Goal: Transaction & Acquisition: Purchase product/service

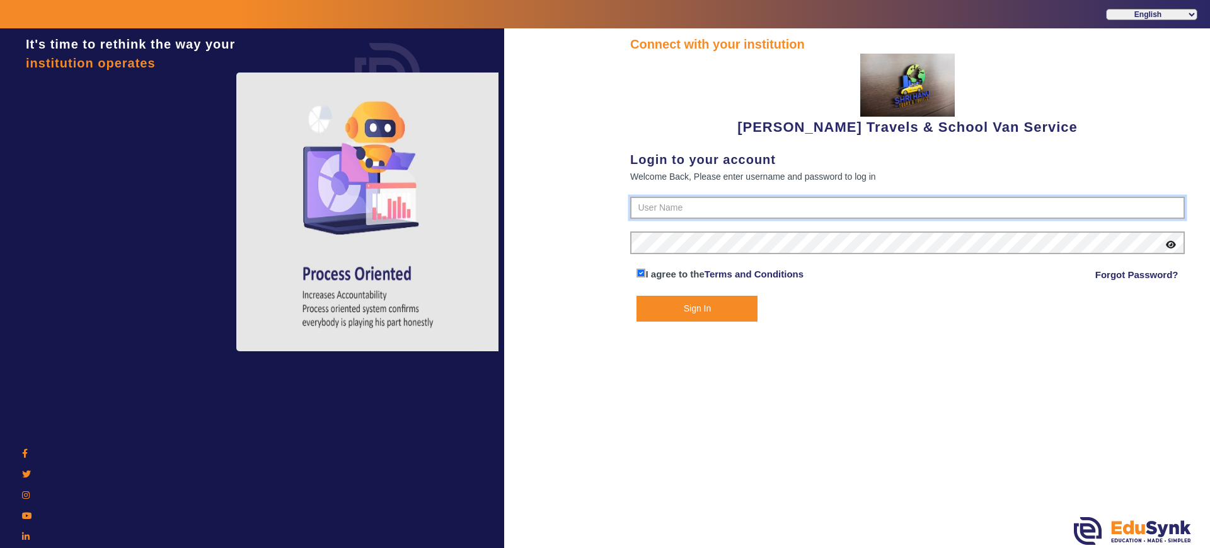
click at [708, 208] on input "text" at bounding box center [907, 208] width 555 height 23
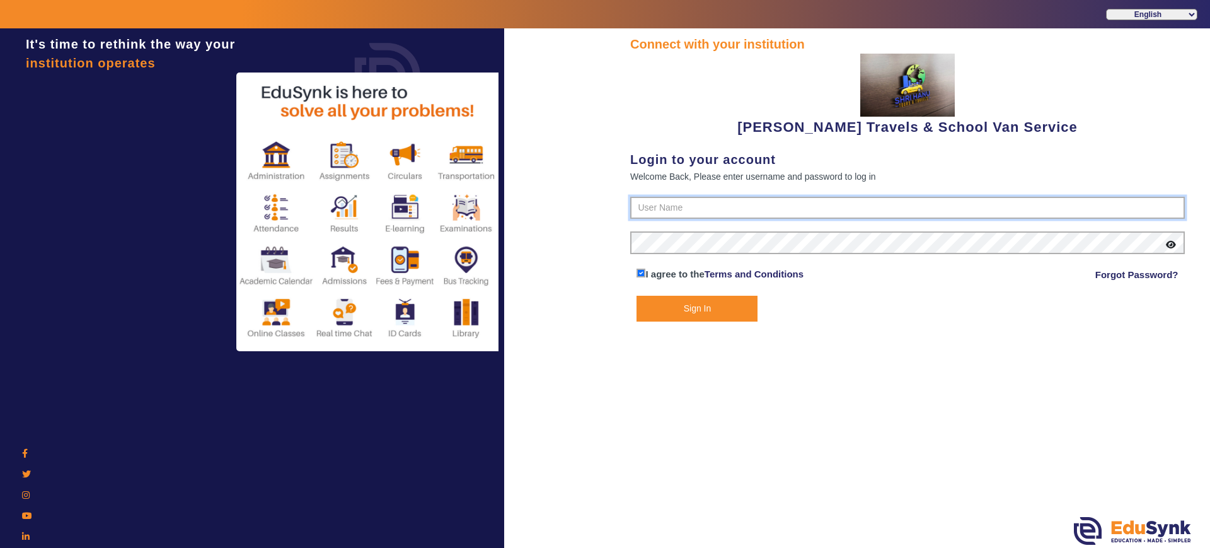
paste input "9713429926"
type input "9713429926"
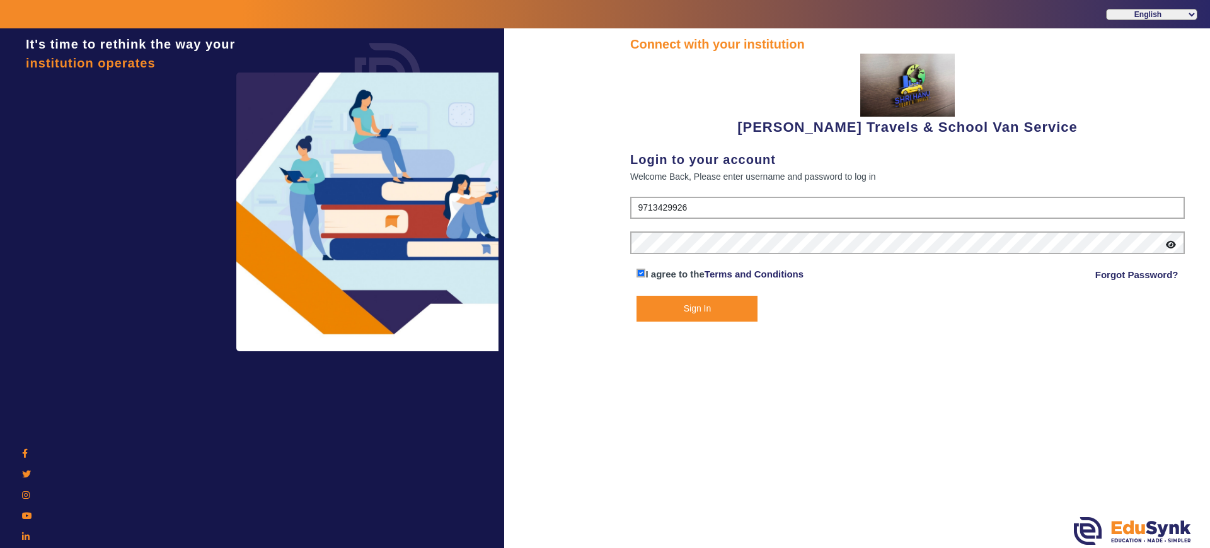
click at [687, 312] on button "Sign In" at bounding box center [696, 309] width 121 height 26
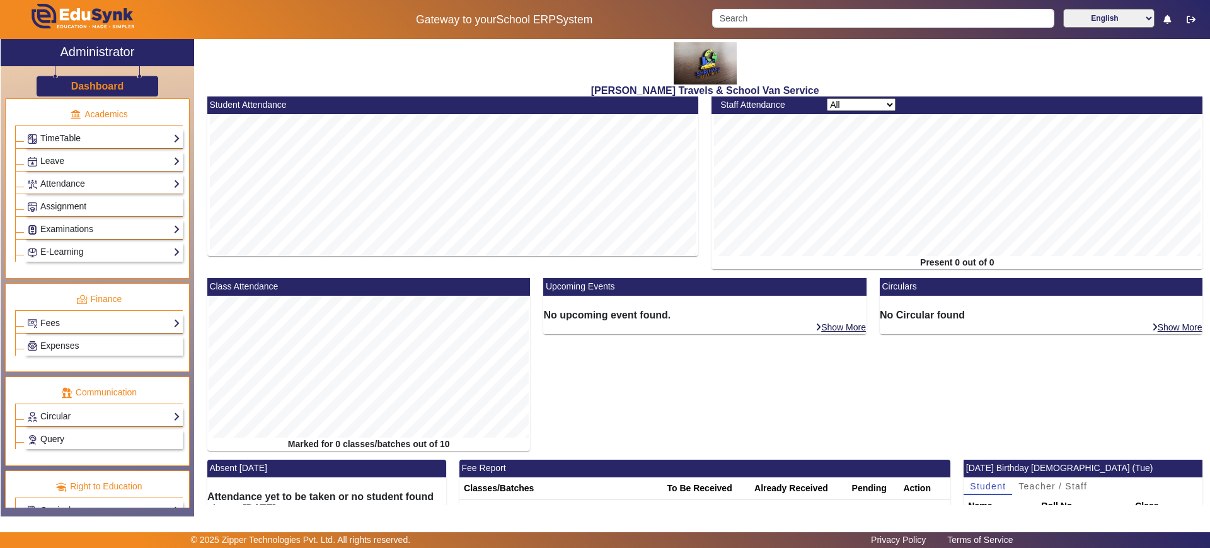
scroll to position [502, 0]
click at [109, 327] on link "Fees" at bounding box center [103, 322] width 153 height 14
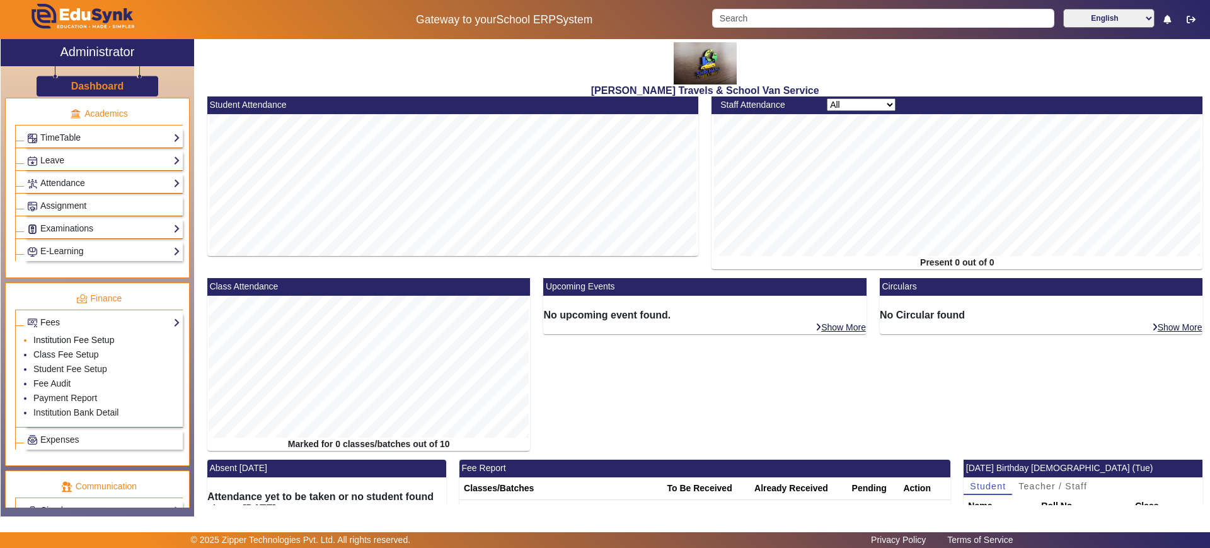
click at [83, 342] on link "Institution Fee Setup" at bounding box center [73, 340] width 81 height 10
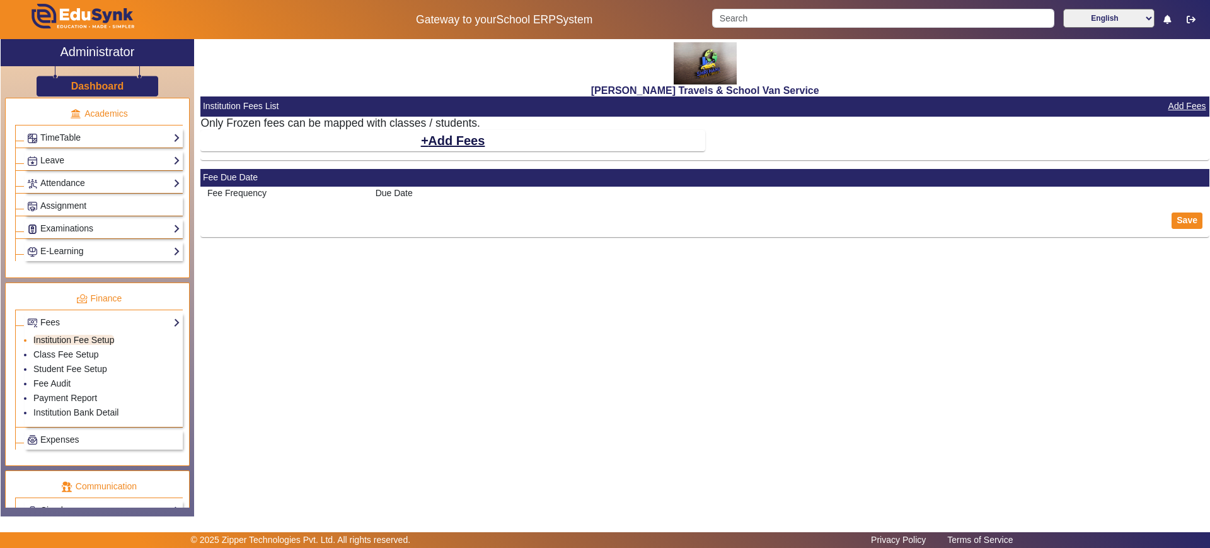
select select "5"
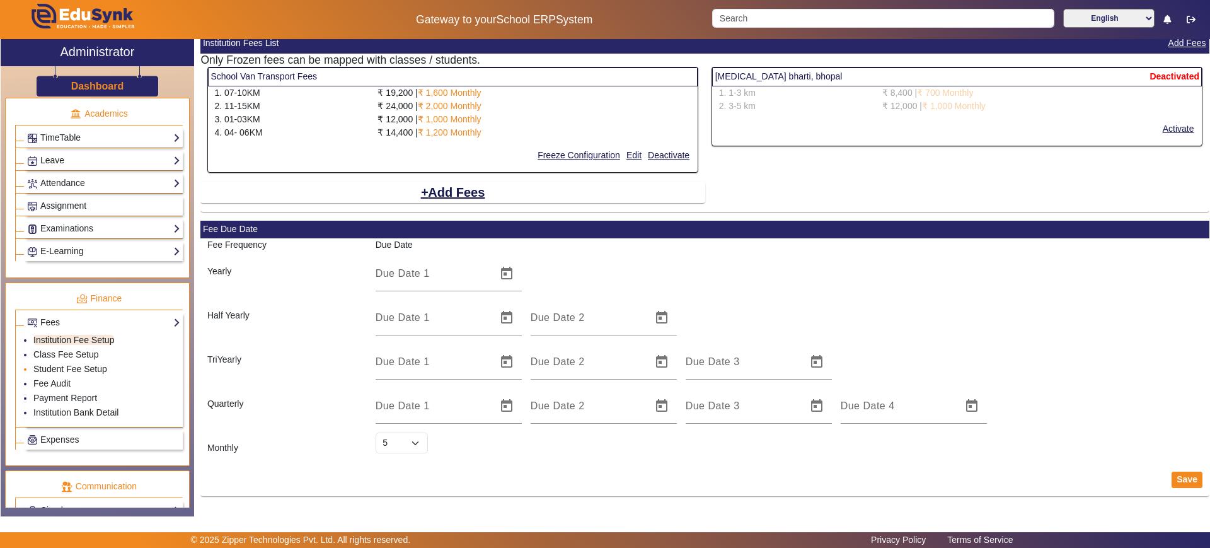
scroll to position [440, 0]
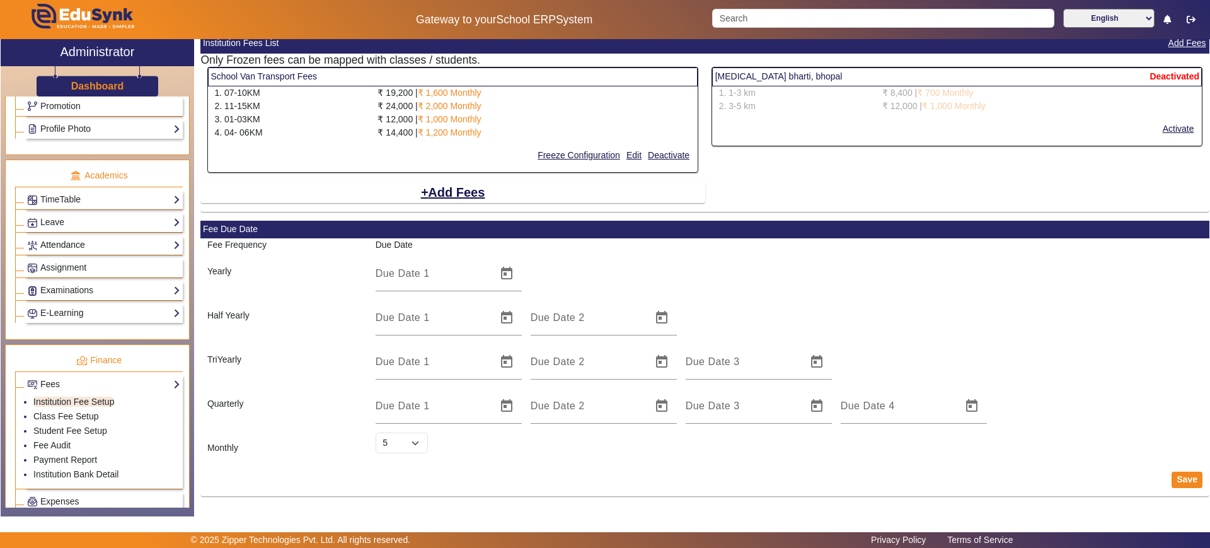
click at [69, 238] on link "Attendance" at bounding box center [103, 245] width 153 height 14
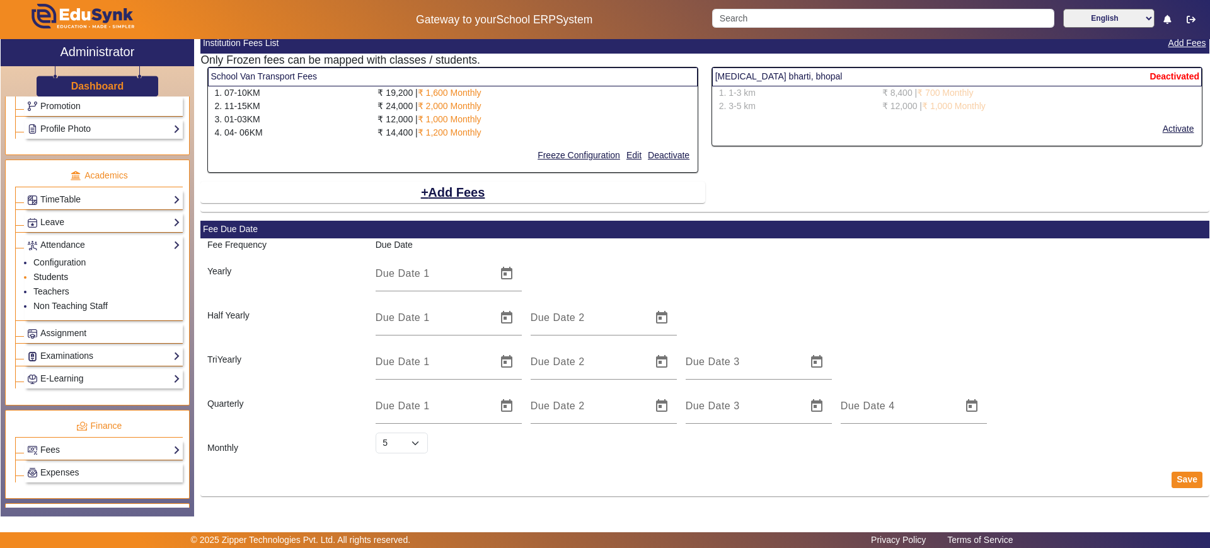
click at [61, 274] on link "Students" at bounding box center [50, 277] width 35 height 10
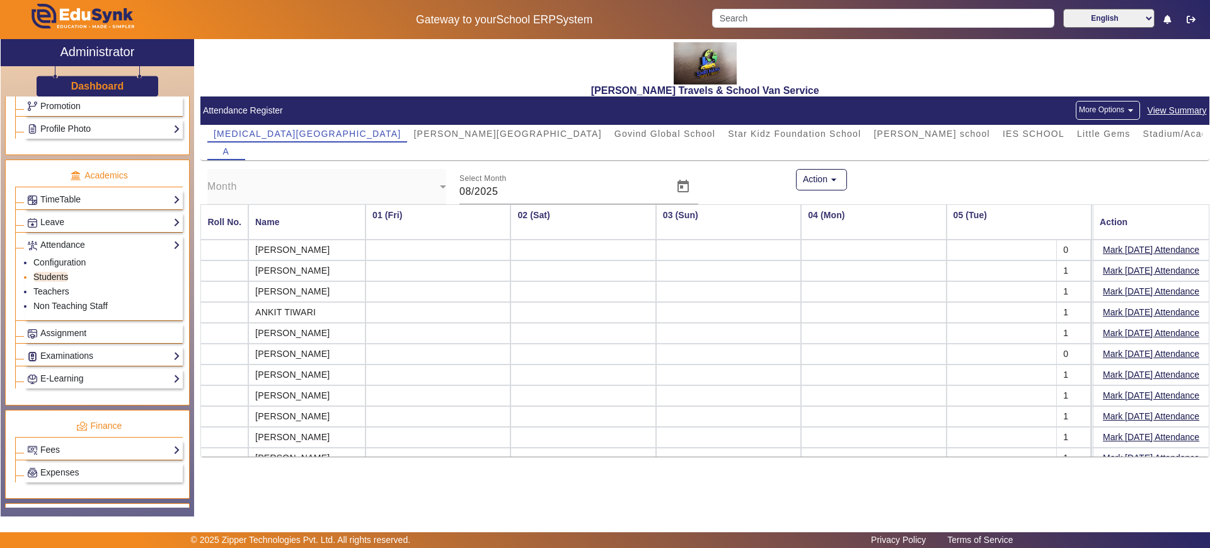
scroll to position [0, 744]
click at [381, 124] on mat-card-header "Attendance Register More Options arrow_drop_down View Summary" at bounding box center [704, 110] width 1009 height 28
click at [413, 129] on span "[PERSON_NAME][GEOGRAPHIC_DATA]" at bounding box center [507, 133] width 188 height 9
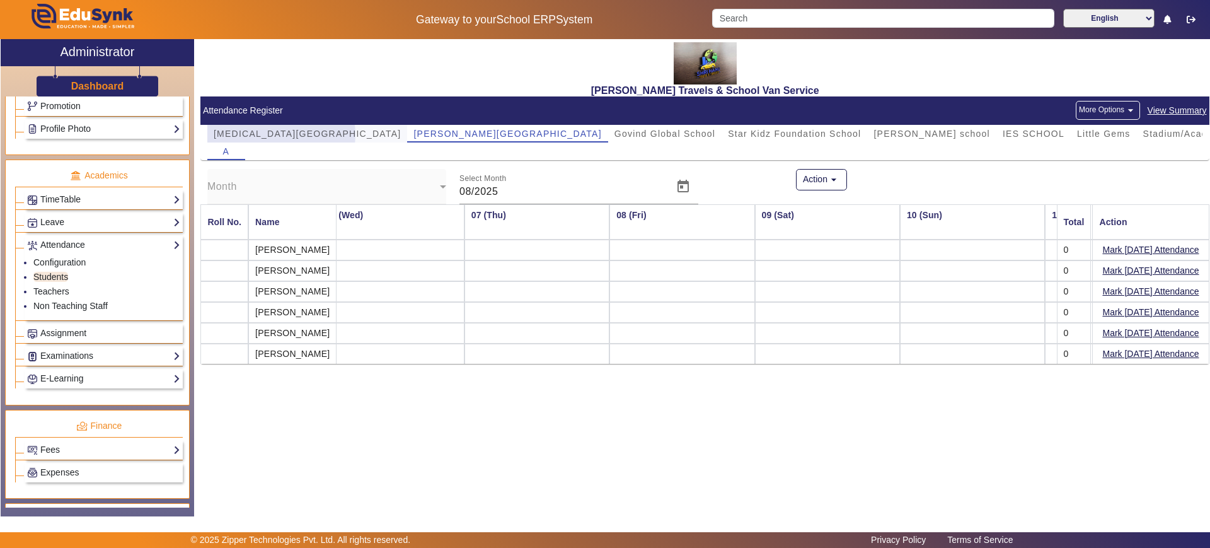
click at [281, 134] on span "[MEDICAL_DATA][GEOGRAPHIC_DATA]" at bounding box center [308, 133] width 188 height 9
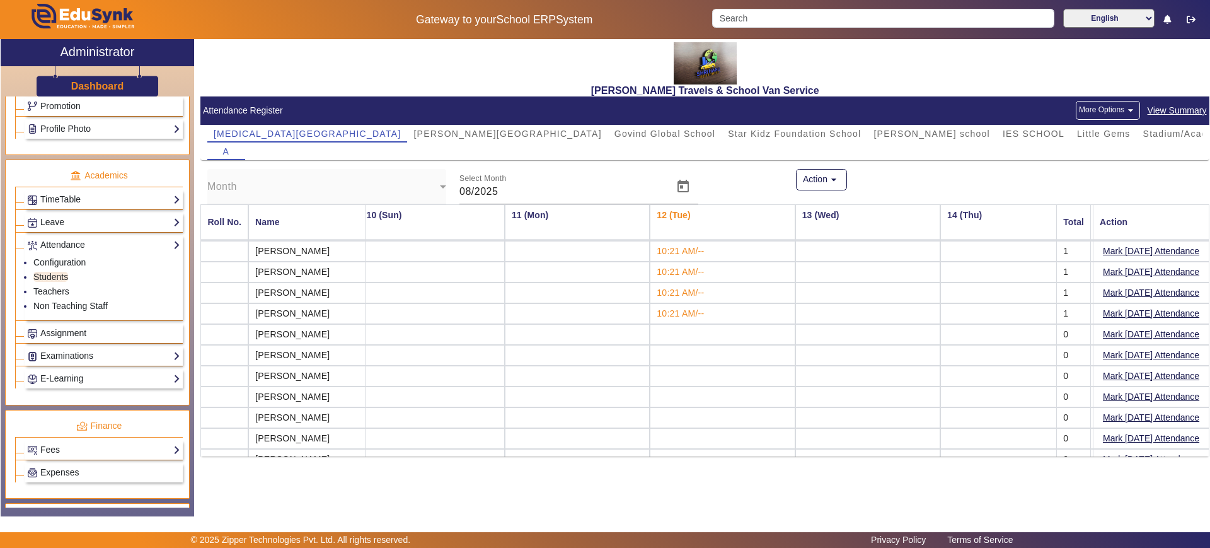
scroll to position [311, 1313]
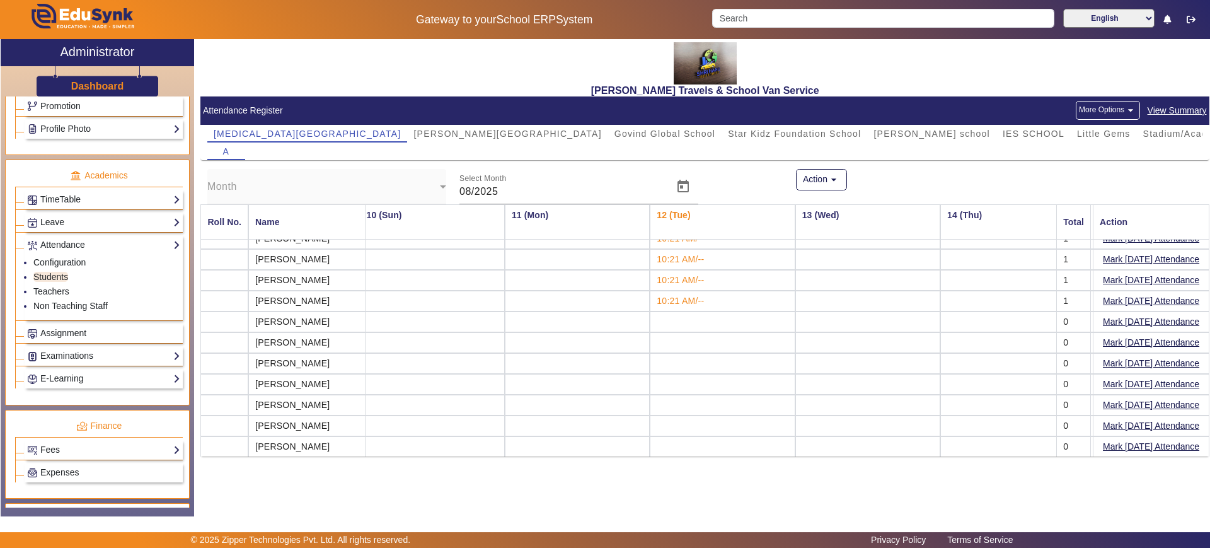
click at [1197, 112] on span "View Summary" at bounding box center [1177, 110] width 60 height 14
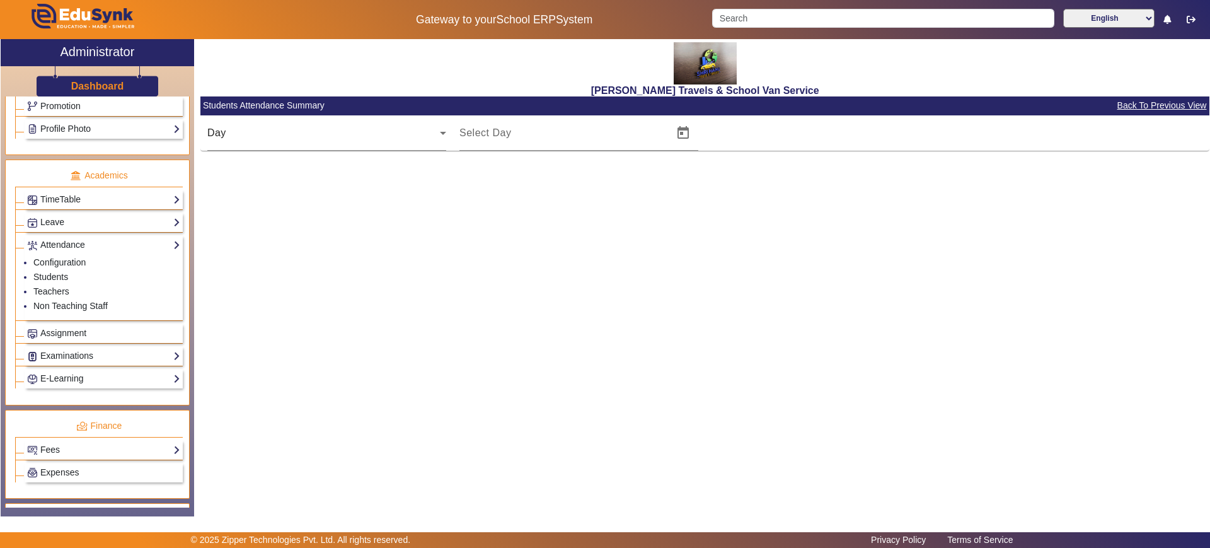
type input "12/08/2025"
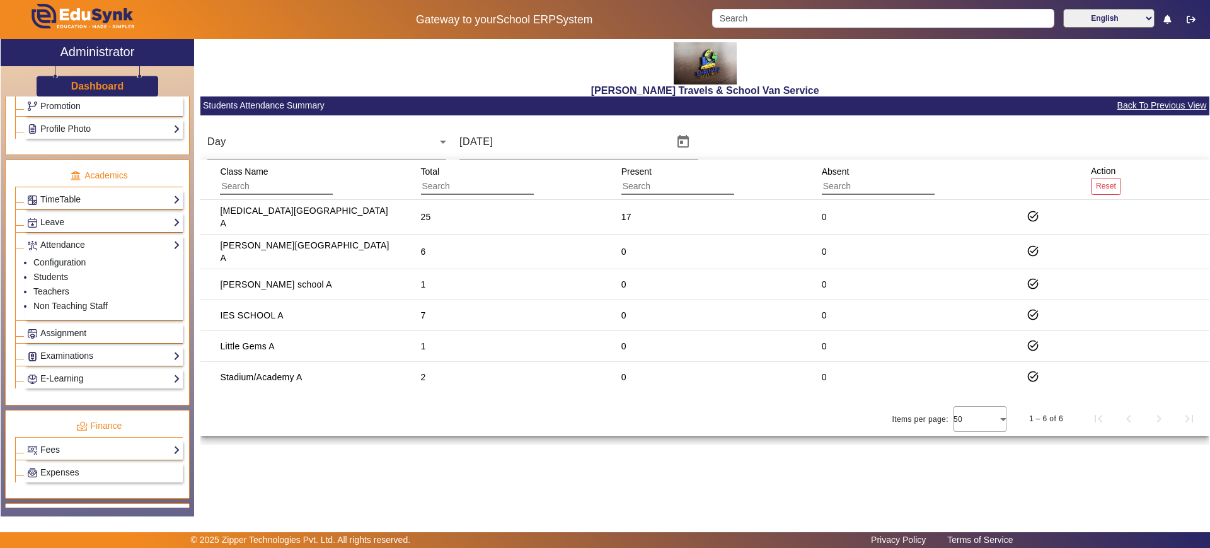
click at [1170, 107] on span "Back To Previous View" at bounding box center [1162, 105] width 91 height 14
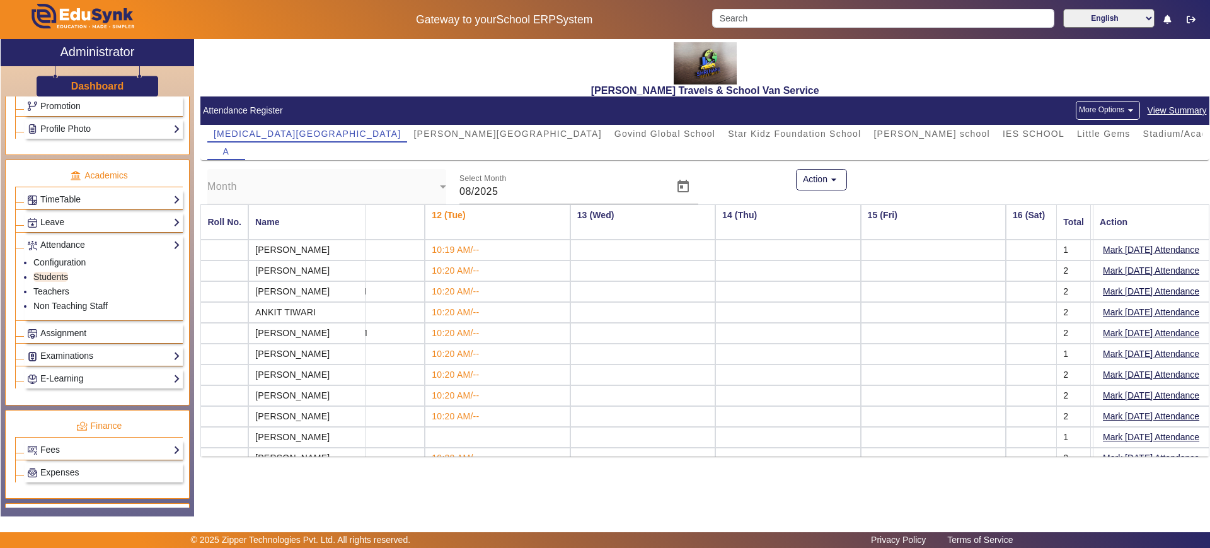
scroll to position [0, 1538]
click at [931, 54] on div "Shree Hanu Travels & School Van Service" at bounding box center [704, 67] width 1009 height 57
click at [1084, 110] on button "More Options arrow_drop_down" at bounding box center [1108, 110] width 64 height 19
click at [119, 442] on div at bounding box center [605, 274] width 1210 height 548
click at [113, 444] on link "Fees" at bounding box center [103, 449] width 153 height 14
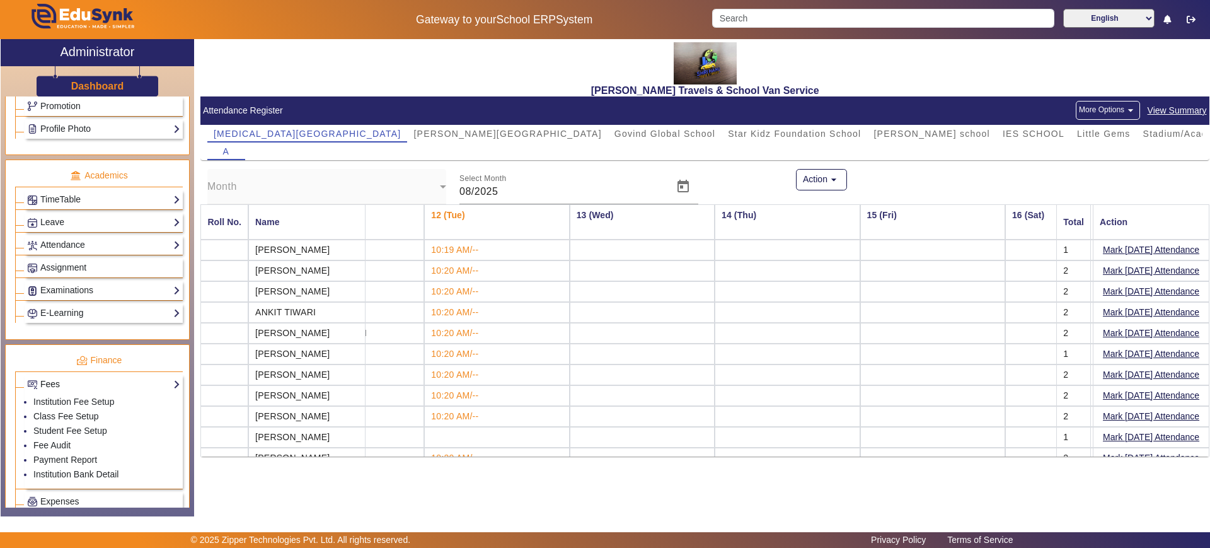
scroll to position [624, 0]
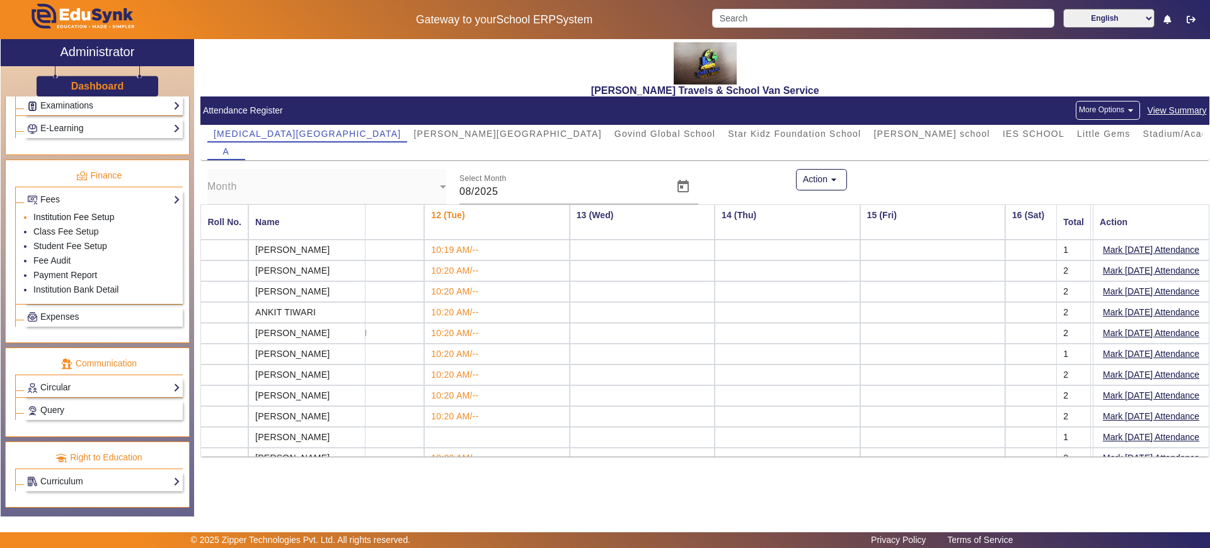
click at [69, 216] on link "Institution Fee Setup" at bounding box center [73, 217] width 81 height 10
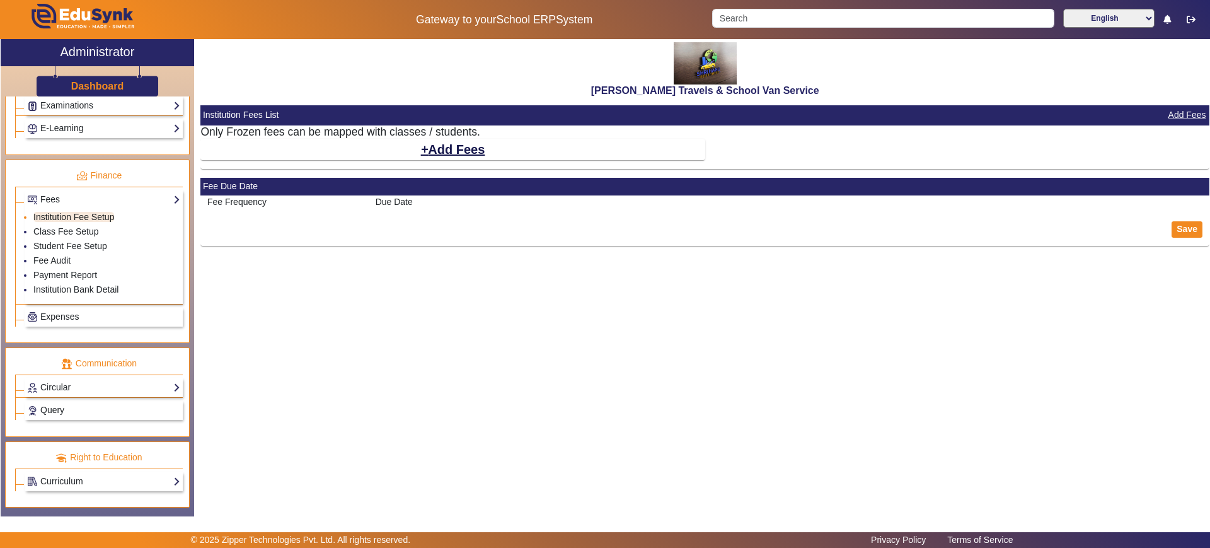
select select "5"
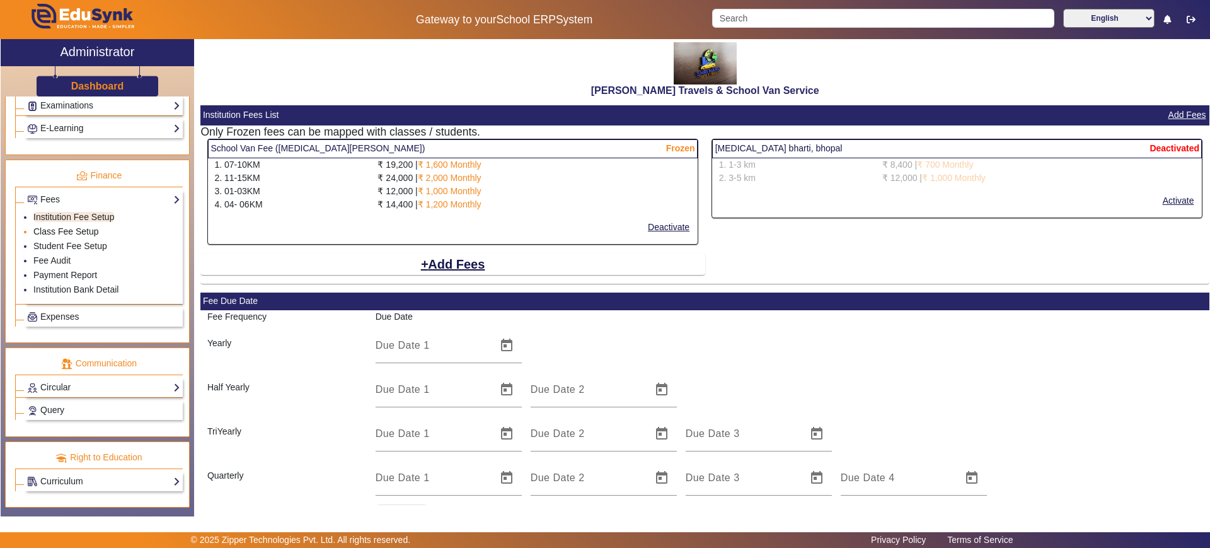
click at [74, 231] on link "Class Fee Setup" at bounding box center [66, 231] width 66 height 10
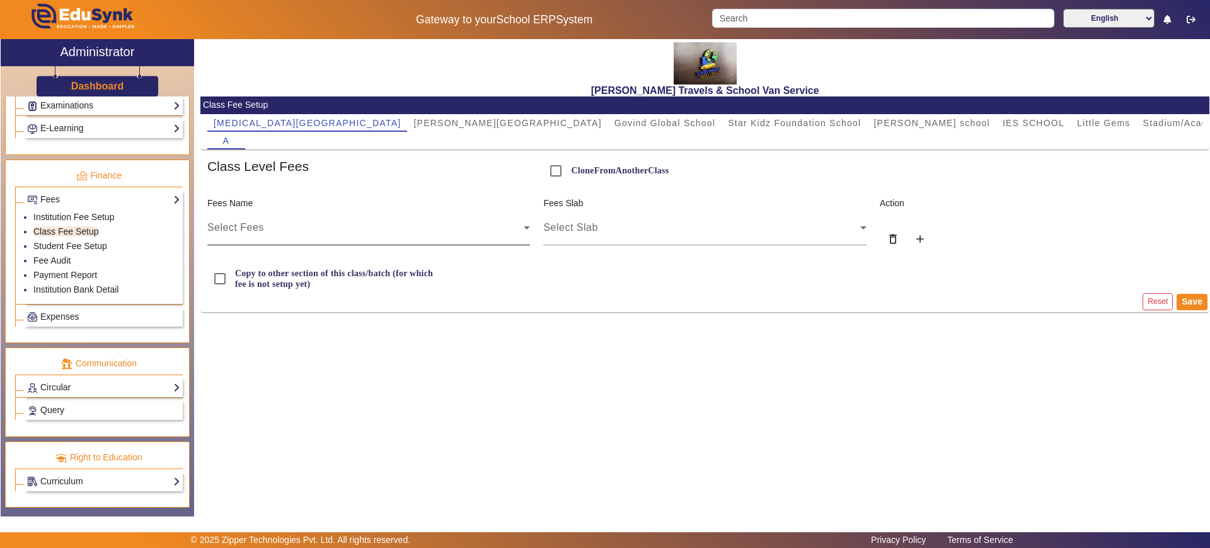
click at [472, 234] on div "Select Fees" at bounding box center [365, 227] width 317 height 15
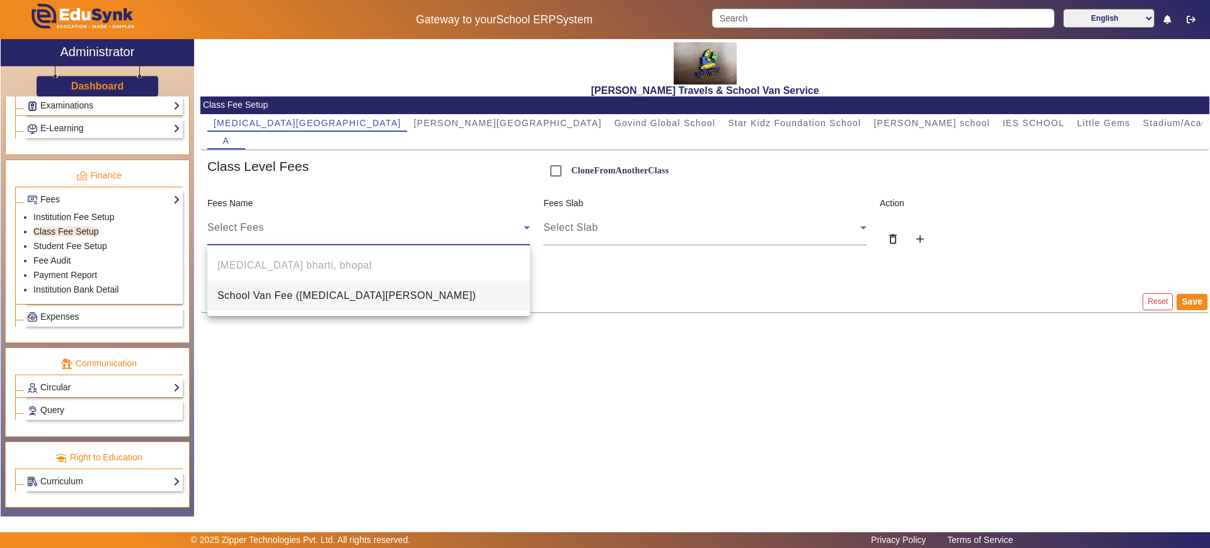
click at [413, 289] on mat-option "School Van Fee (Bal Bharti)" at bounding box center [368, 295] width 323 height 30
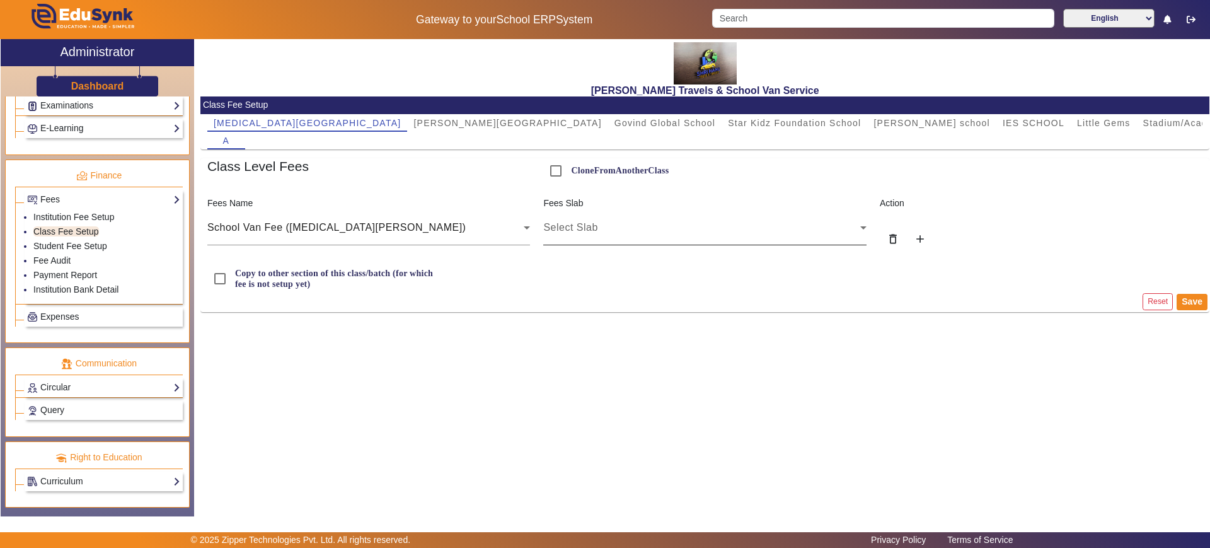
click at [588, 236] on div "Select Slab" at bounding box center [704, 227] width 323 height 35
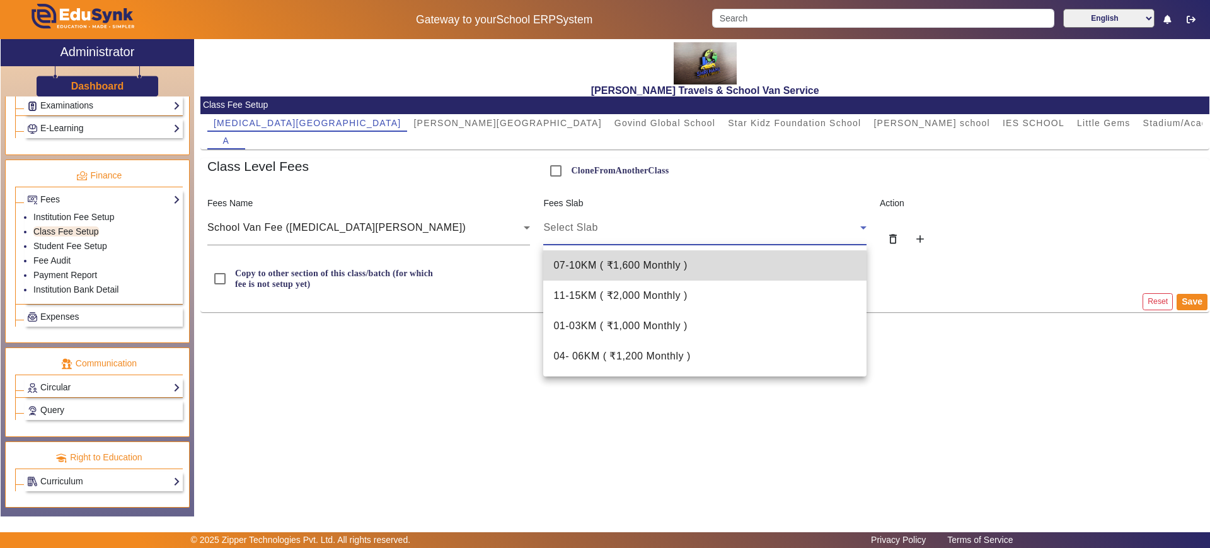
click at [664, 273] on mat-option "07-10KM ( ₹1,600 Monthly )" at bounding box center [704, 265] width 323 height 30
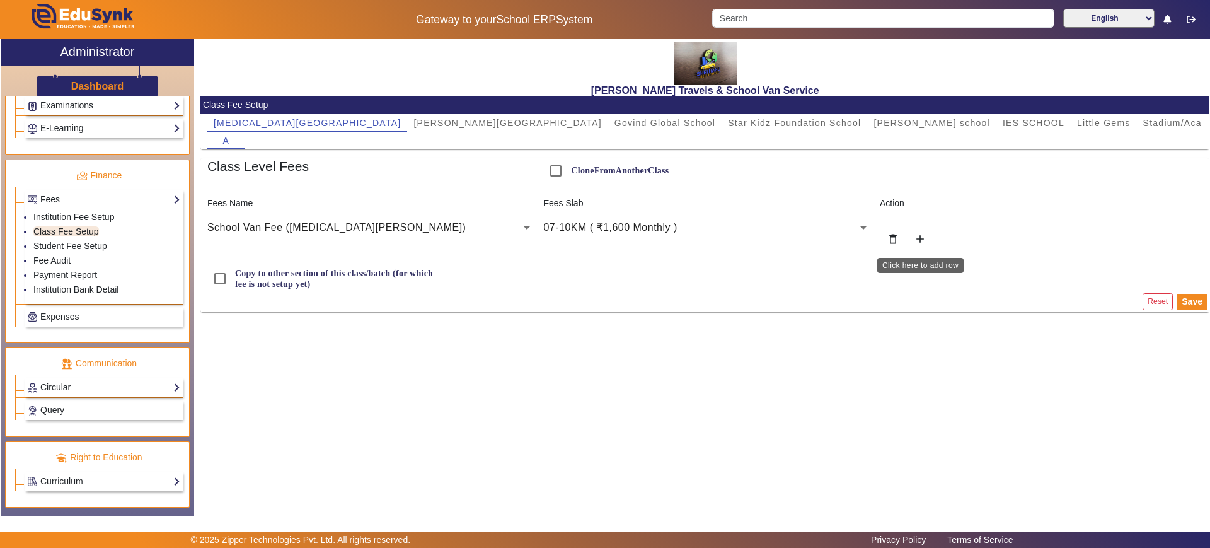
click at [923, 238] on mat-icon "add" at bounding box center [920, 239] width 13 height 13
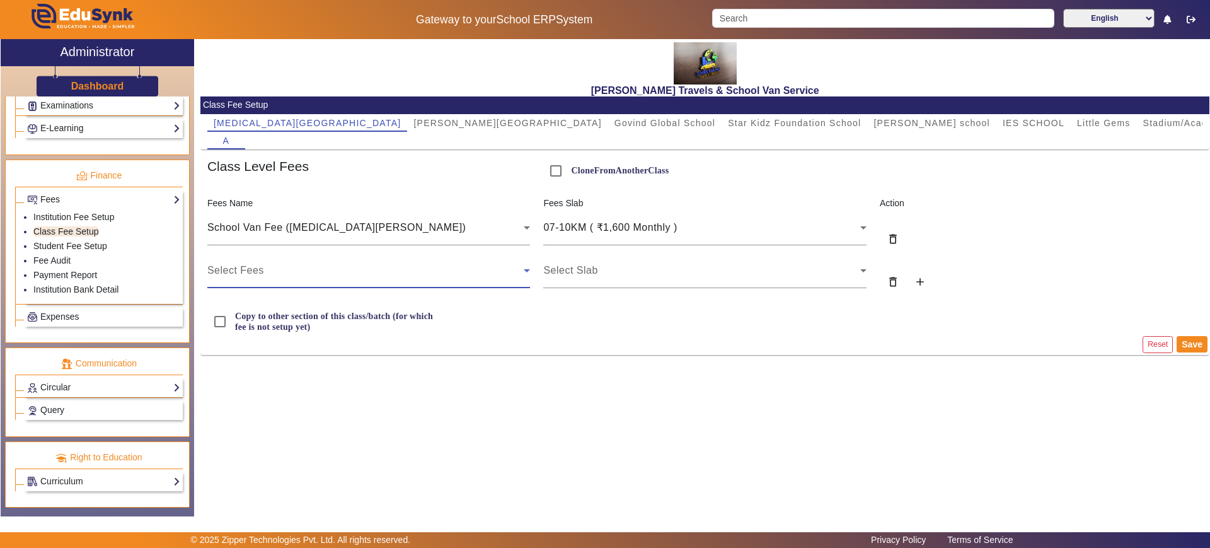
click at [340, 267] on div "Select Fees" at bounding box center [365, 270] width 317 height 15
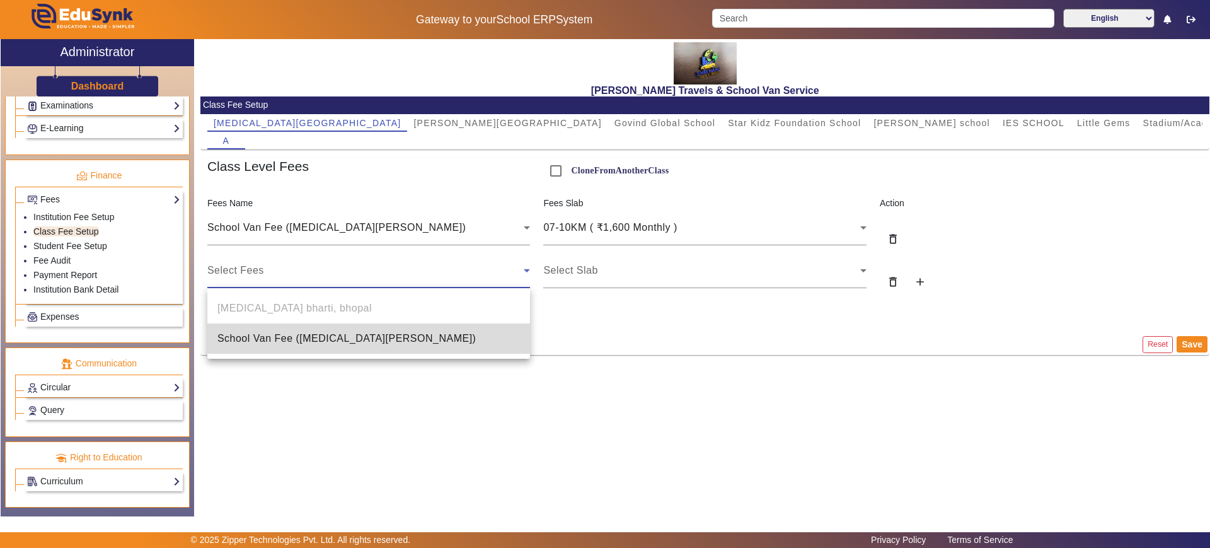
click at [319, 337] on span "School Van Fee (Bal Bharti)" at bounding box center [346, 338] width 259 height 15
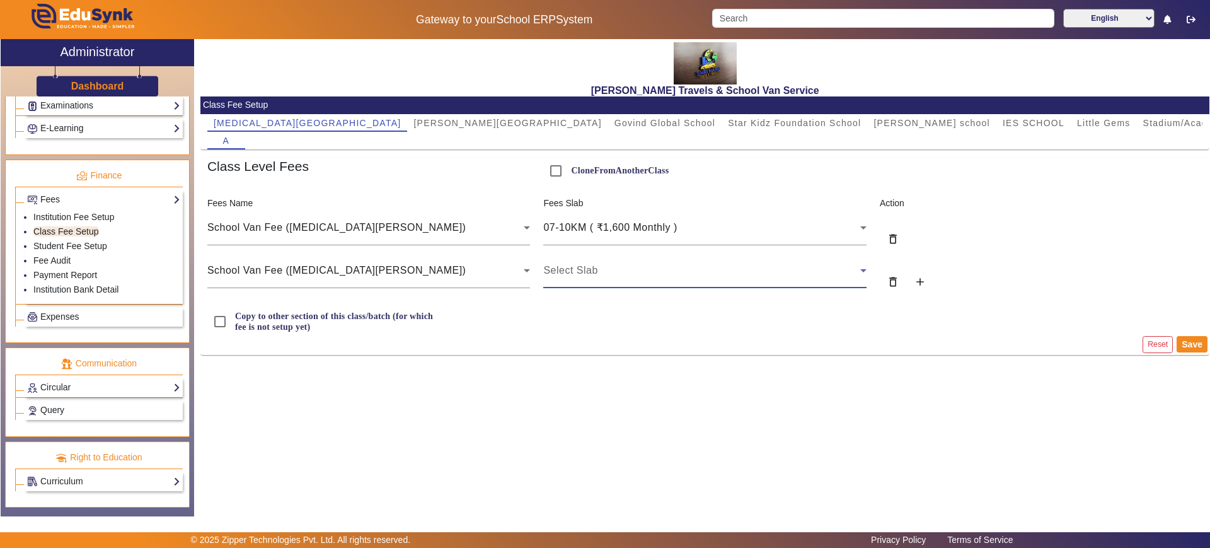
click at [578, 265] on span "Select Slab" at bounding box center [570, 270] width 54 height 11
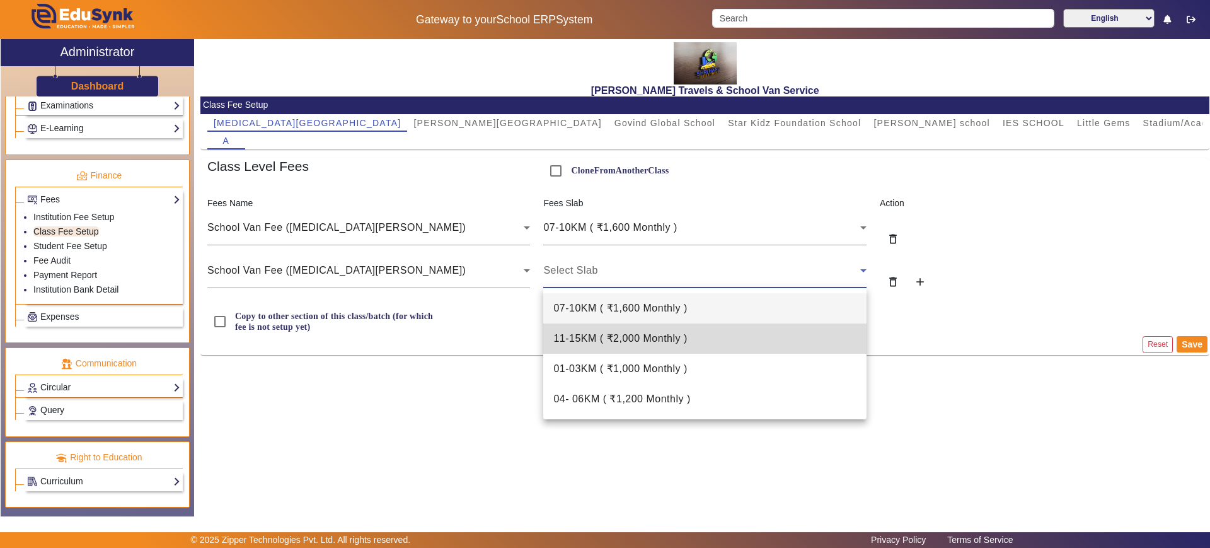
click at [595, 339] on span "11-15KM ( ₹2,000 Monthly )" at bounding box center [620, 338] width 134 height 15
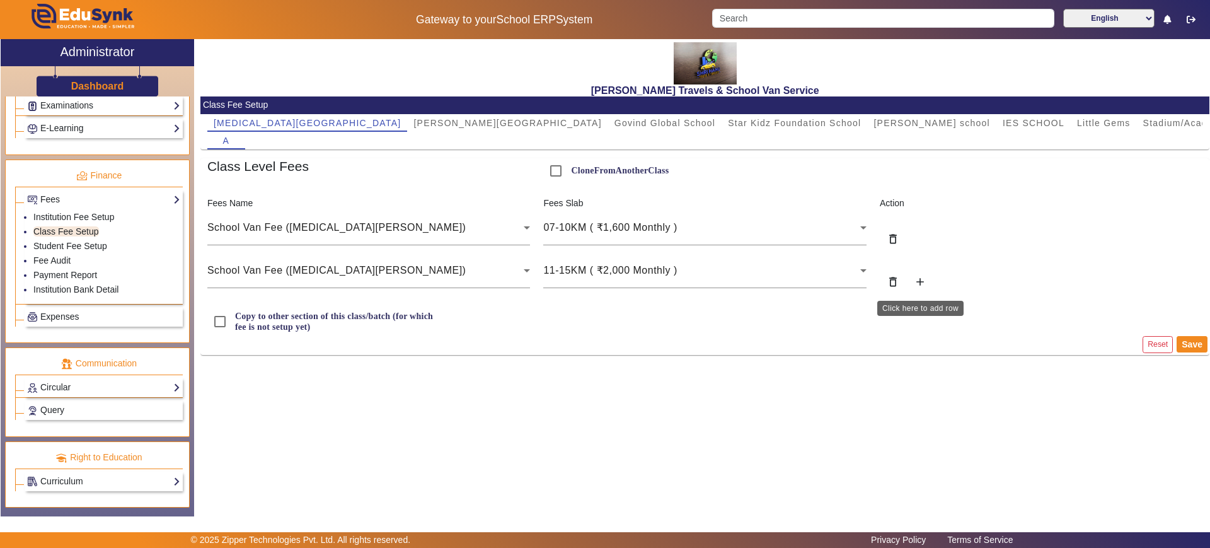
click at [917, 275] on mat-icon "add" at bounding box center [920, 281] width 13 height 13
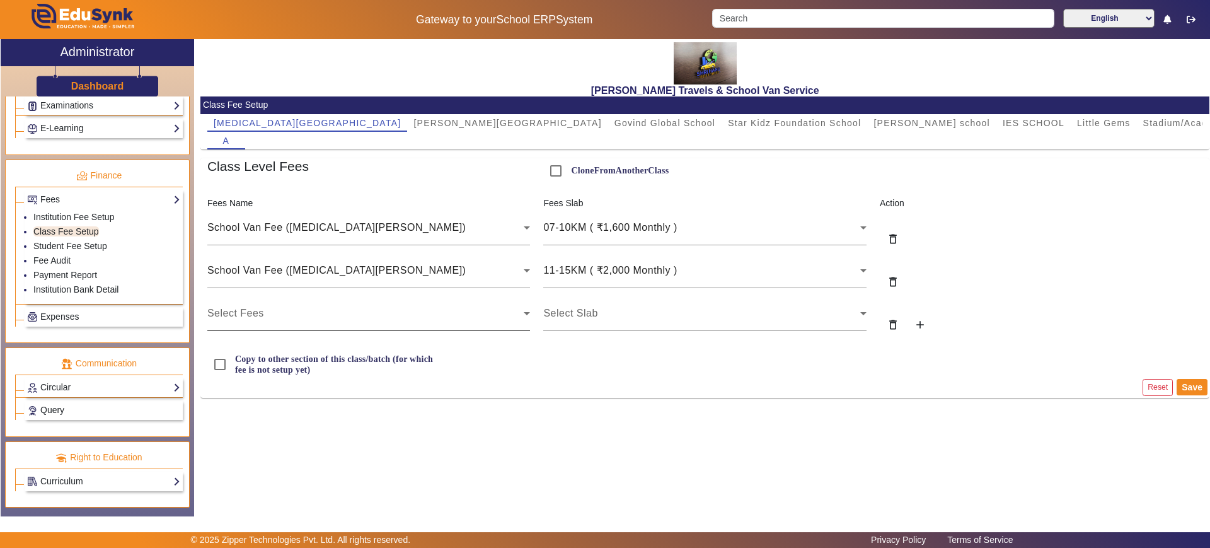
click at [326, 326] on div "Select Fees" at bounding box center [368, 313] width 323 height 35
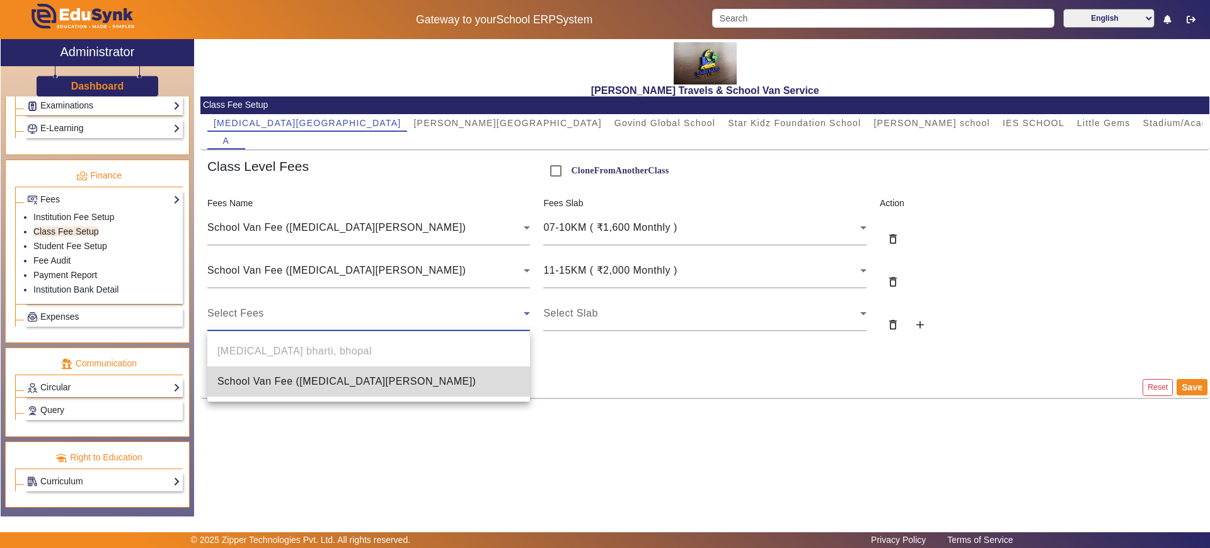
click at [279, 379] on span "School Van Fee (Bal Bharti)" at bounding box center [346, 381] width 259 height 15
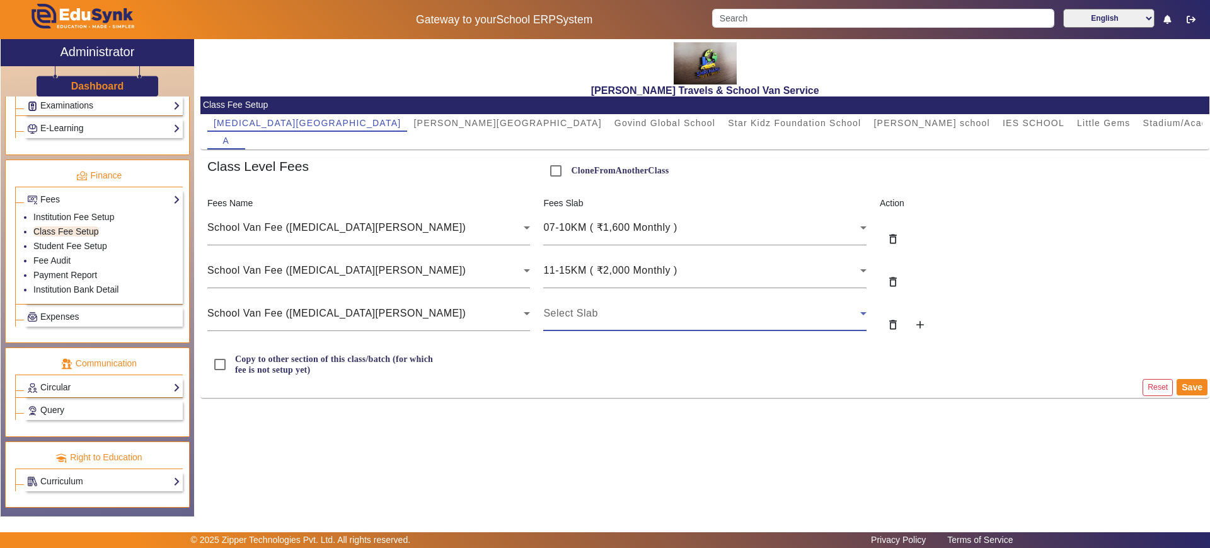
click at [594, 316] on span "Select Slab" at bounding box center [570, 313] width 54 height 11
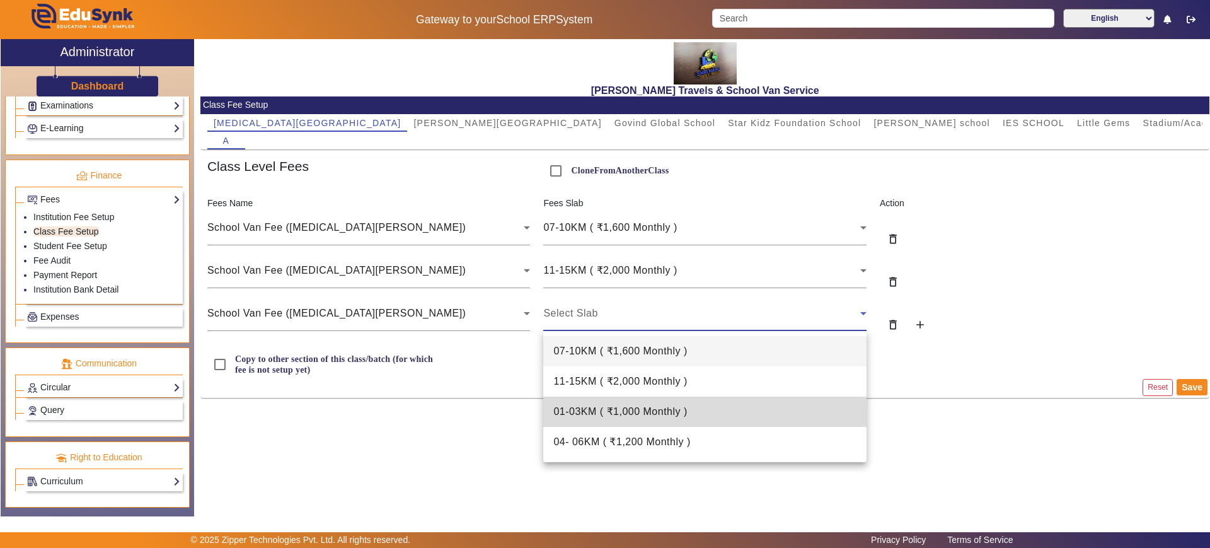
click at [607, 413] on span "01-03KM ( ₹1,000 Monthly )" at bounding box center [620, 411] width 134 height 15
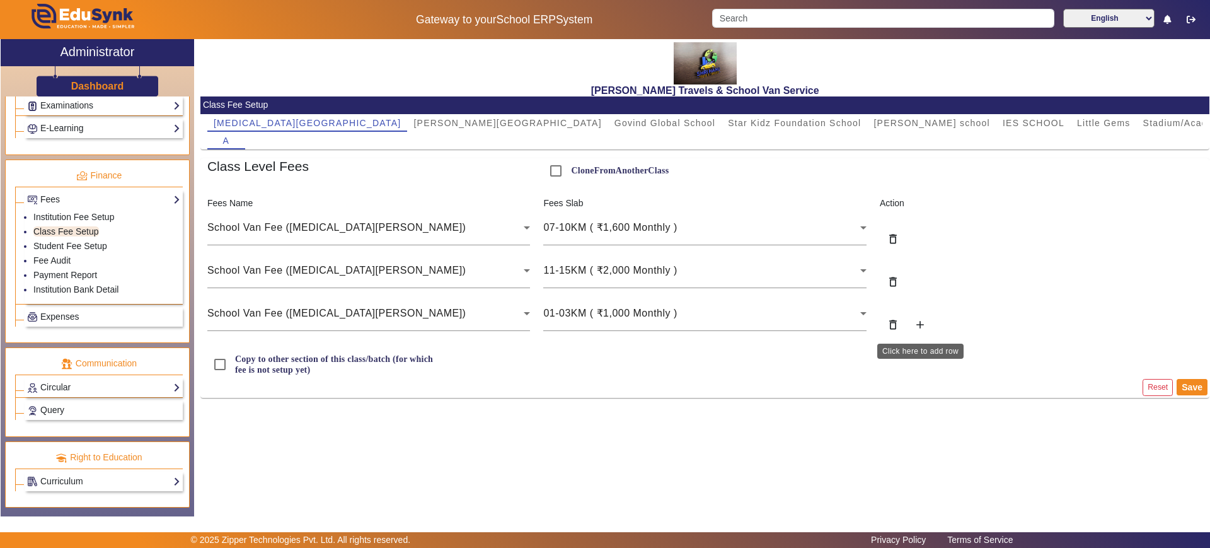
click at [923, 324] on mat-icon "add" at bounding box center [920, 324] width 13 height 13
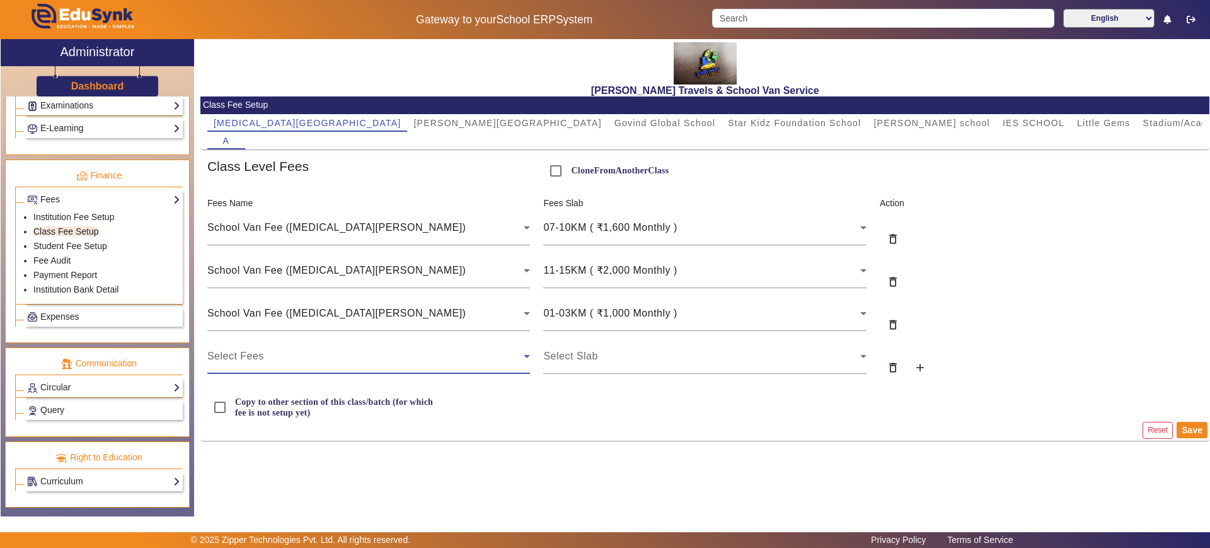
click at [390, 357] on div "Select Fees" at bounding box center [365, 355] width 317 height 15
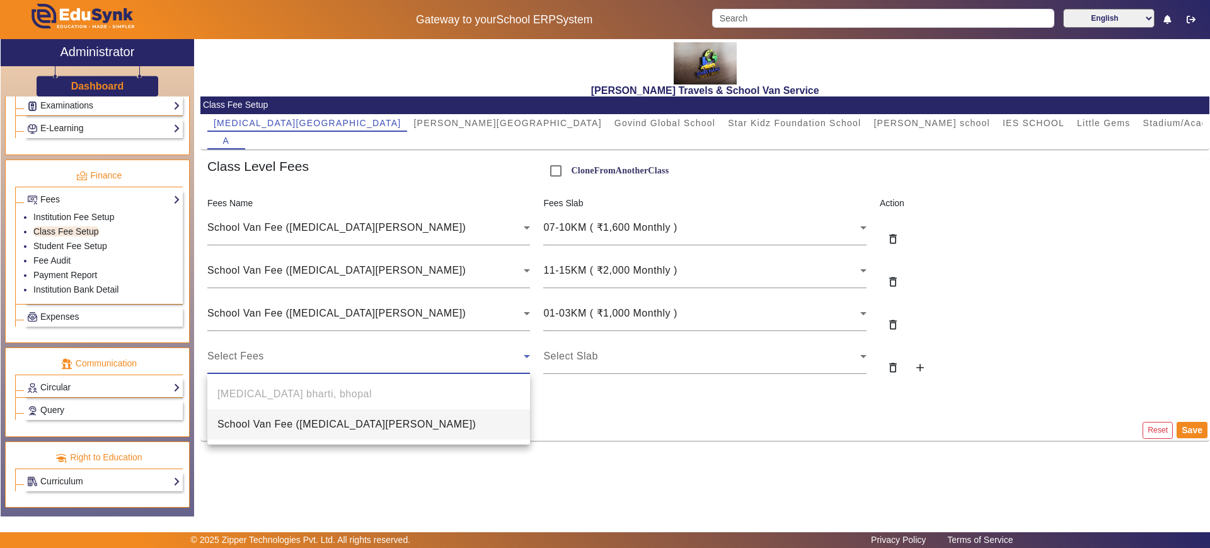
click at [312, 420] on span "School Van Fee (Bal Bharti)" at bounding box center [346, 424] width 259 height 15
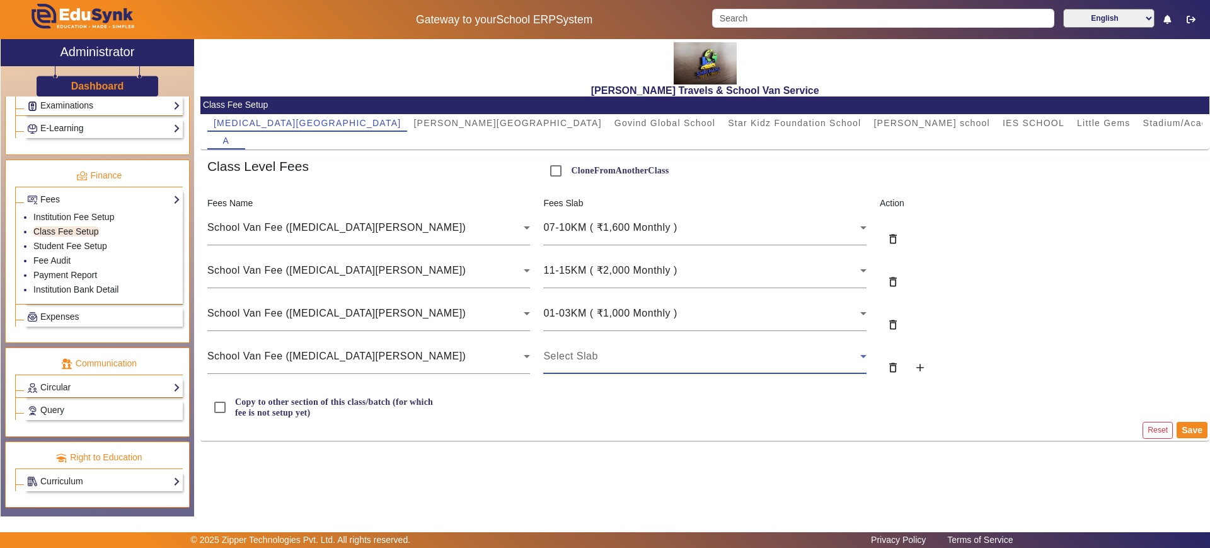
click at [615, 355] on div "Select Slab" at bounding box center [701, 355] width 317 height 15
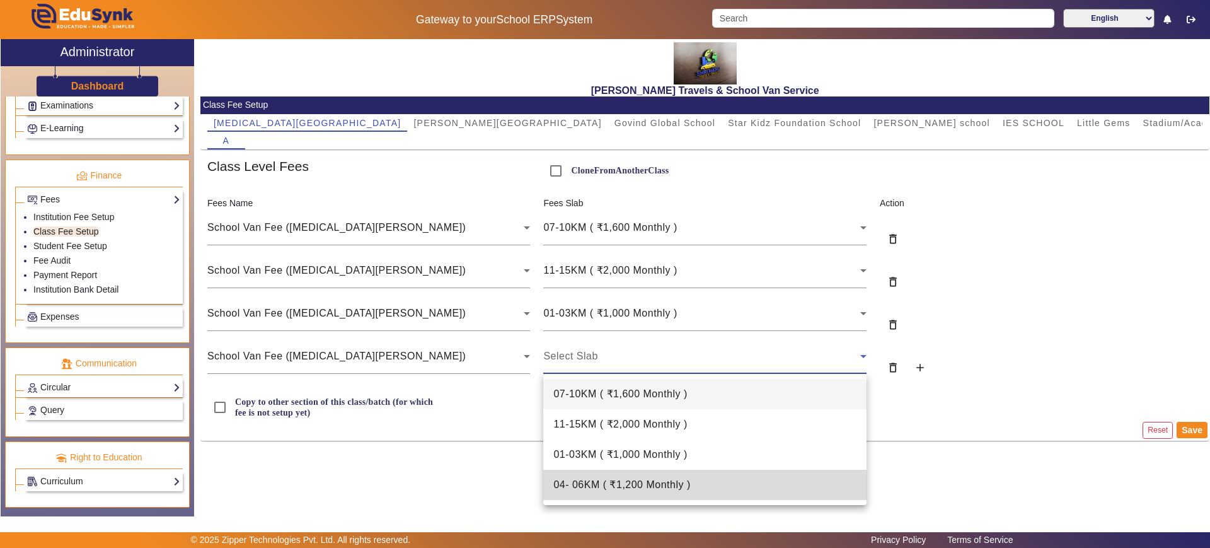
click at [619, 483] on span "04- 06KM ( ₹1,200 Monthly )" at bounding box center [621, 484] width 137 height 15
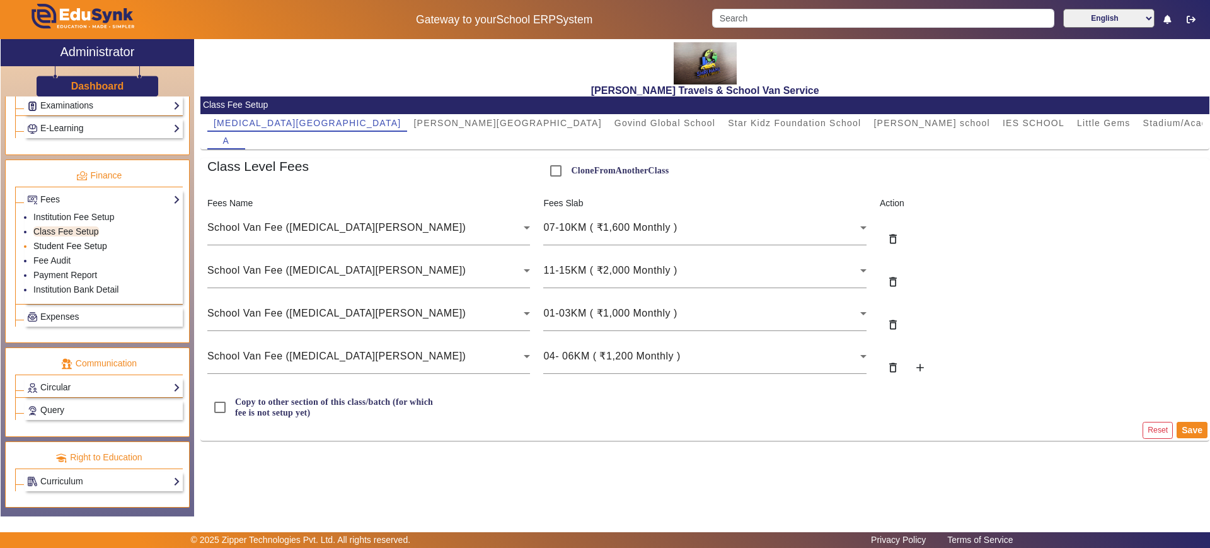
click at [86, 246] on link "Student Fee Setup" at bounding box center [70, 246] width 74 height 10
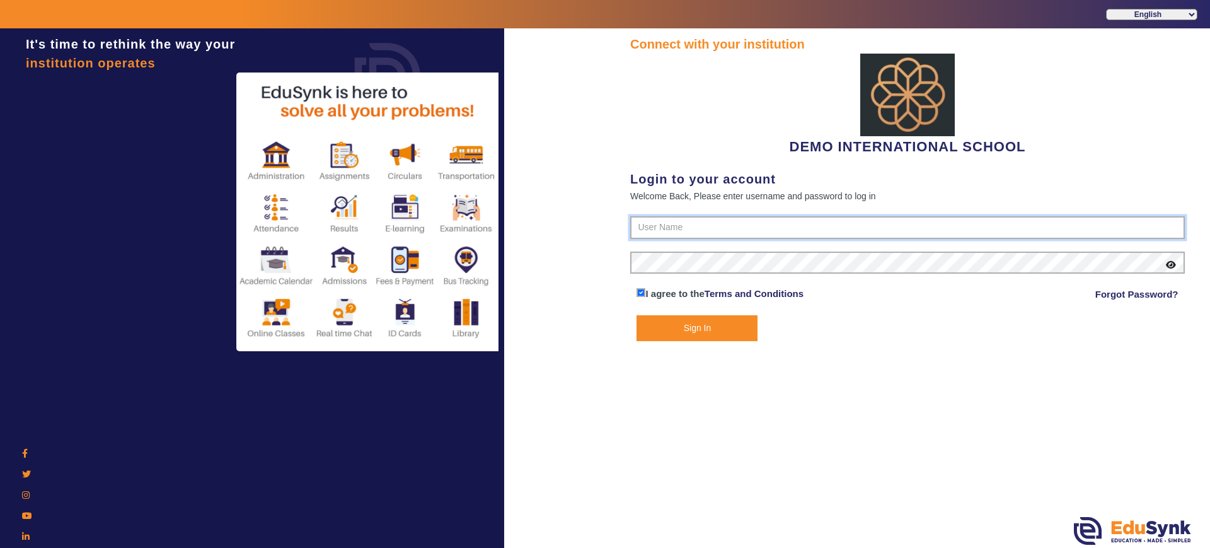
type input "2143224344"
click at [699, 330] on button "Sign In" at bounding box center [696, 328] width 121 height 26
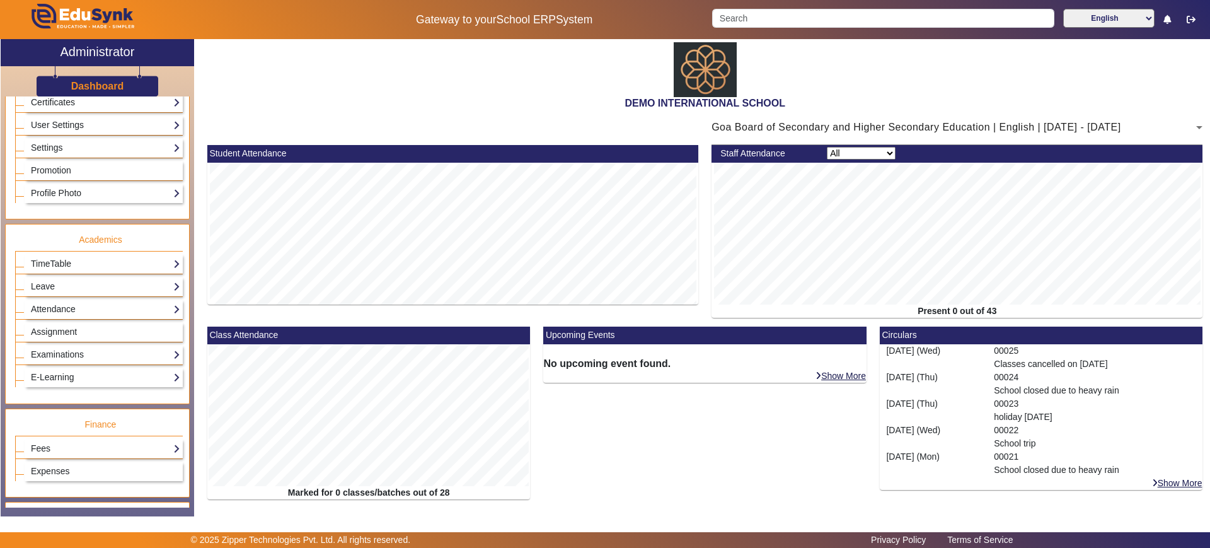
scroll to position [377, 0]
click at [80, 312] on link "Attendance" at bounding box center [103, 308] width 153 height 14
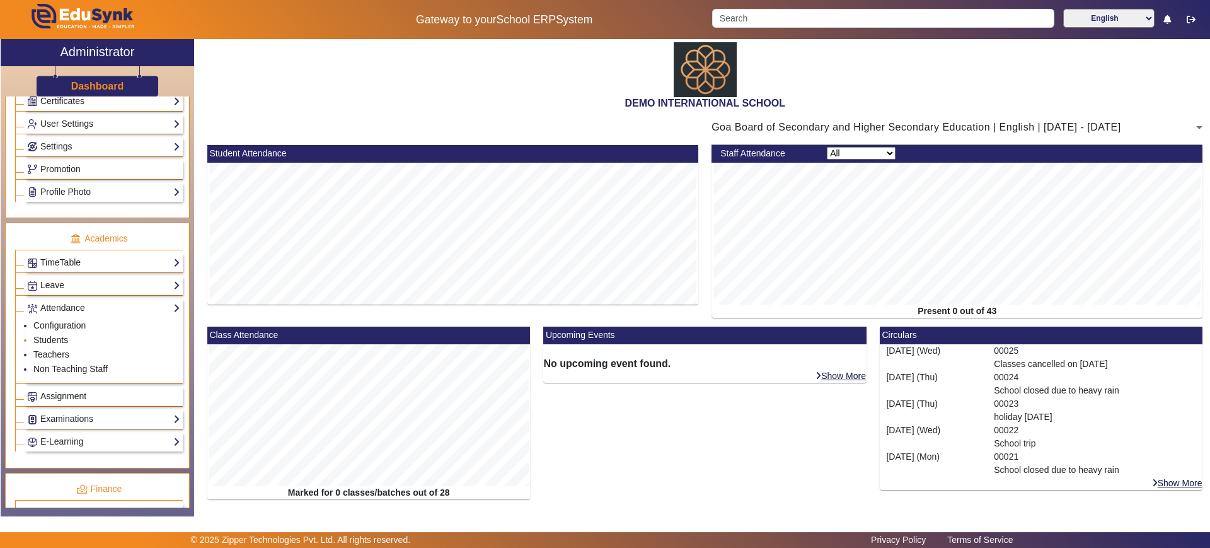
click at [62, 340] on link "Students" at bounding box center [50, 340] width 35 height 10
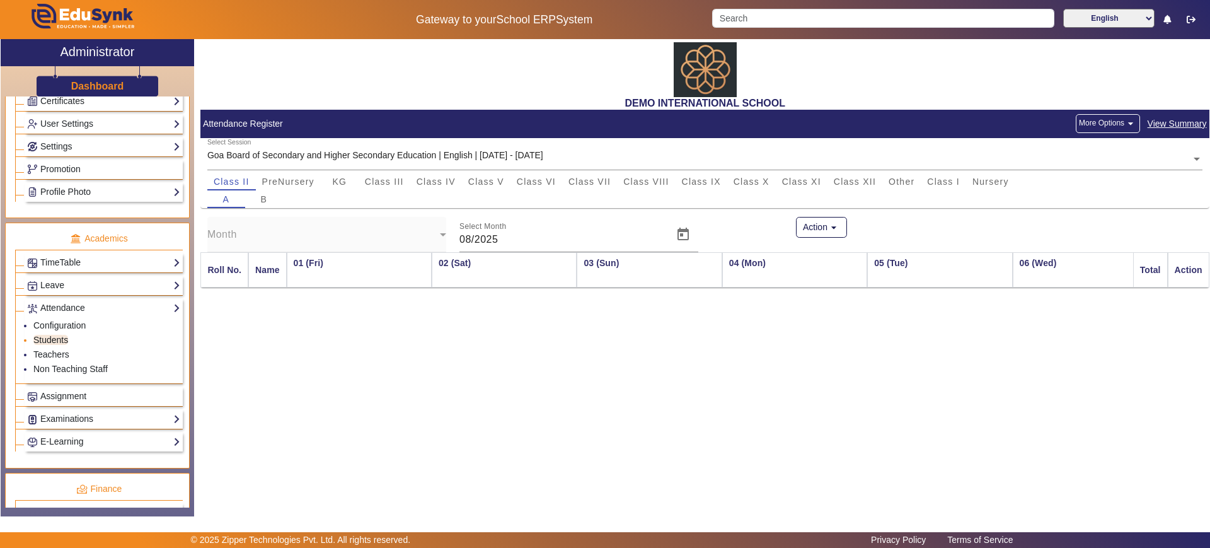
scroll to position [0, 744]
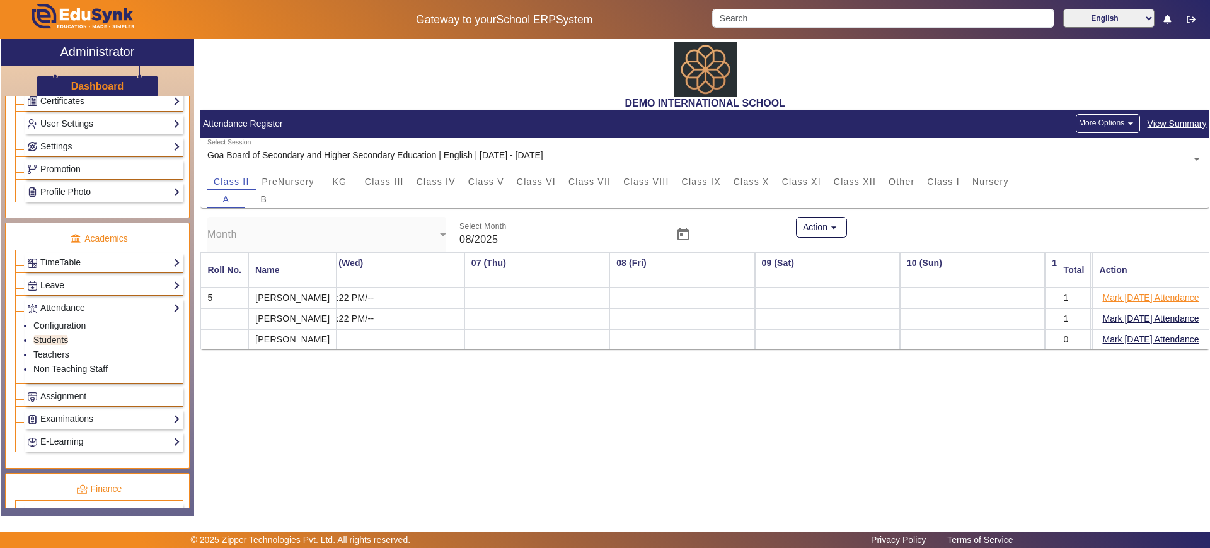
click at [1119, 296] on button "Mark [DATE] Attendance" at bounding box center [1150, 298] width 99 height 16
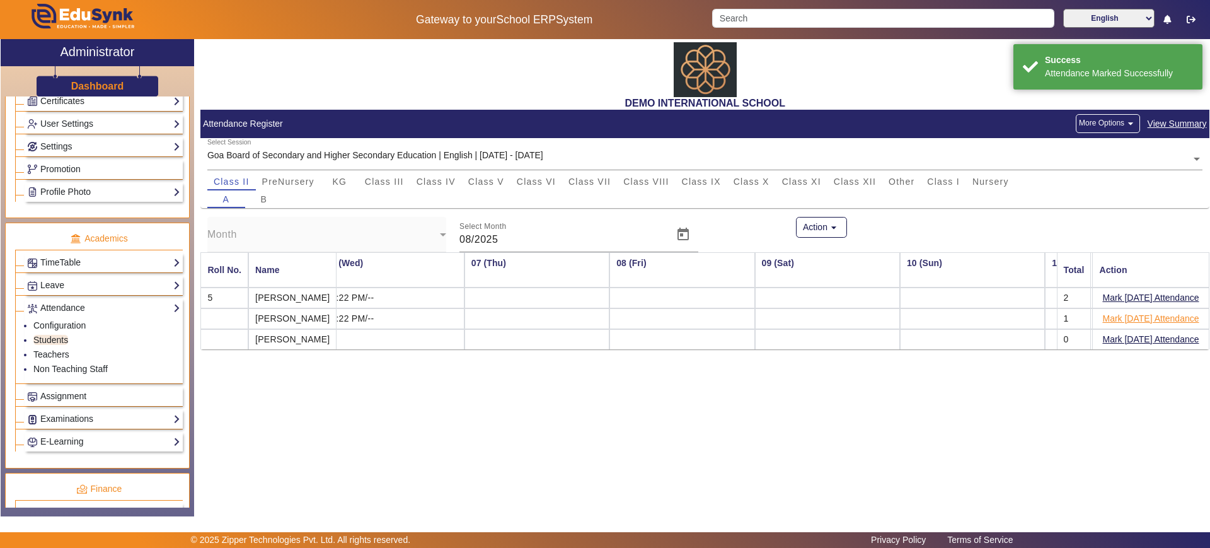
click at [1127, 311] on button "Mark Today's Attendance" at bounding box center [1150, 319] width 99 height 16
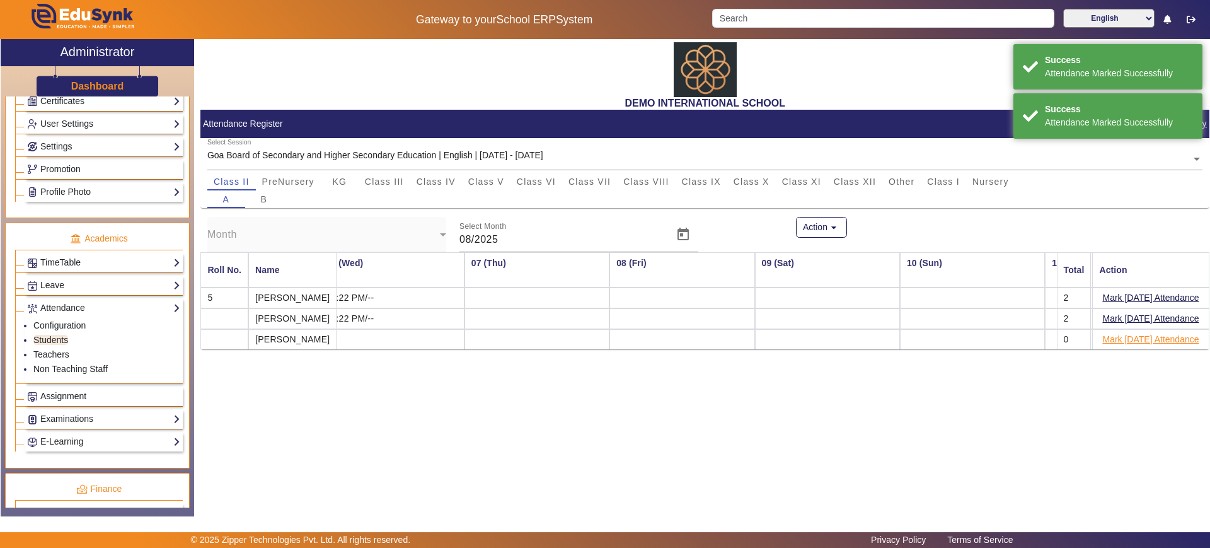
click at [1129, 336] on button "Mark [DATE] Attendance" at bounding box center [1150, 339] width 99 height 16
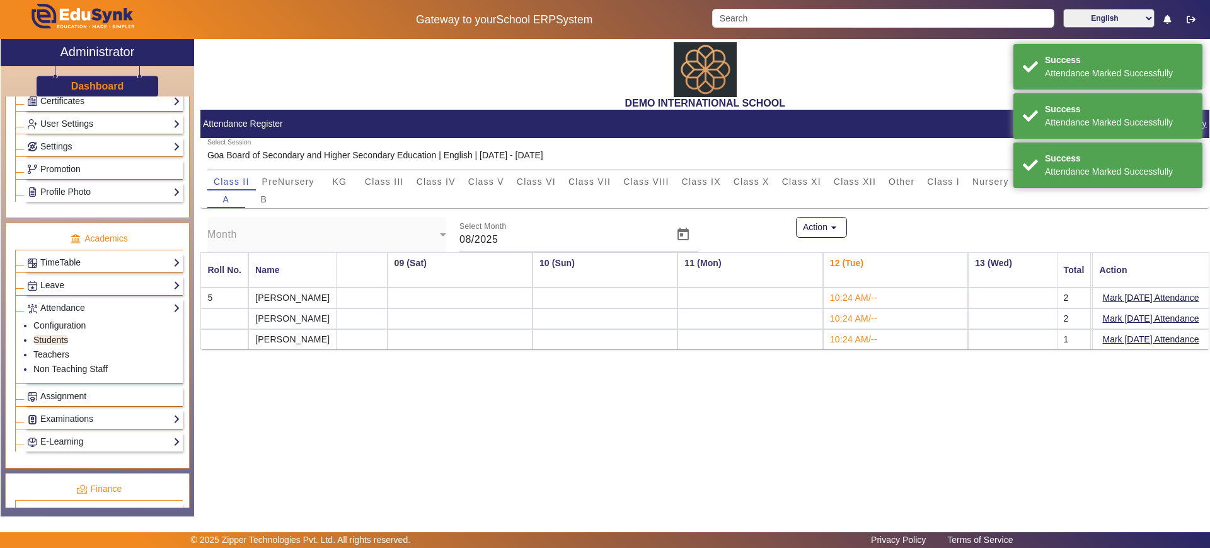
scroll to position [0, 1112]
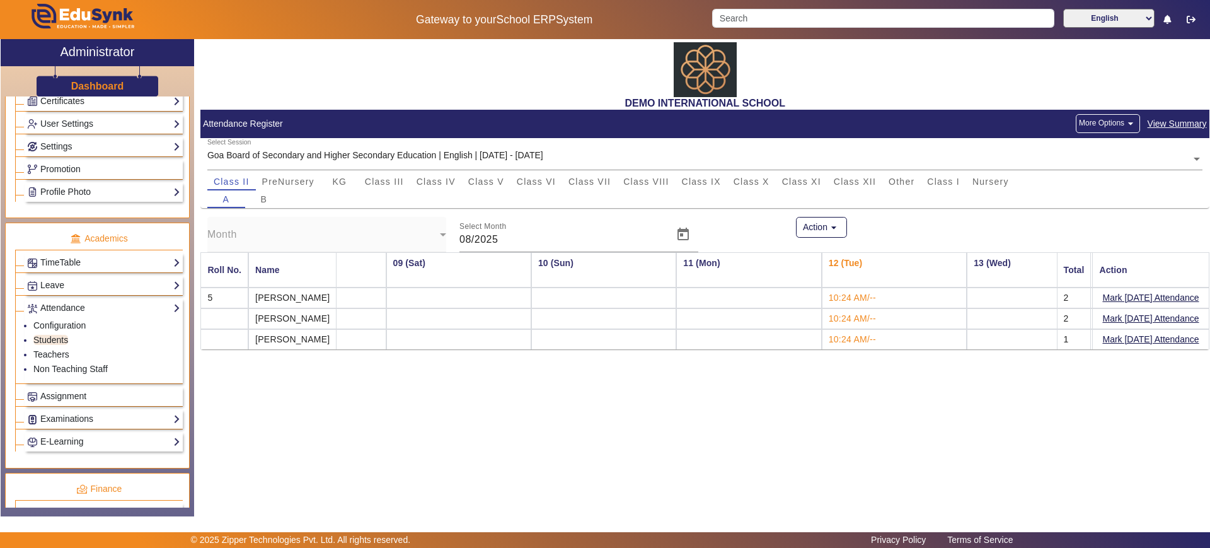
click at [1125, 134] on div "More Options arrow_drop_down" at bounding box center [1108, 124] width 78 height 24
click at [1125, 127] on mat-icon "arrow_drop_down" at bounding box center [1130, 123] width 13 height 13
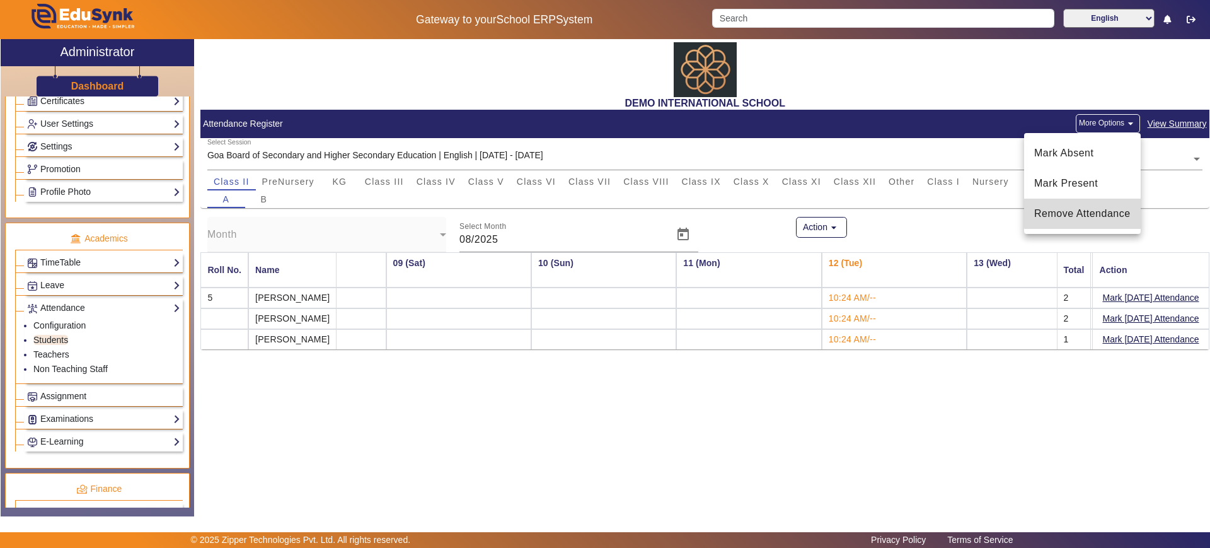
click at [1106, 210] on span "Remove Attendance" at bounding box center [1082, 213] width 96 height 15
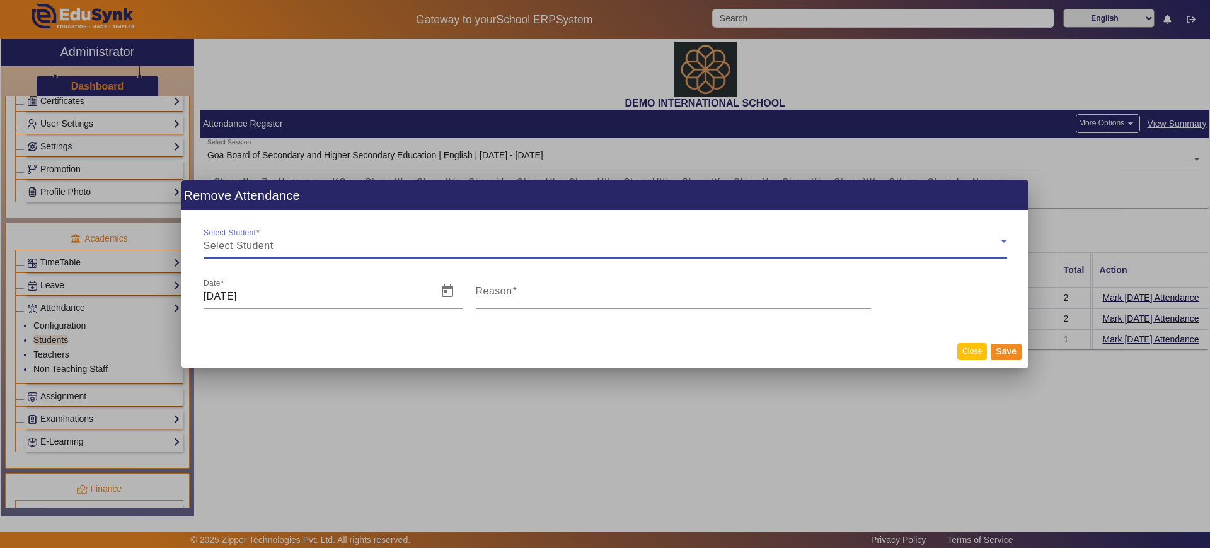
click at [967, 352] on button "Close" at bounding box center [972, 351] width 30 height 17
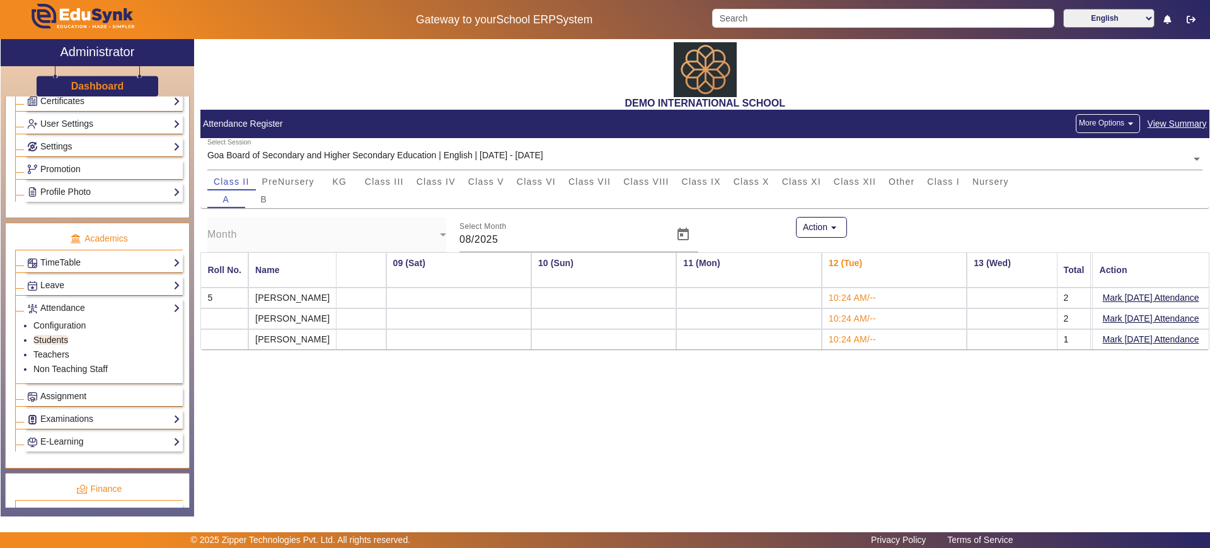
click at [1107, 129] on button "More Options arrow_drop_down" at bounding box center [1108, 123] width 64 height 19
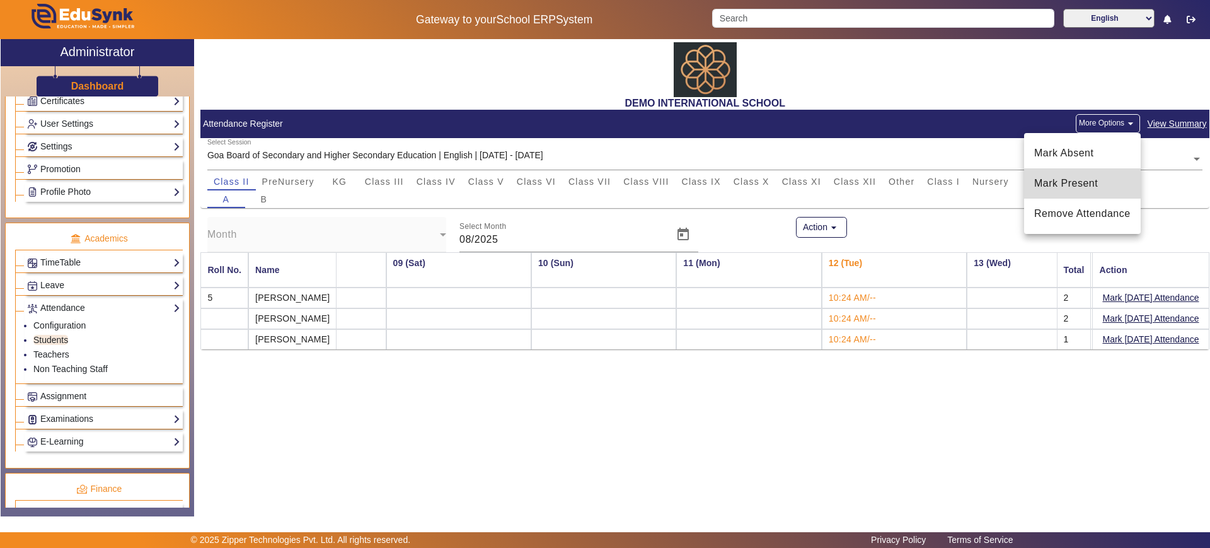
click at [1091, 185] on span "Mark Present" at bounding box center [1082, 183] width 96 height 15
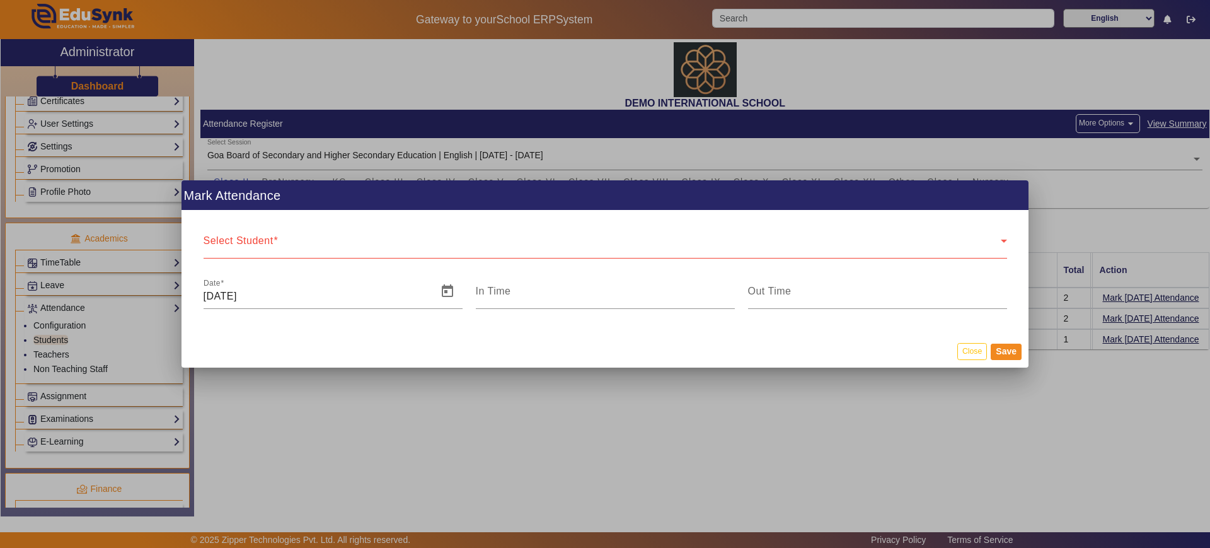
click at [966, 342] on mat-dialog-actions "Close Save" at bounding box center [604, 351] width 847 height 33
click at [971, 350] on button "Close" at bounding box center [972, 351] width 30 height 17
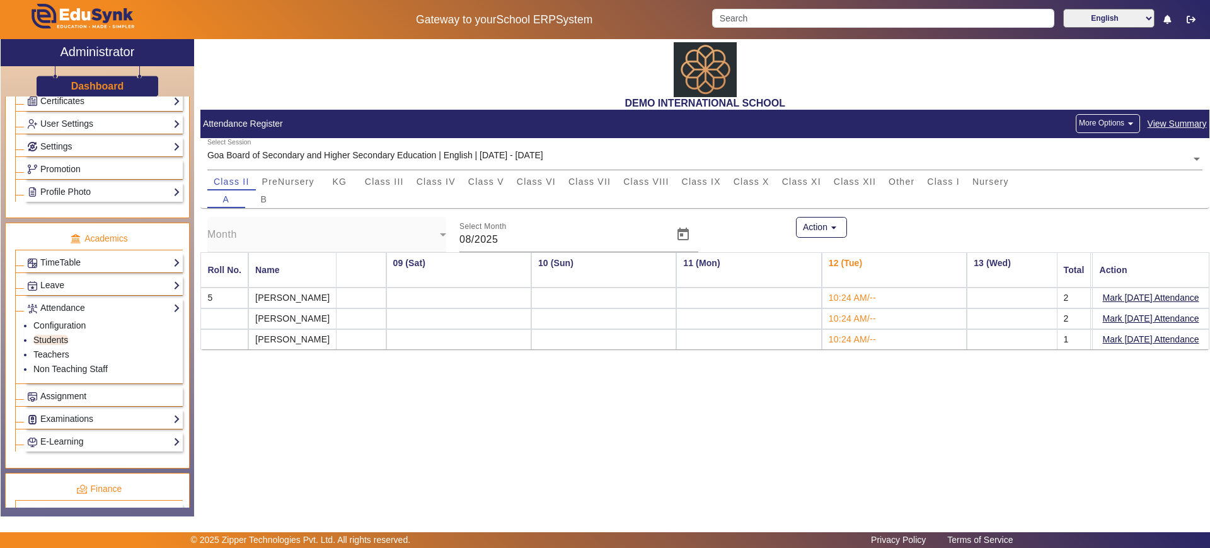
click at [1164, 124] on span "View Summary" at bounding box center [1177, 124] width 60 height 14
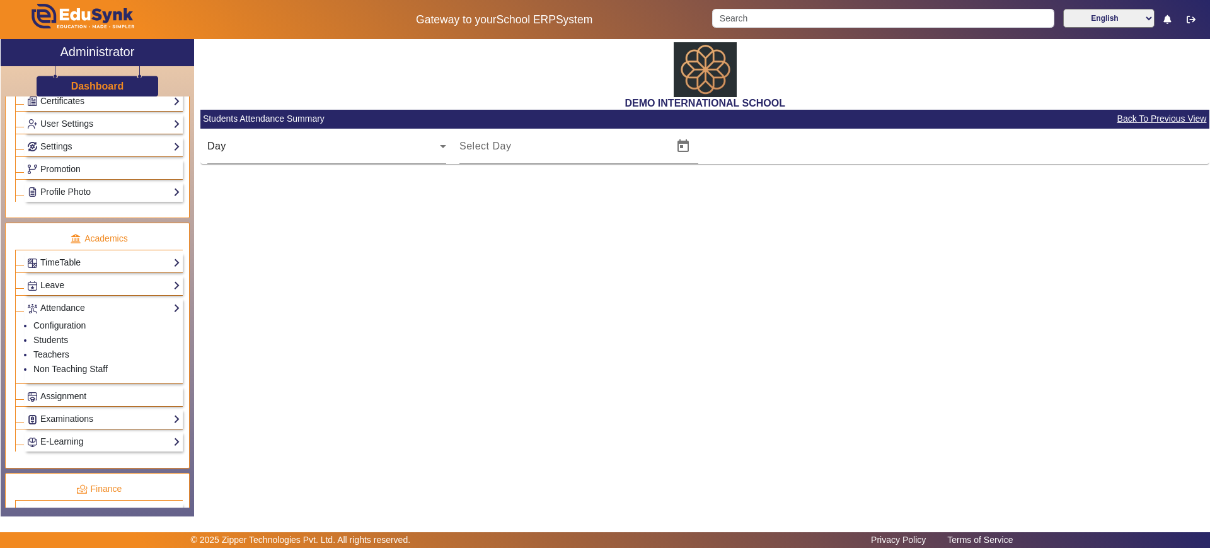
type input "[DATE]"
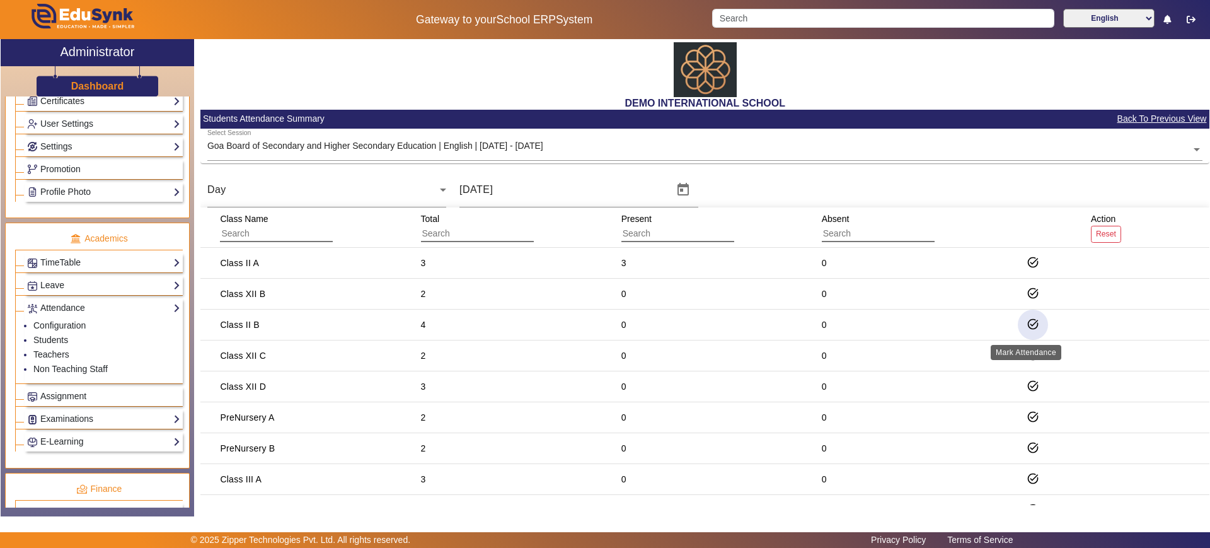
click at [1026, 321] on mat-icon "task_alt" at bounding box center [1032, 324] width 13 height 13
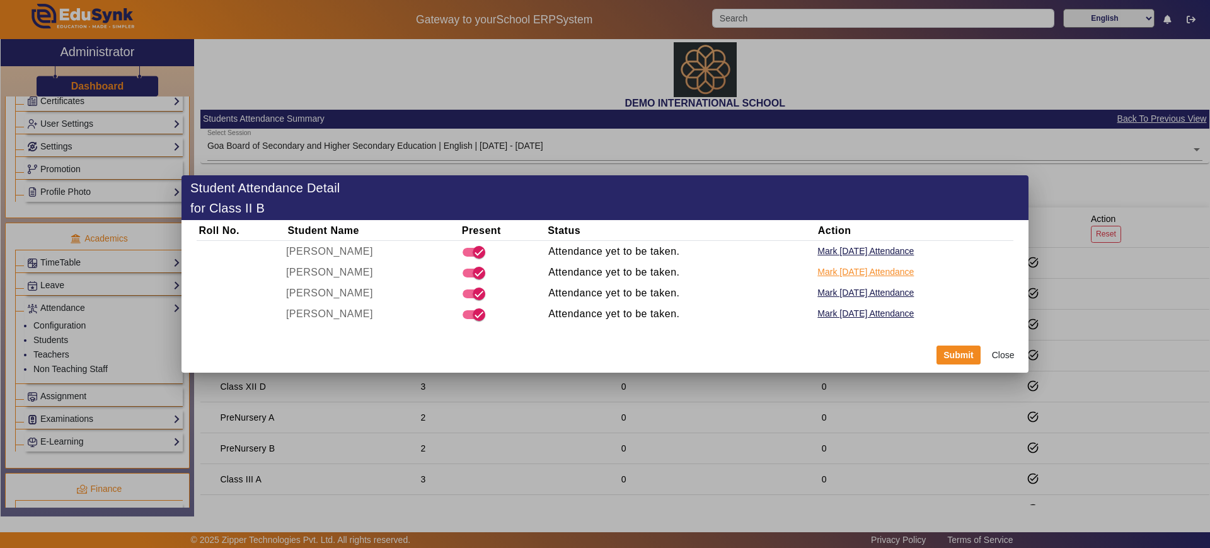
click at [849, 270] on button "Mark Today's Attendance" at bounding box center [865, 272] width 99 height 16
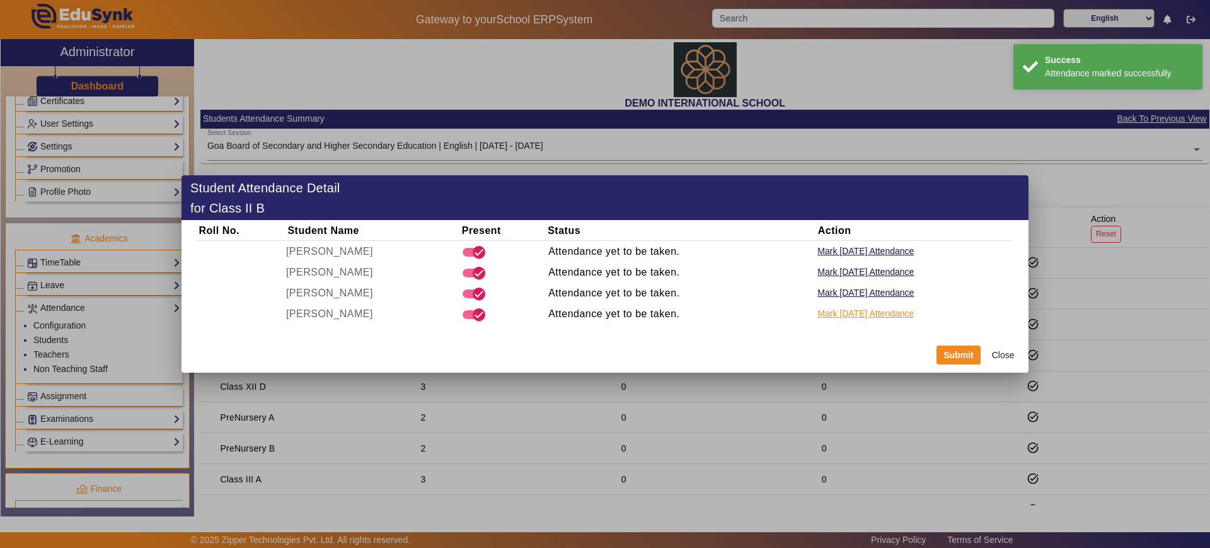
click at [841, 311] on button "Mark Today's Attendance" at bounding box center [865, 314] width 99 height 16
click at [466, 252] on span "button" at bounding box center [478, 251] width 25 height 25
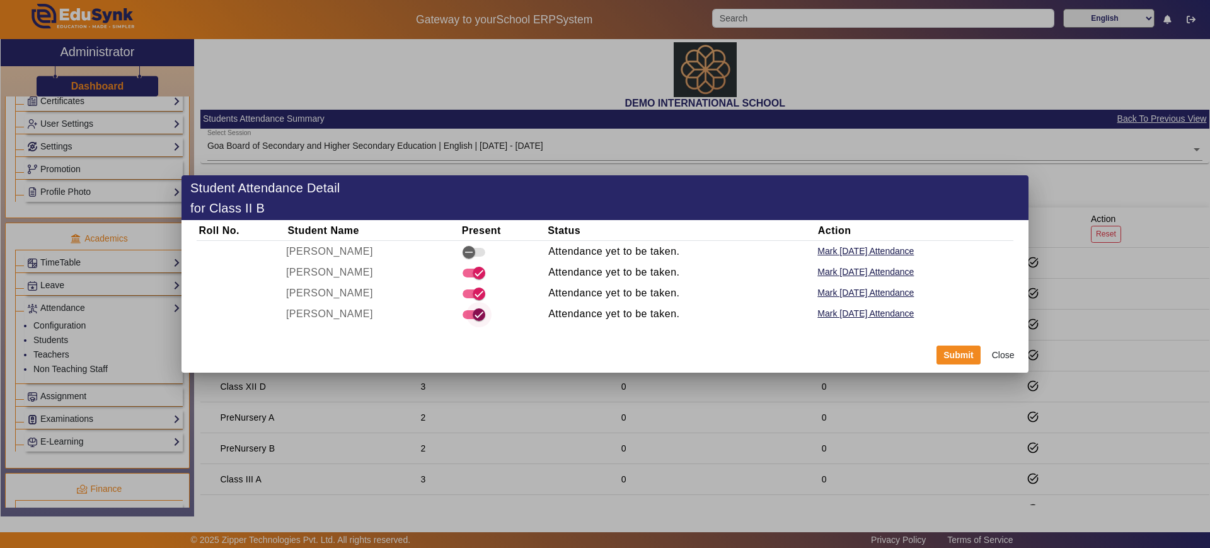
click at [466, 318] on span "button" at bounding box center [478, 314] width 25 height 25
click at [894, 314] on button "Mark Today's Attendance" at bounding box center [865, 314] width 99 height 16
click at [1004, 359] on button "Close" at bounding box center [1002, 354] width 37 height 21
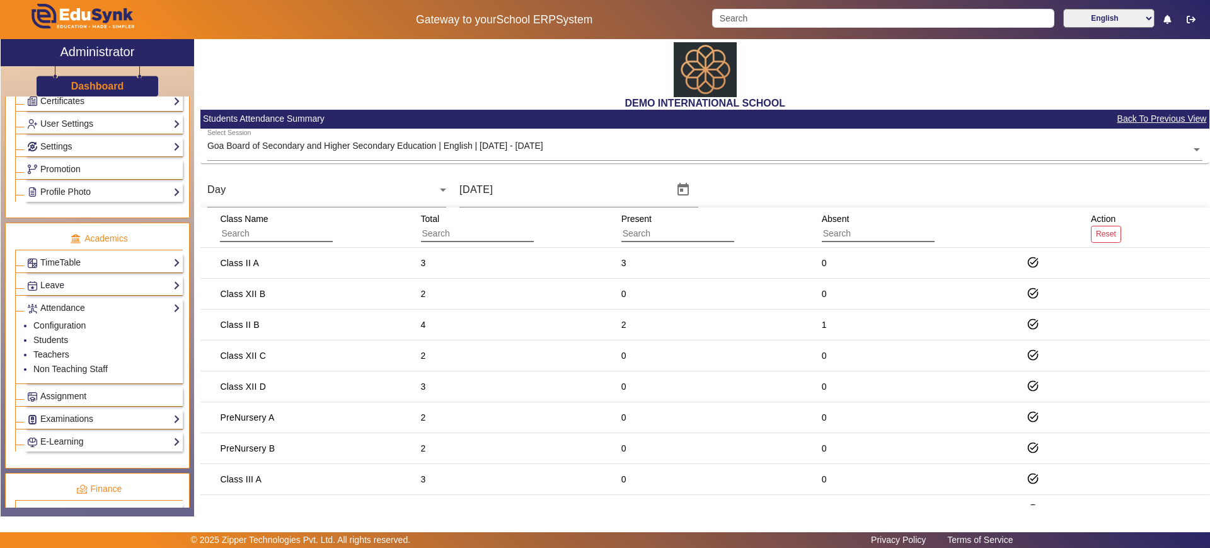
click at [1132, 119] on span "Back To Previous View" at bounding box center [1162, 119] width 91 height 14
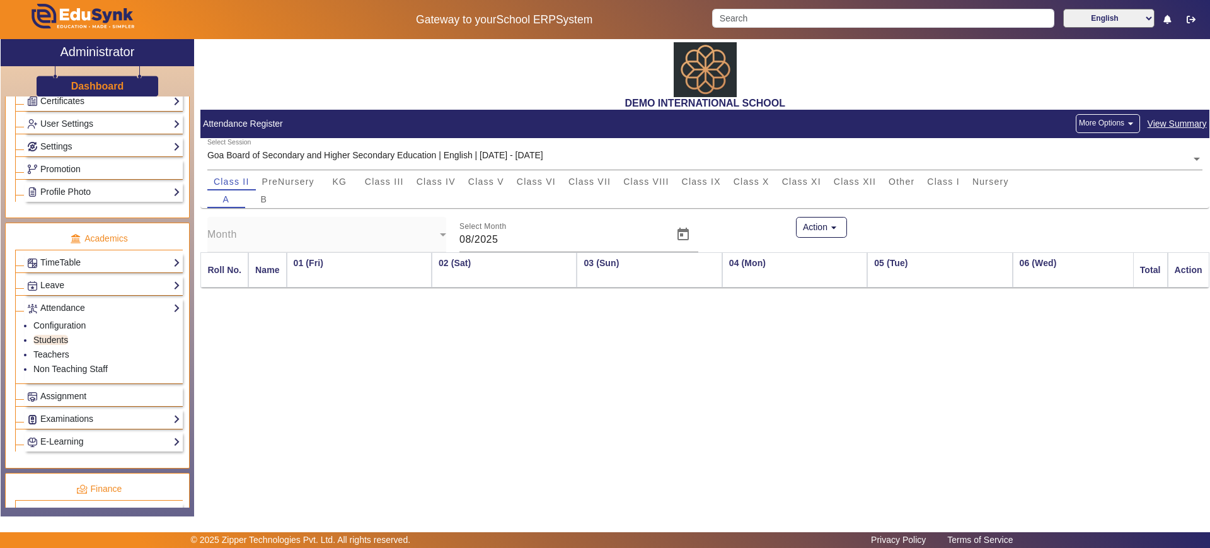
scroll to position [0, 744]
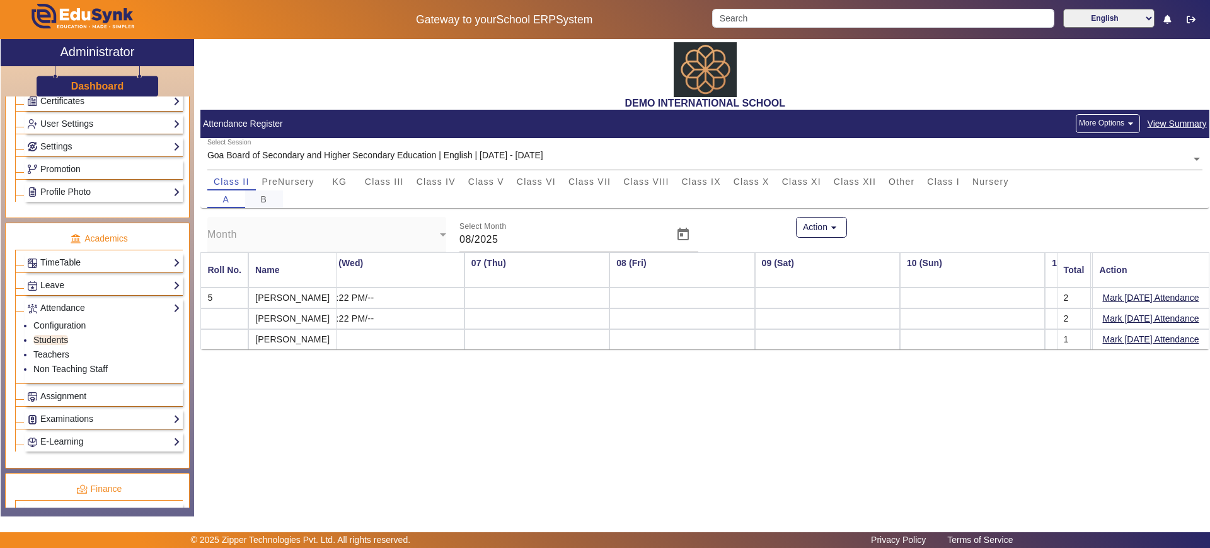
click at [266, 198] on span "B" at bounding box center [264, 199] width 7 height 9
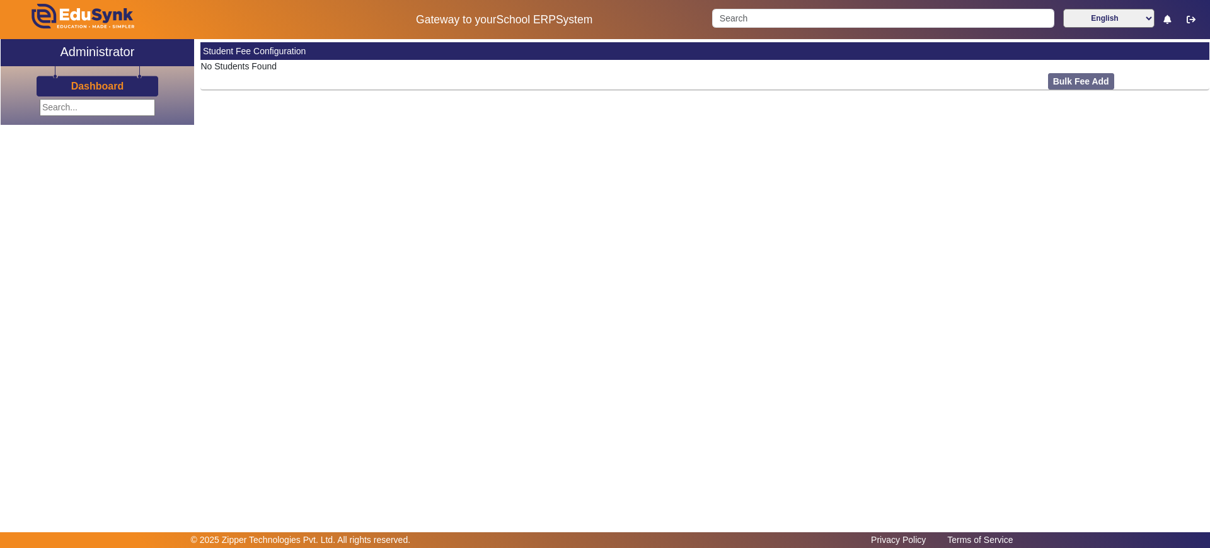
click at [476, 181] on main "X Administrator Dashboard Student Fee Configuration No Students Found Bulk Fee …" at bounding box center [605, 285] width 1210 height 493
click at [511, 170] on main "X Administrator Dashboard Student Fee Configuration No Students Found Bulk Fee …" at bounding box center [605, 285] width 1210 height 493
click at [130, 85] on div "Dashboard" at bounding box center [97, 81] width 193 height 30
click at [105, 81] on h3 "Dashboard" at bounding box center [97, 86] width 53 height 12
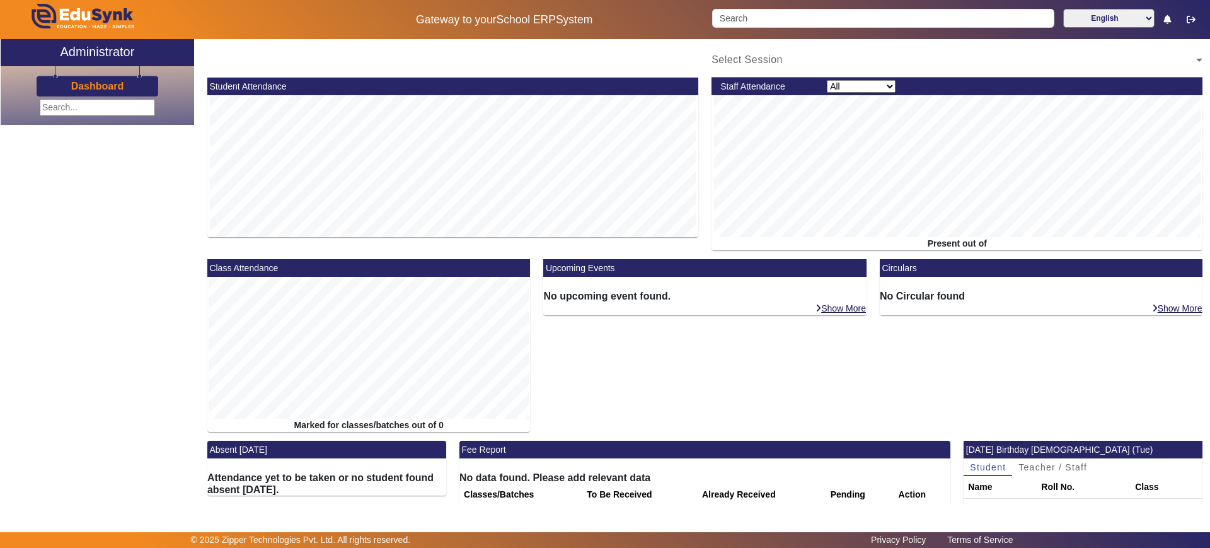
click at [408, 58] on div "Select Session" at bounding box center [704, 59] width 1009 height 35
click at [84, 76] on div "Dashboard" at bounding box center [97, 81] width 193 height 30
click at [84, 84] on h3 "Dashboard" at bounding box center [97, 86] width 53 height 12
click at [120, 193] on div "X Administrator Dashboard" at bounding box center [97, 278] width 193 height 479
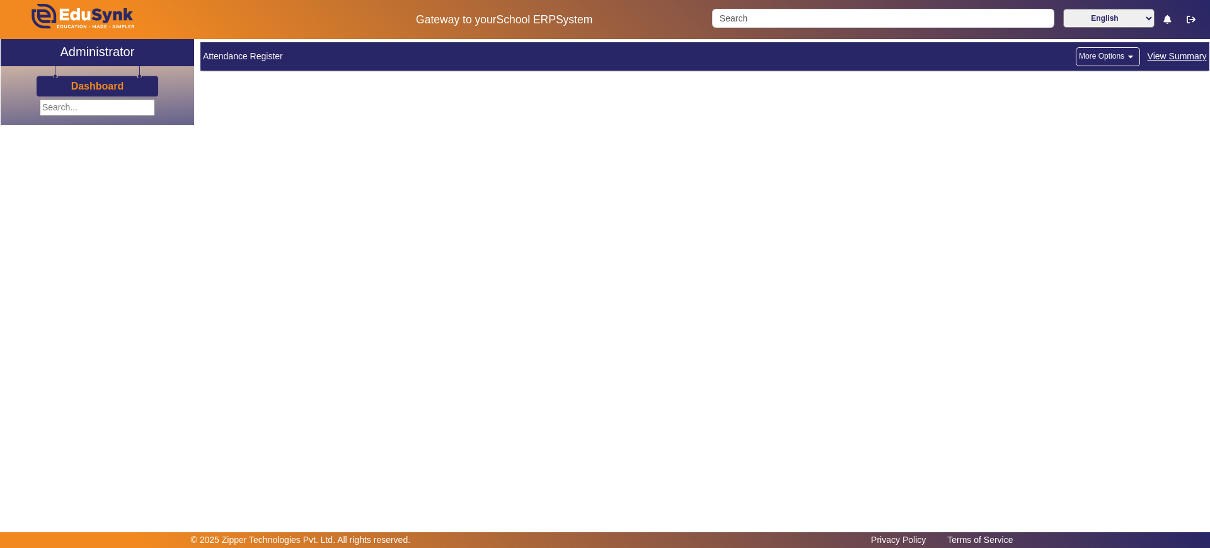
click at [101, 84] on h3 "Dashboard" at bounding box center [97, 86] width 53 height 12
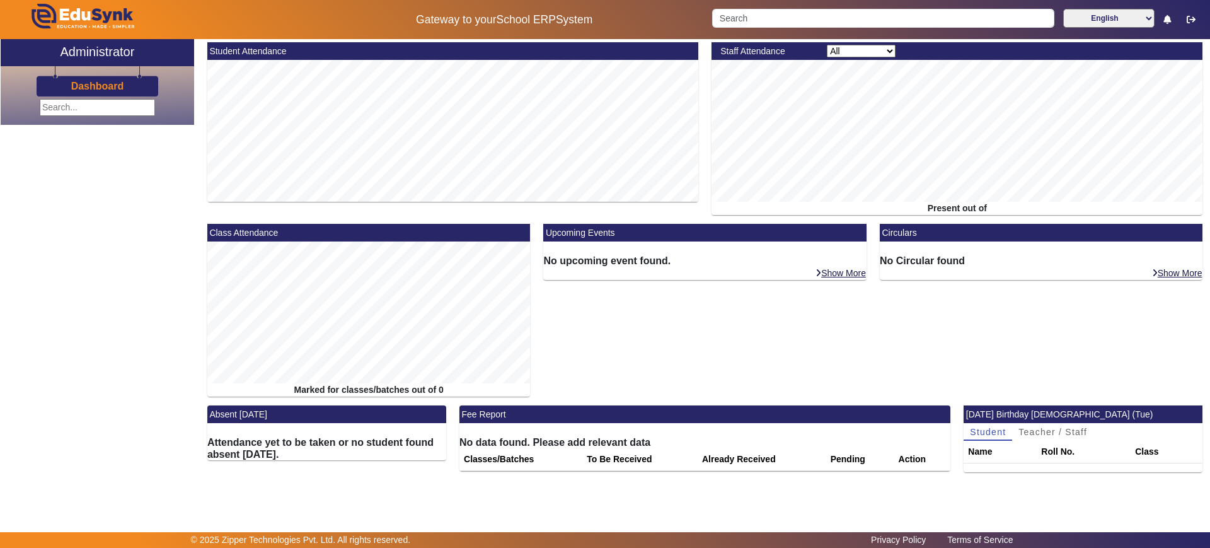
click at [117, 88] on h3 "Dashboard" at bounding box center [97, 86] width 53 height 12
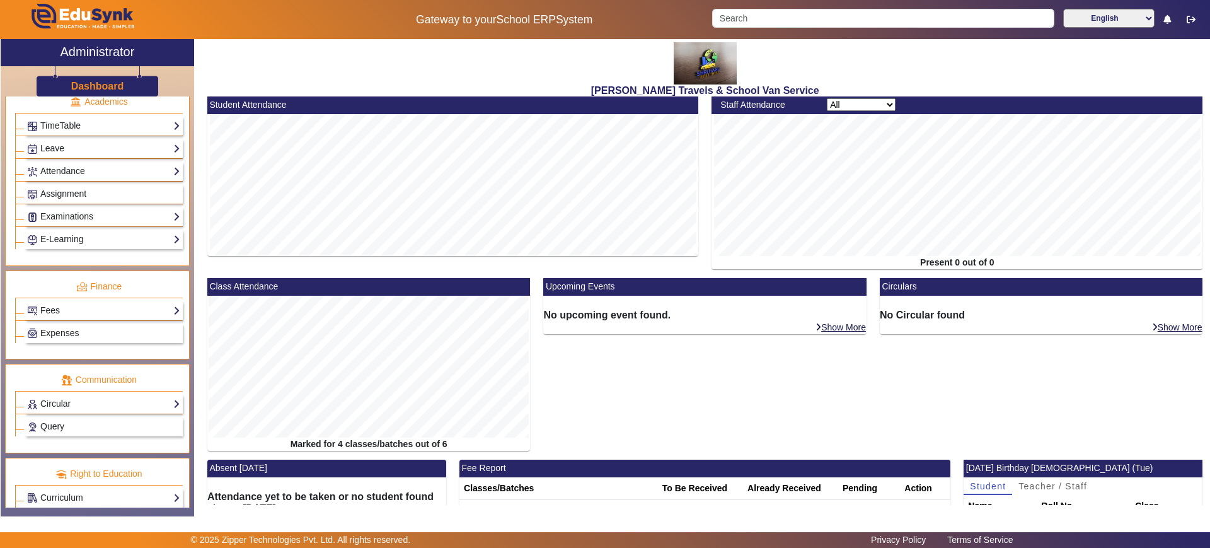
scroll to position [514, 0]
click at [71, 313] on link "Fees" at bounding box center [103, 309] width 153 height 14
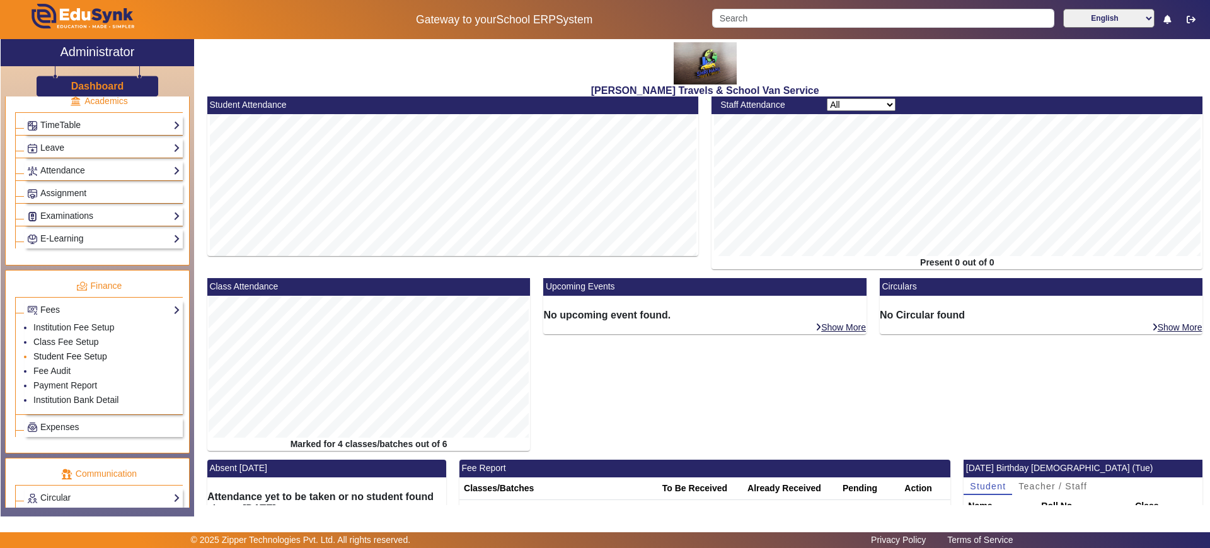
click at [64, 355] on link "Student Fee Setup" at bounding box center [70, 356] width 74 height 10
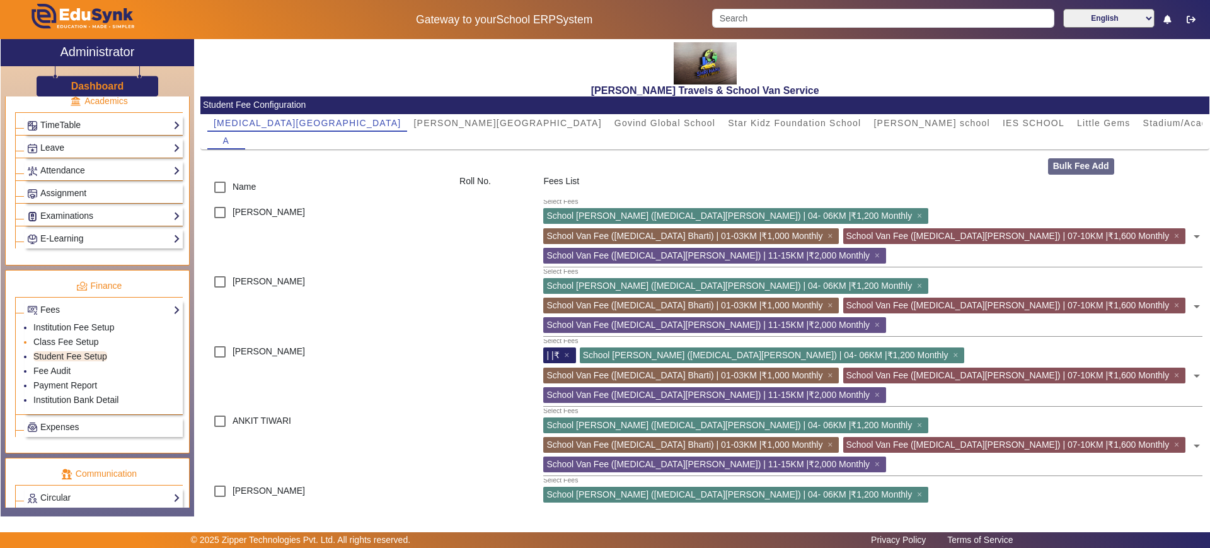
click at [79, 335] on li "Class Fee Setup" at bounding box center [106, 342] width 147 height 14
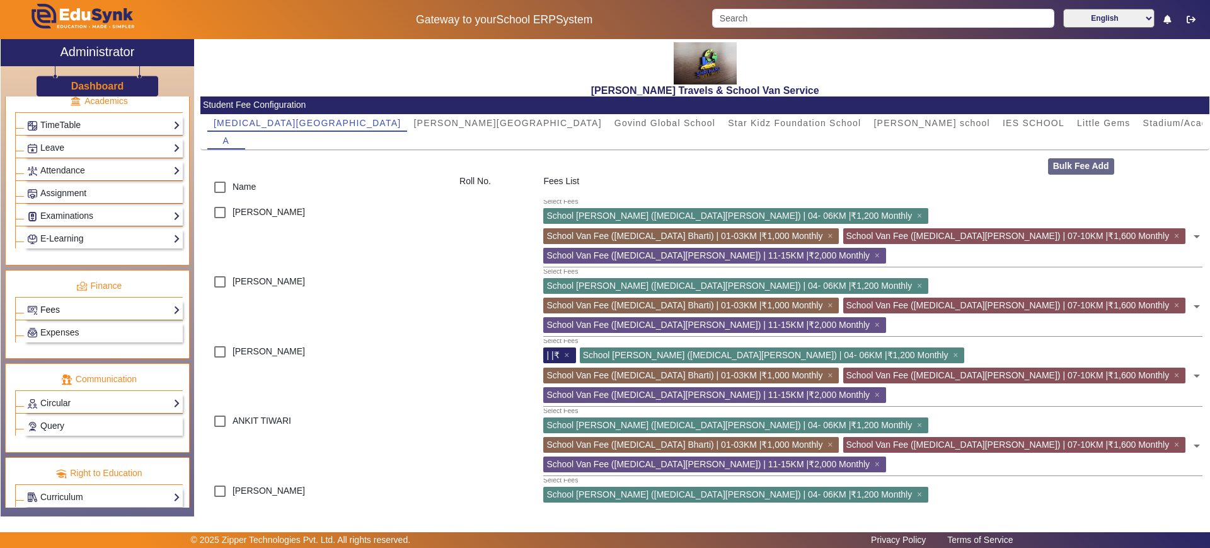
click at [76, 311] on link "Fees" at bounding box center [103, 309] width 153 height 14
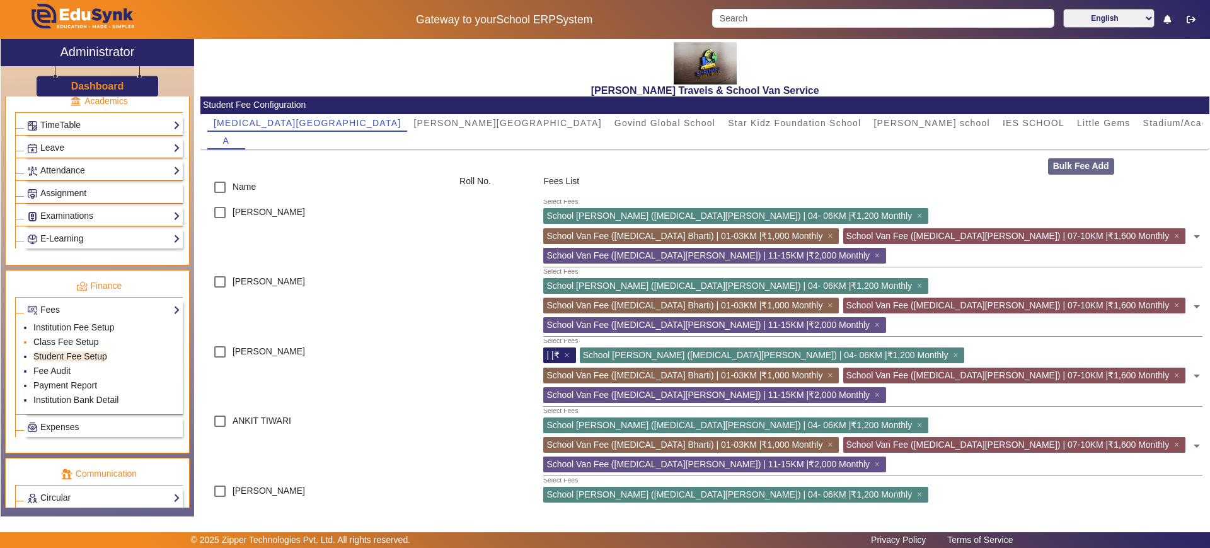
click at [81, 336] on link "Class Fee Setup" at bounding box center [66, 341] width 66 height 10
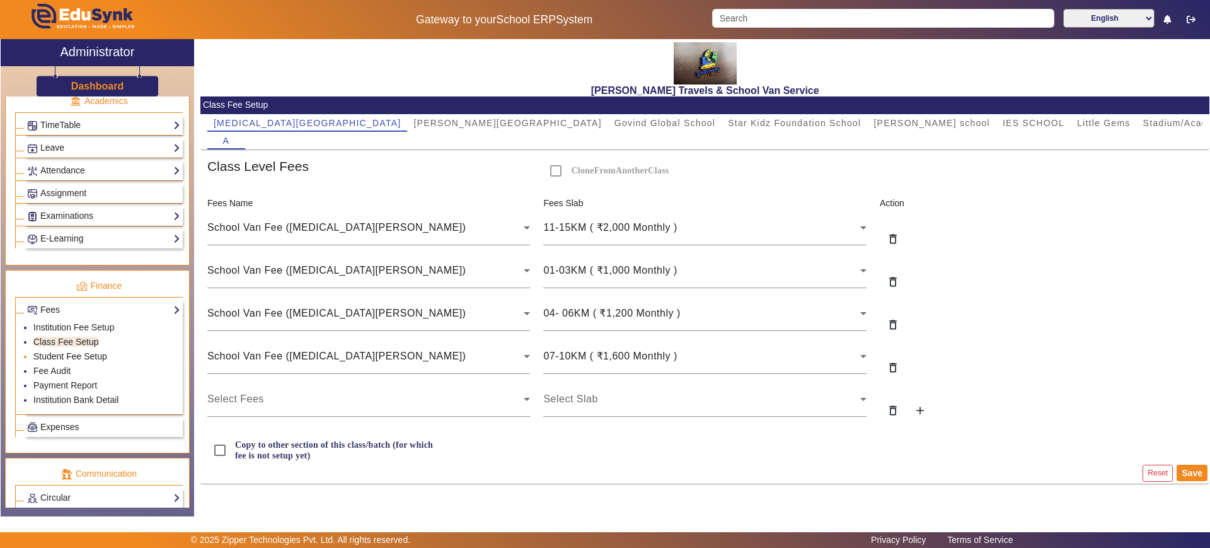
click at [79, 354] on link "Student Fee Setup" at bounding box center [70, 356] width 74 height 10
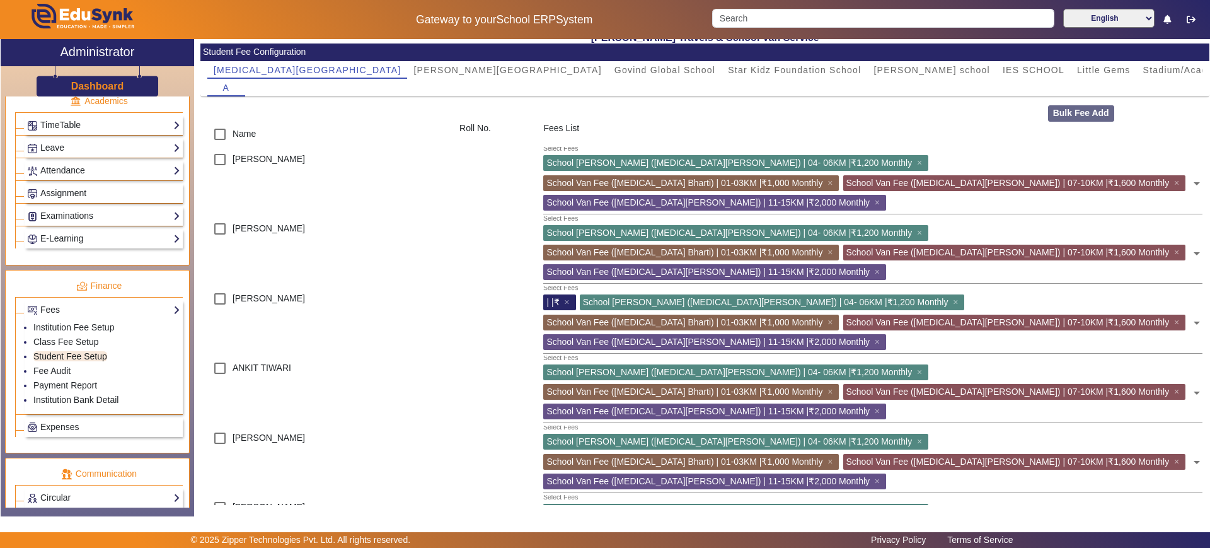
scroll to position [54, 0]
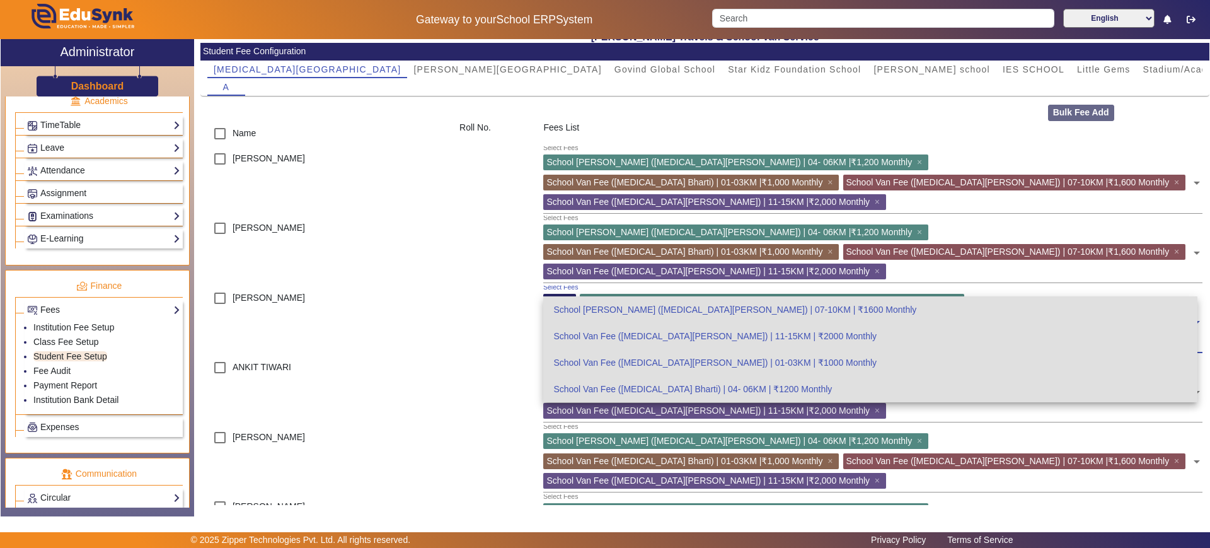
click at [551, 296] on span "| |₹" at bounding box center [552, 301] width 13 height 10
click at [480, 355] on div at bounding box center [495, 390] width 84 height 70
click at [846, 316] on span "School Van Fee (Bal Bharti) | 07-10KM |₹1,600 Monthly" at bounding box center [1007, 321] width 323 height 10
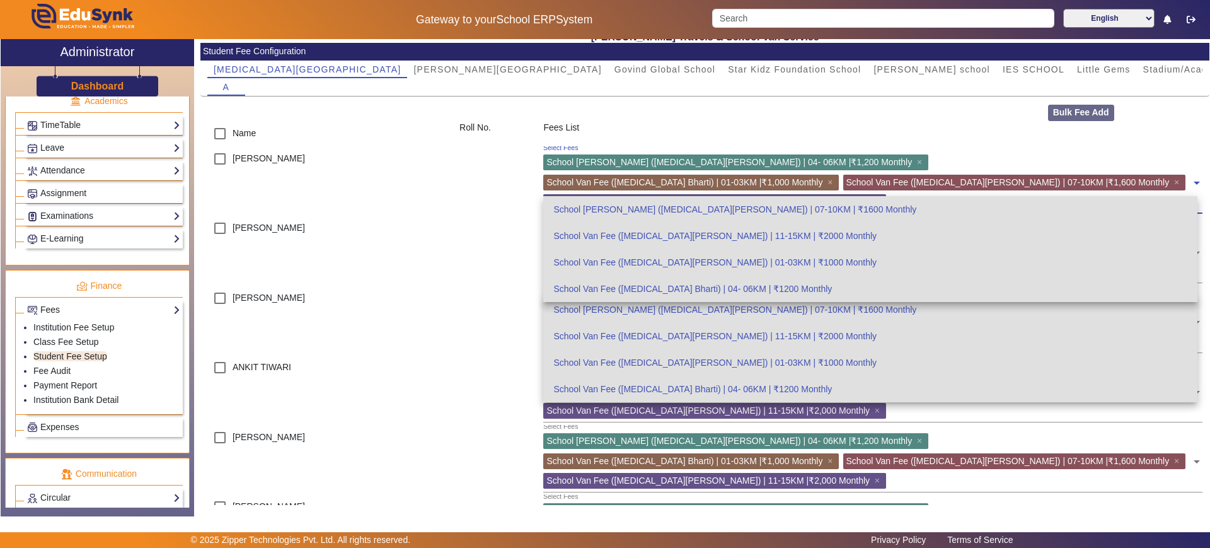
click at [1076, 172] on div "Select Fees School Van Fee (Bal Bharti) | 04- 06KM |₹1,200 Monthly × School Van…" at bounding box center [867, 179] width 648 height 67
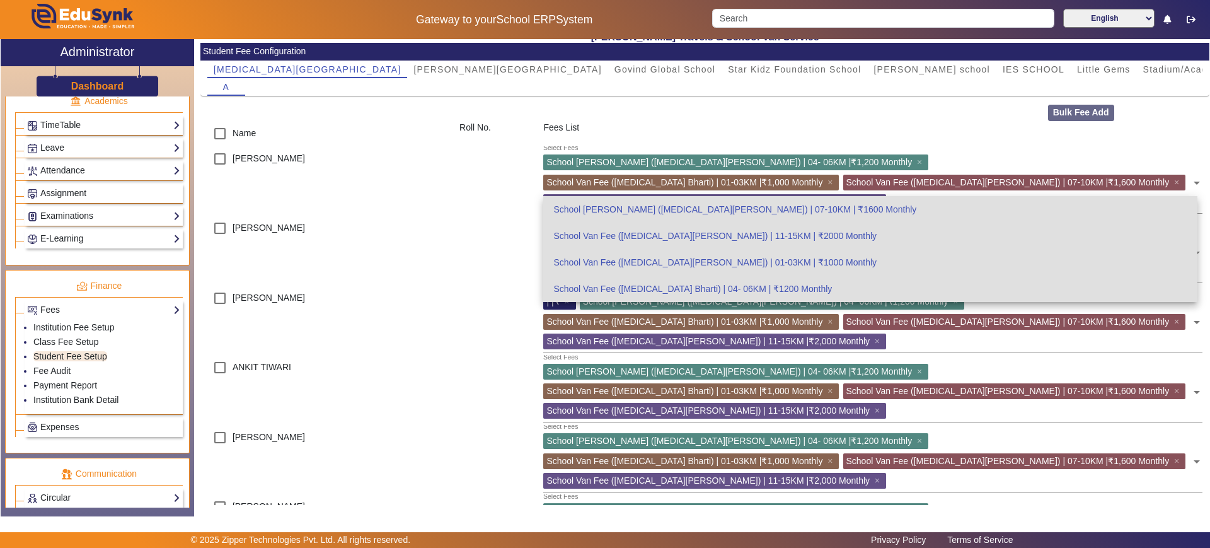
click at [405, 216] on div "AARNA JAISWAL" at bounding box center [326, 251] width 252 height 70
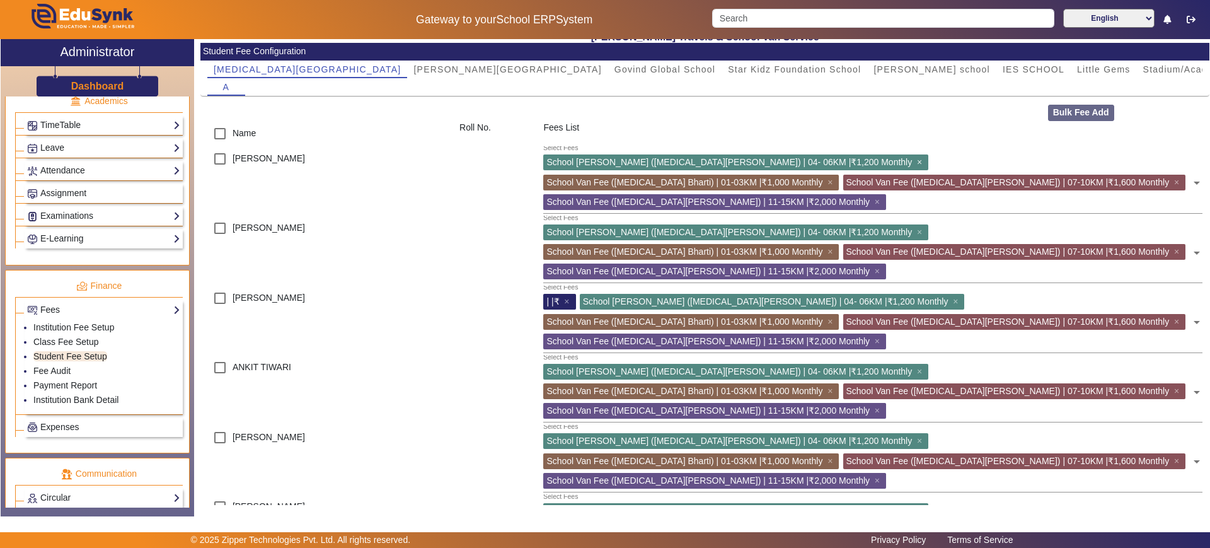
click at [917, 160] on span "×" at bounding box center [921, 162] width 8 height 10
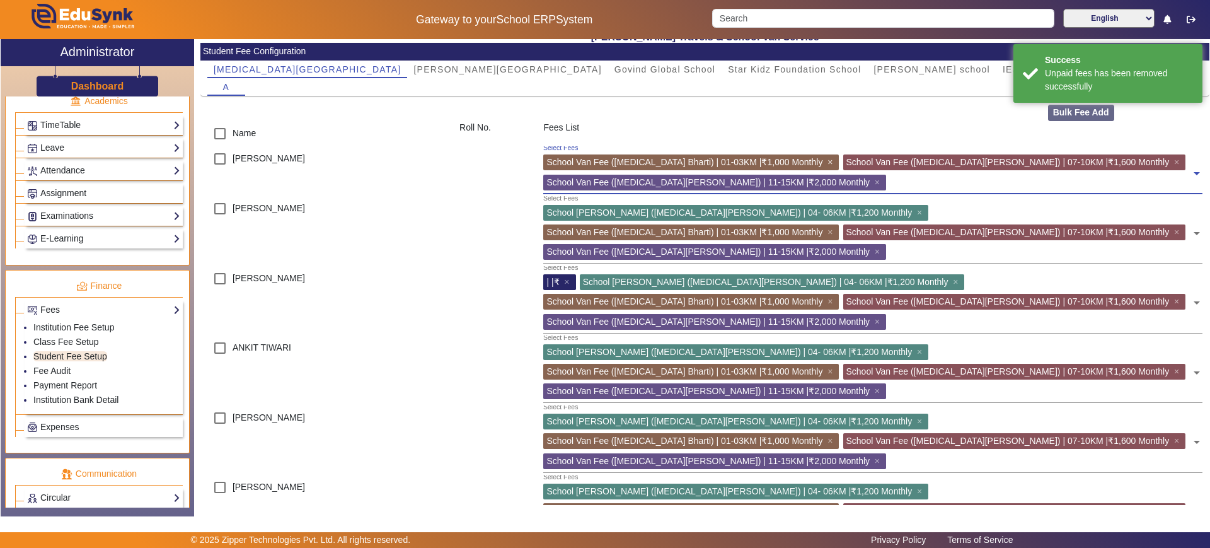
click at [827, 159] on span "×" at bounding box center [831, 162] width 8 height 10
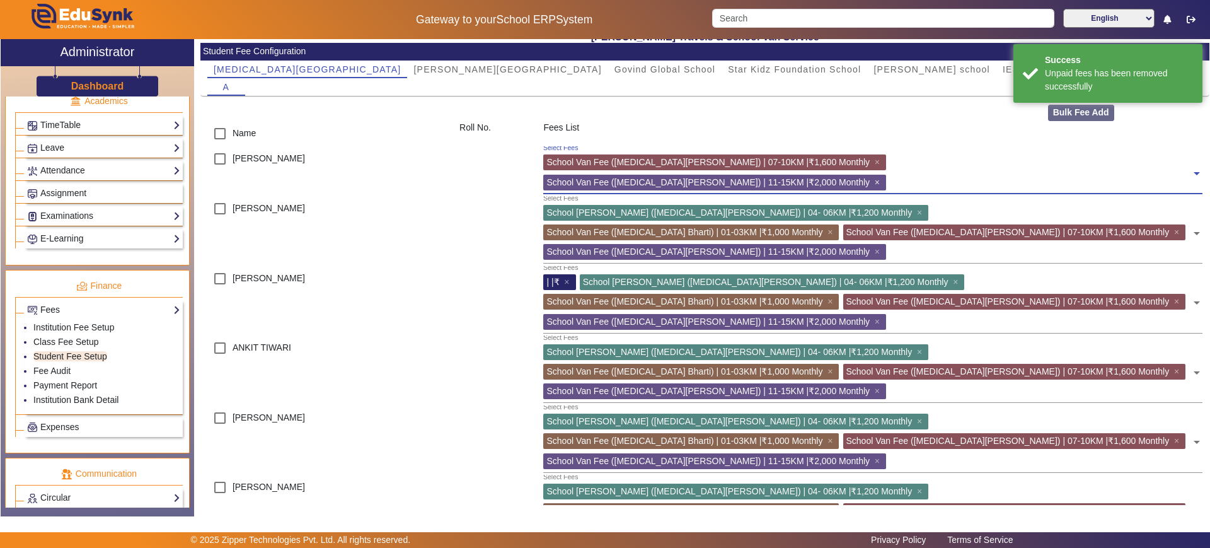
click at [883, 177] on span "×" at bounding box center [879, 182] width 8 height 10
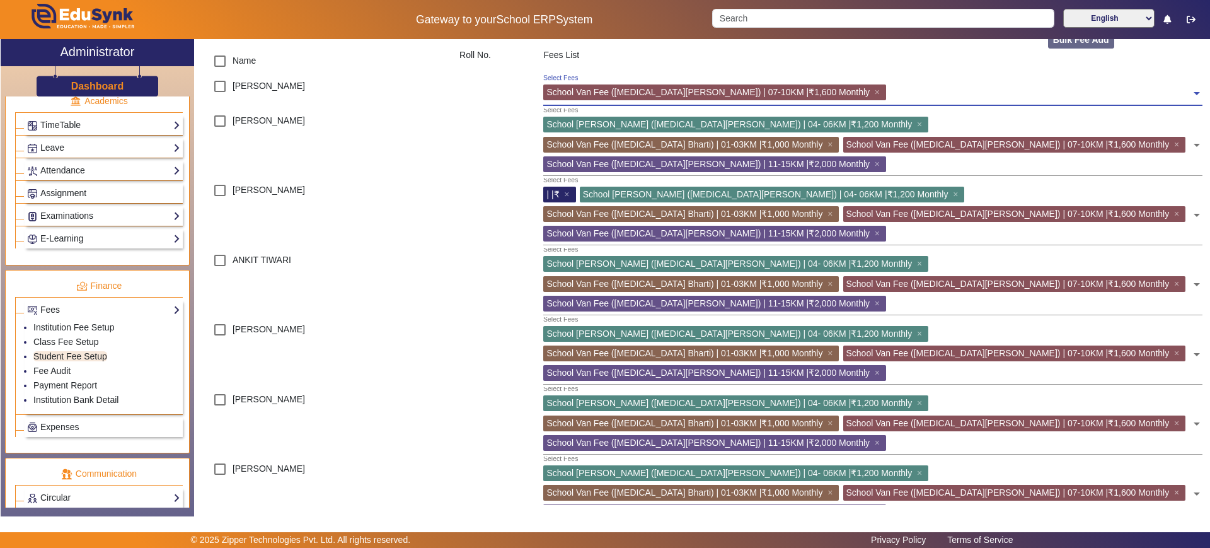
scroll to position [123, 0]
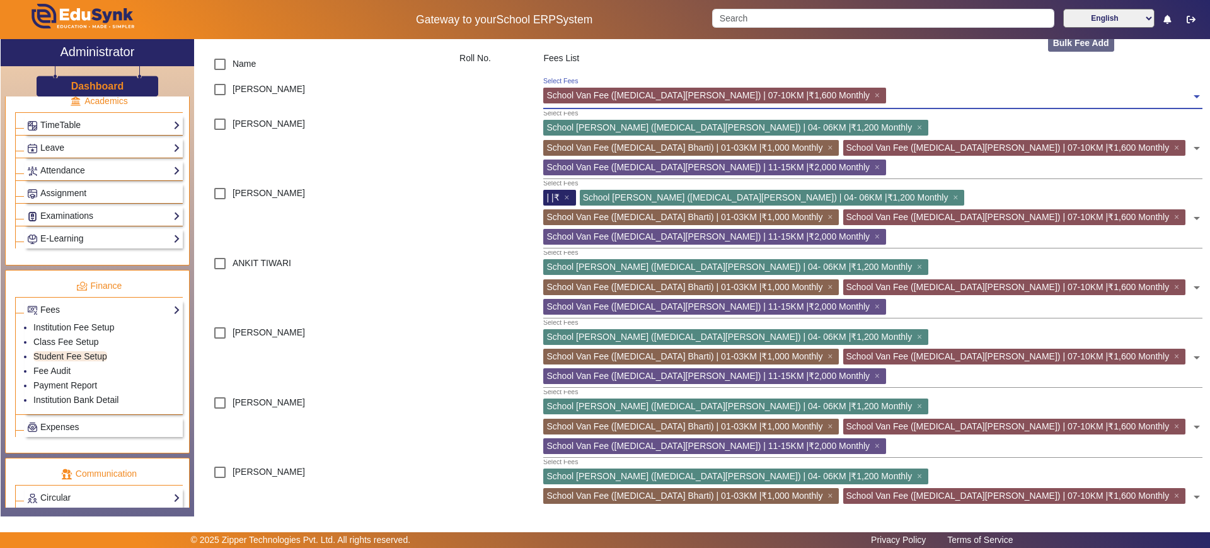
click at [546, 192] on span "| |₹" at bounding box center [552, 197] width 13 height 10
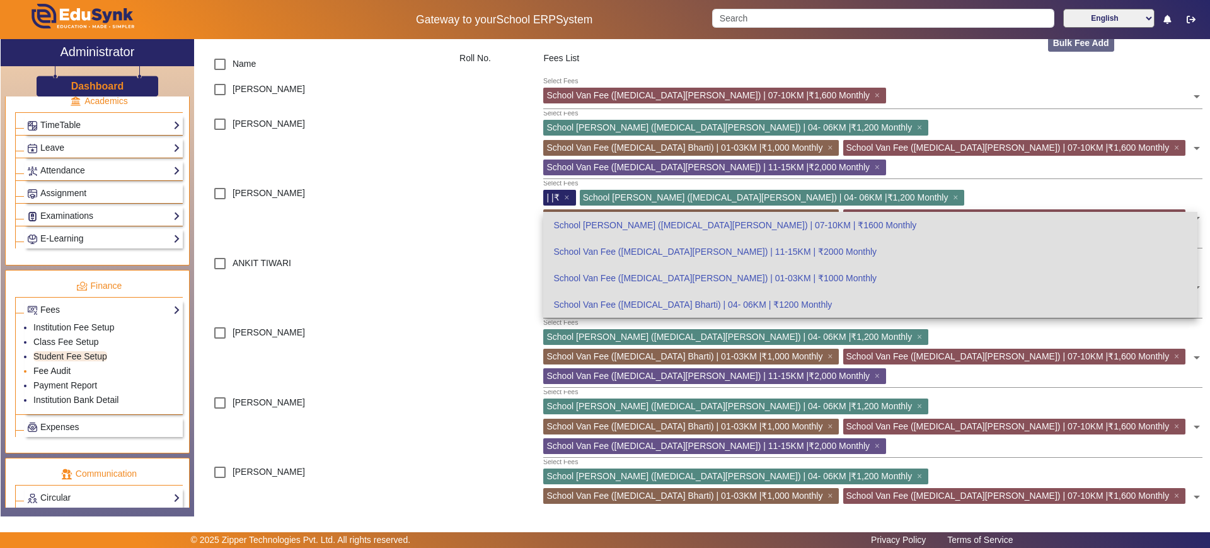
click at [54, 374] on link "Fee Audit" at bounding box center [51, 370] width 37 height 10
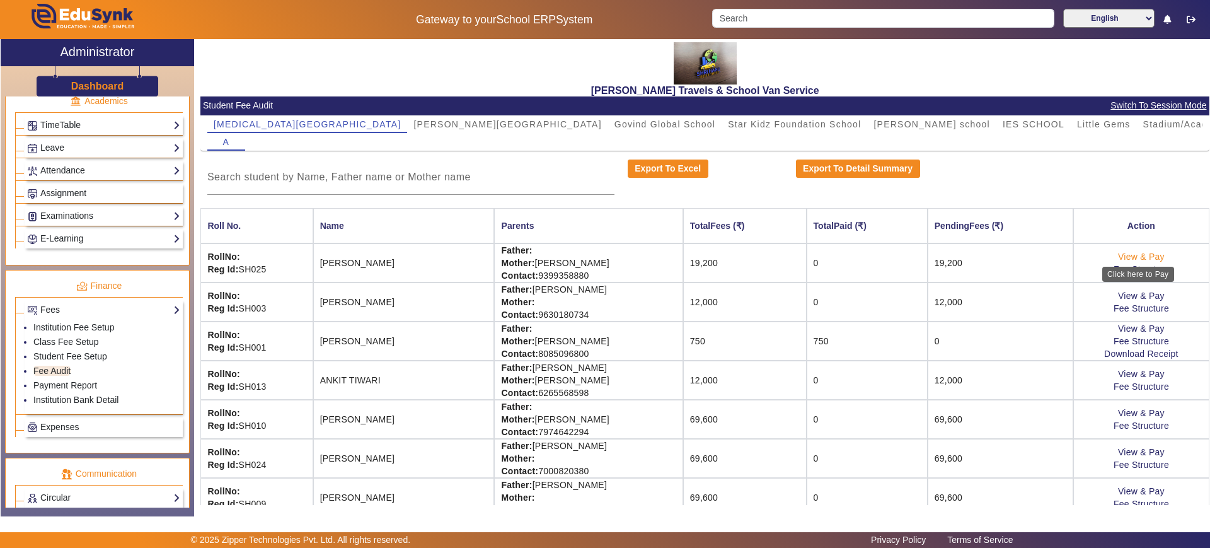
click at [1146, 255] on link "View & Pay" at bounding box center [1141, 256] width 47 height 10
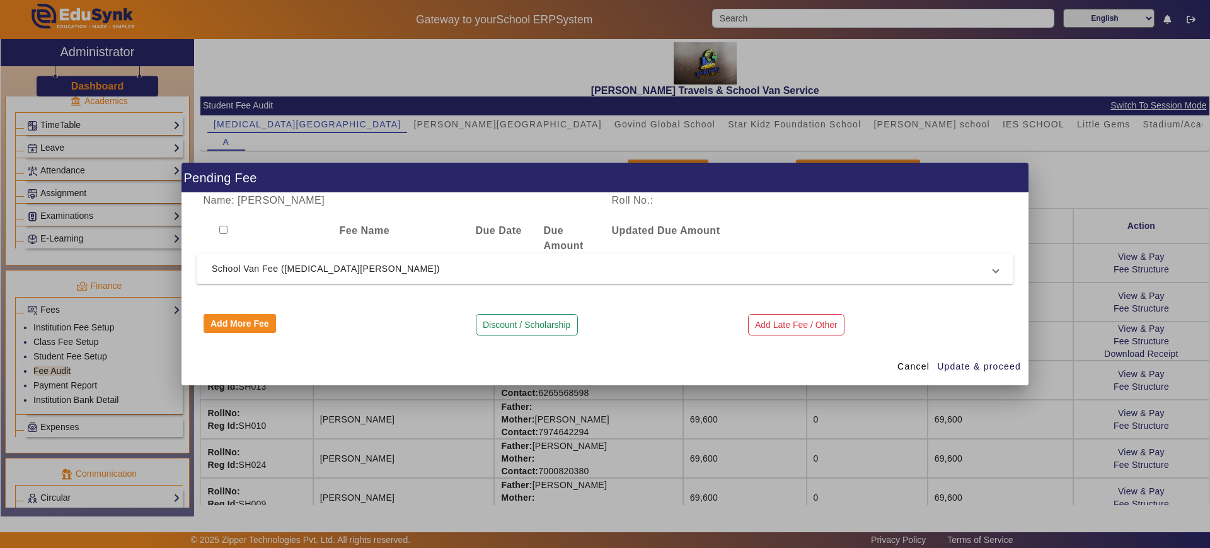
click at [428, 272] on span "School Van Fee (Bal Bharti)" at bounding box center [602, 268] width 781 height 15
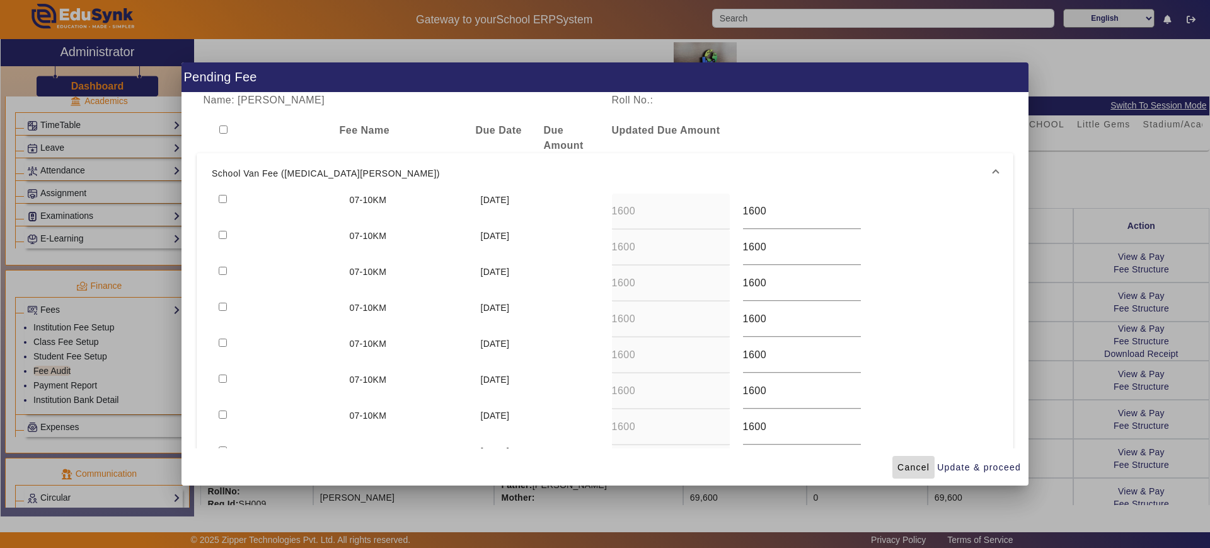
click at [912, 464] on span "Cancel" at bounding box center [913, 467] width 32 height 13
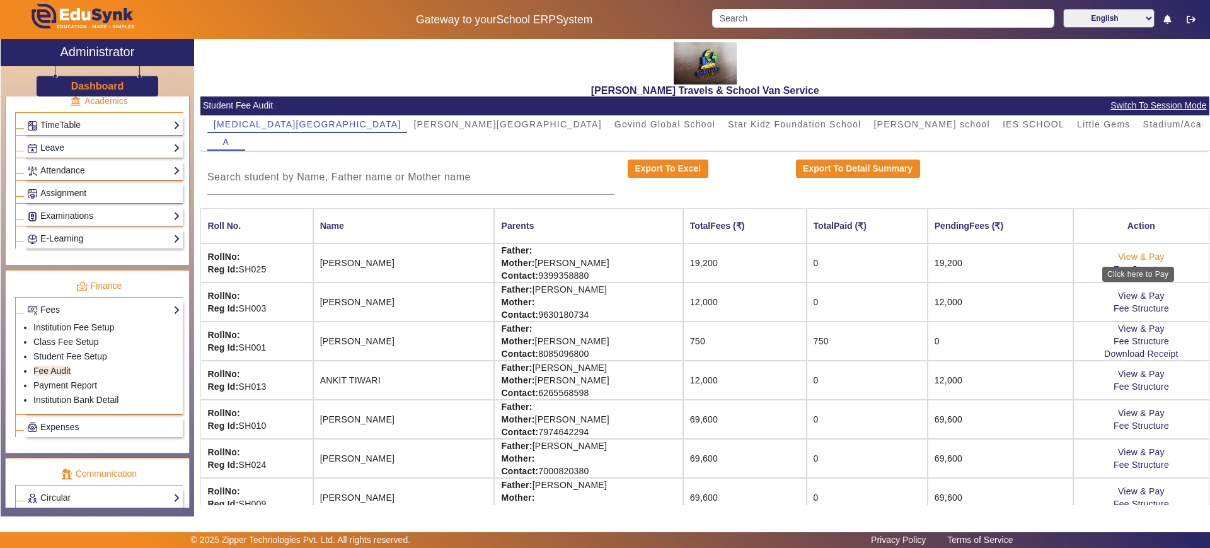
click at [1136, 253] on link "View & Pay" at bounding box center [1141, 256] width 47 height 10
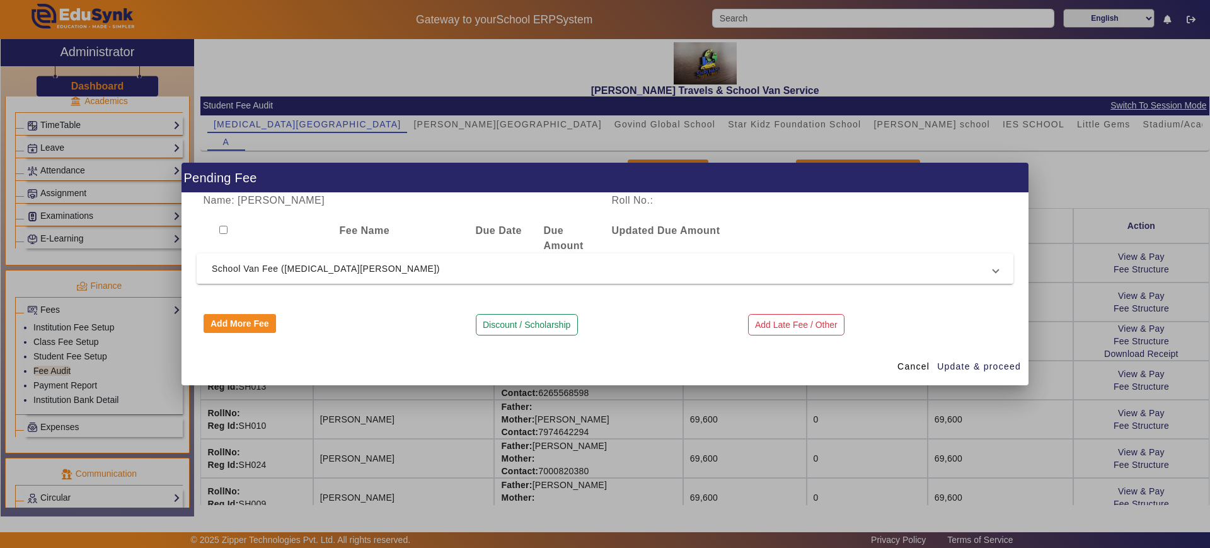
click at [300, 272] on span "School Van Fee (Bal Bharti)" at bounding box center [602, 268] width 781 height 15
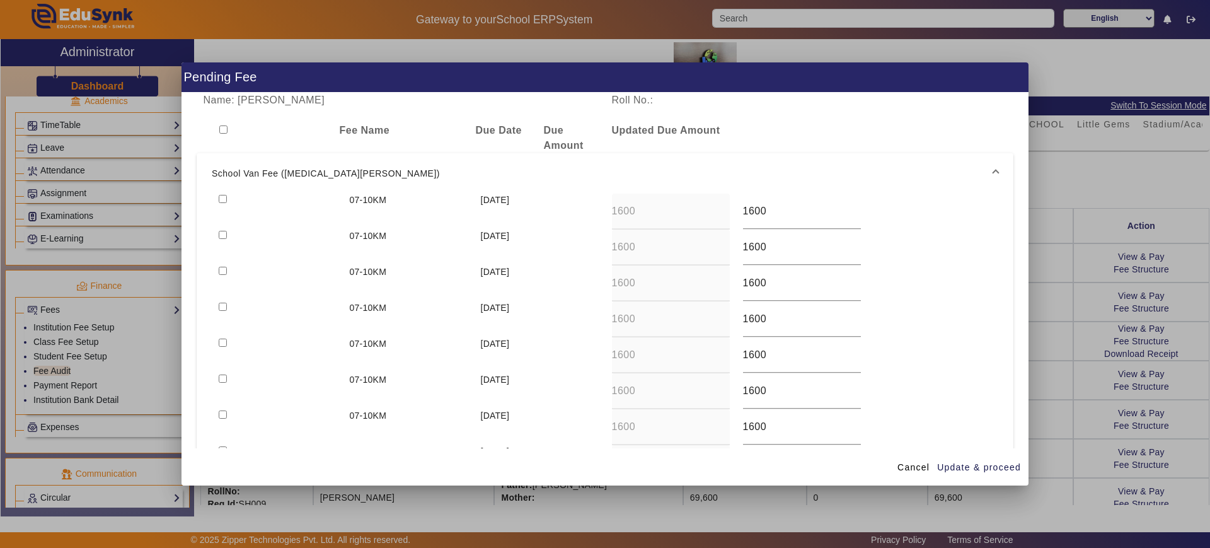
click at [222, 200] on input "checkbox" at bounding box center [223, 199] width 8 height 8
checkbox input "true"
click at [221, 236] on input "checkbox" at bounding box center [223, 235] width 8 height 8
checkbox input "true"
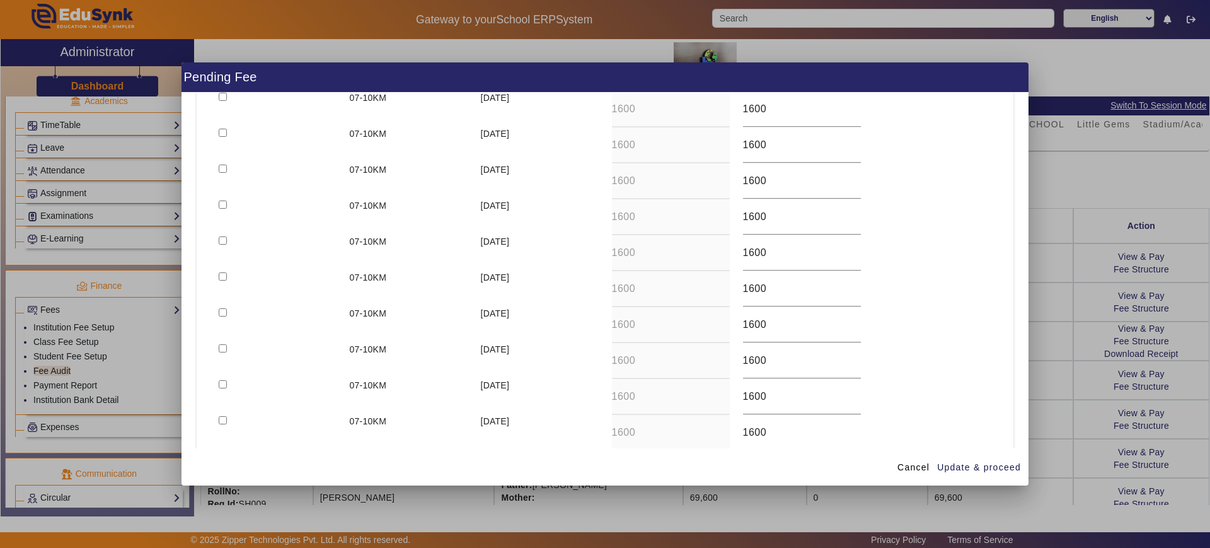
scroll to position [250, 0]
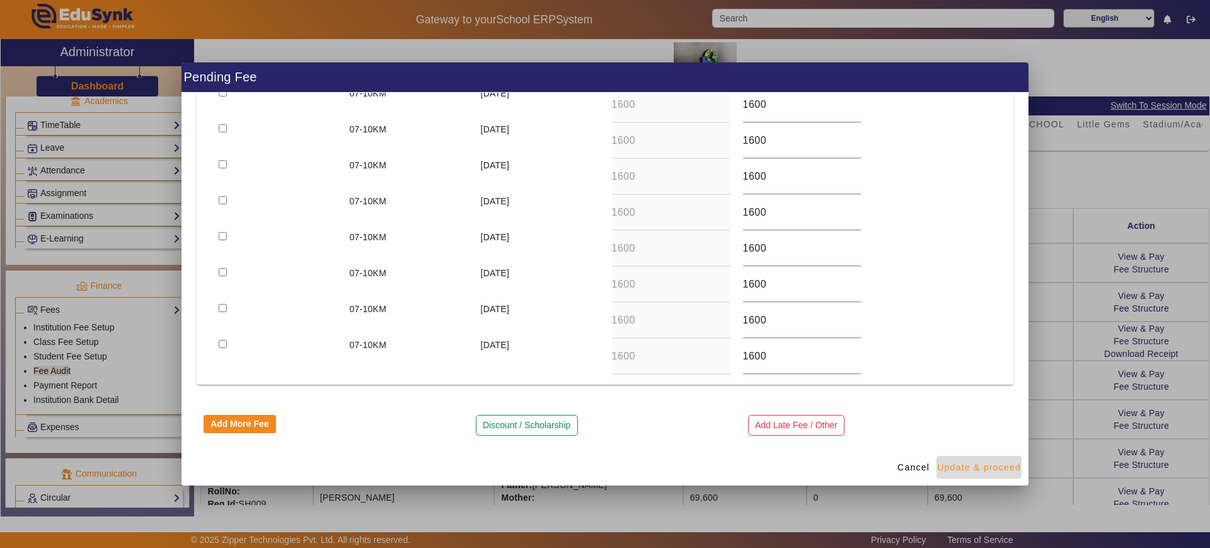
click at [970, 472] on span "Update & proceed" at bounding box center [979, 467] width 84 height 13
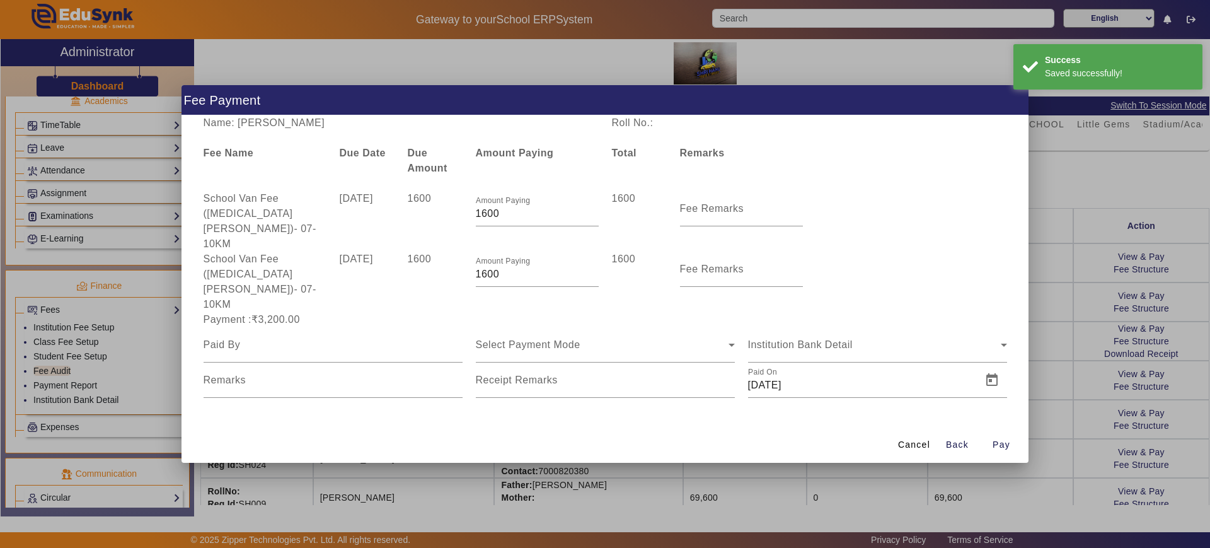
scroll to position [0, 0]
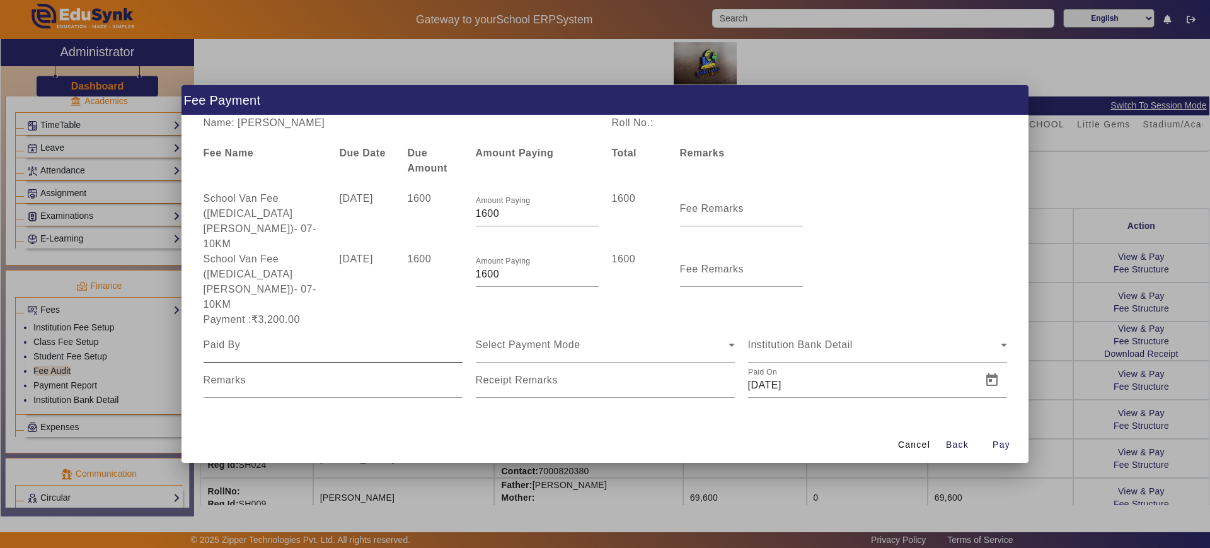
click at [308, 337] on input at bounding box center [333, 344] width 259 height 15
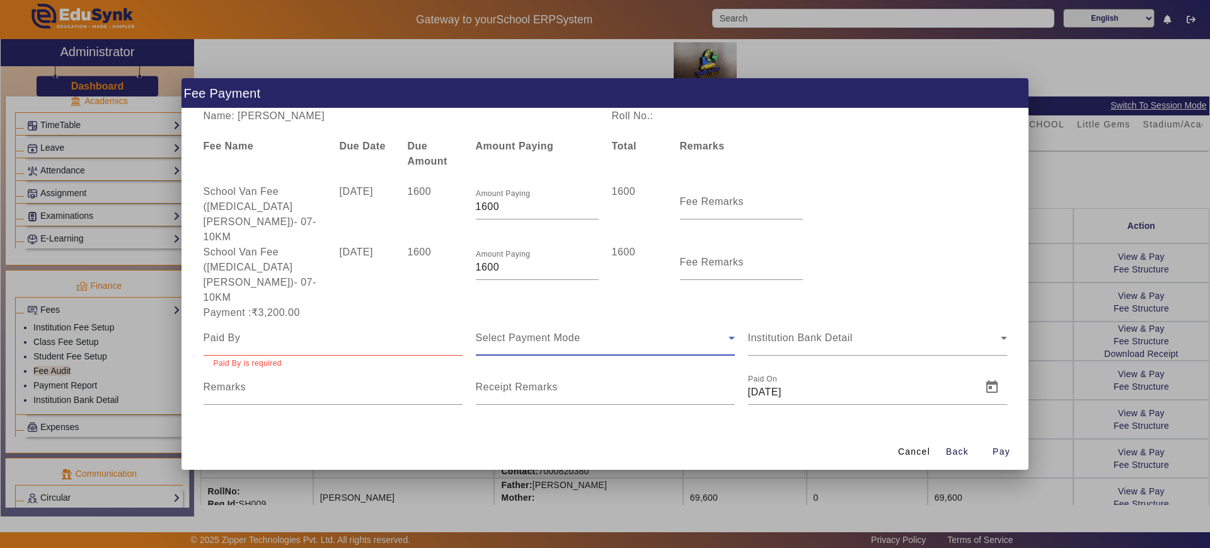
click at [541, 332] on span "Select Payment Mode" at bounding box center [528, 337] width 105 height 11
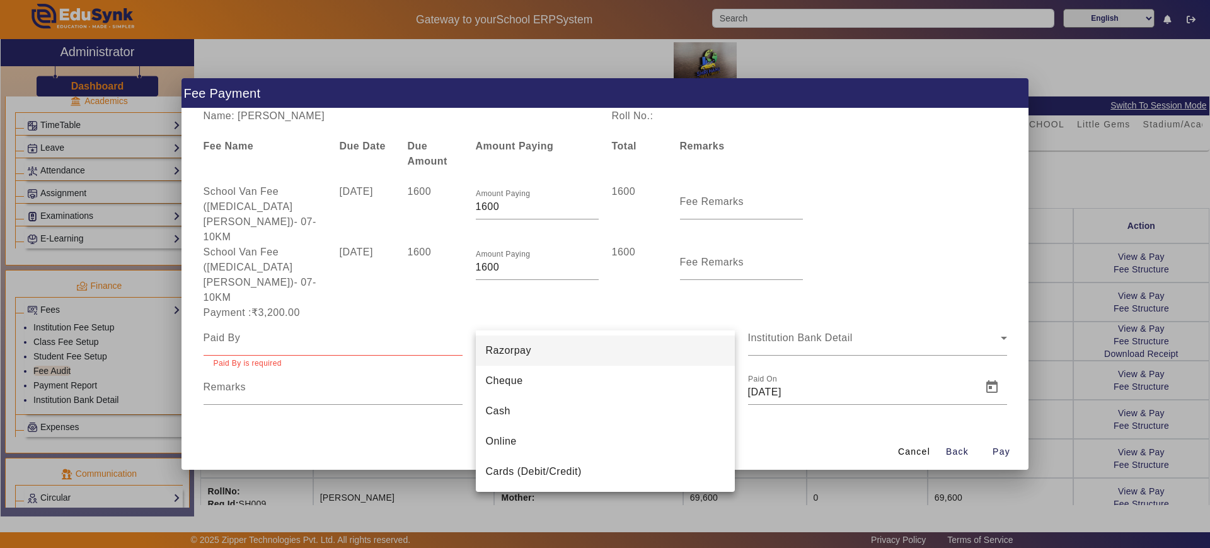
click at [830, 314] on div at bounding box center [605, 274] width 1210 height 548
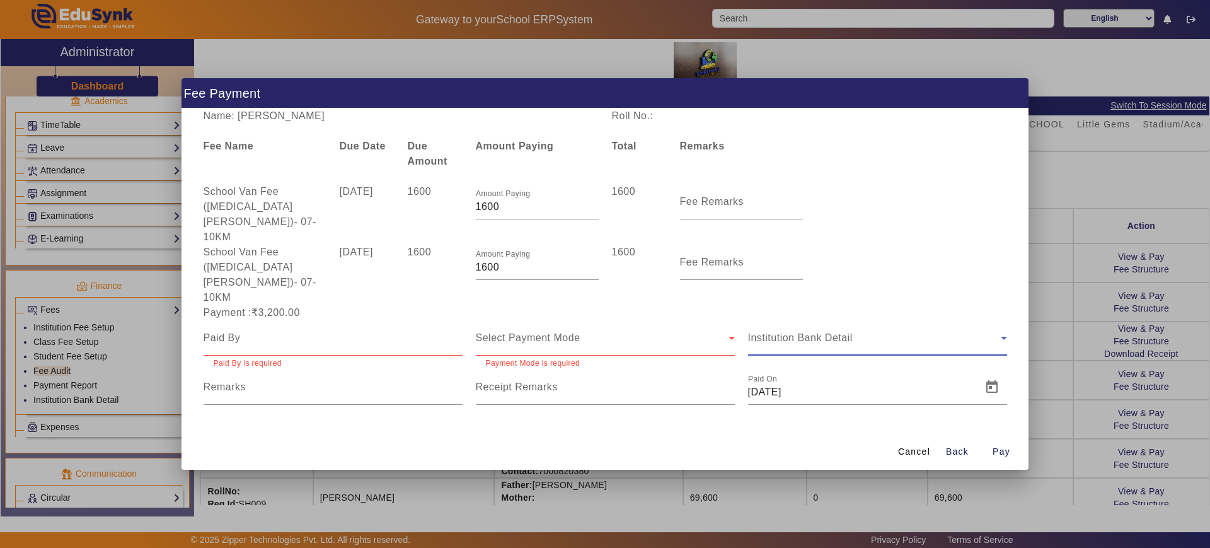
click at [830, 332] on span "Institution Bank Detail" at bounding box center [800, 337] width 105 height 11
click at [346, 384] on input "Remarks" at bounding box center [333, 391] width 259 height 15
click at [607, 384] on input "Receipt Remarks" at bounding box center [605, 391] width 259 height 15
click at [912, 445] on span "Cancel" at bounding box center [914, 451] width 32 height 13
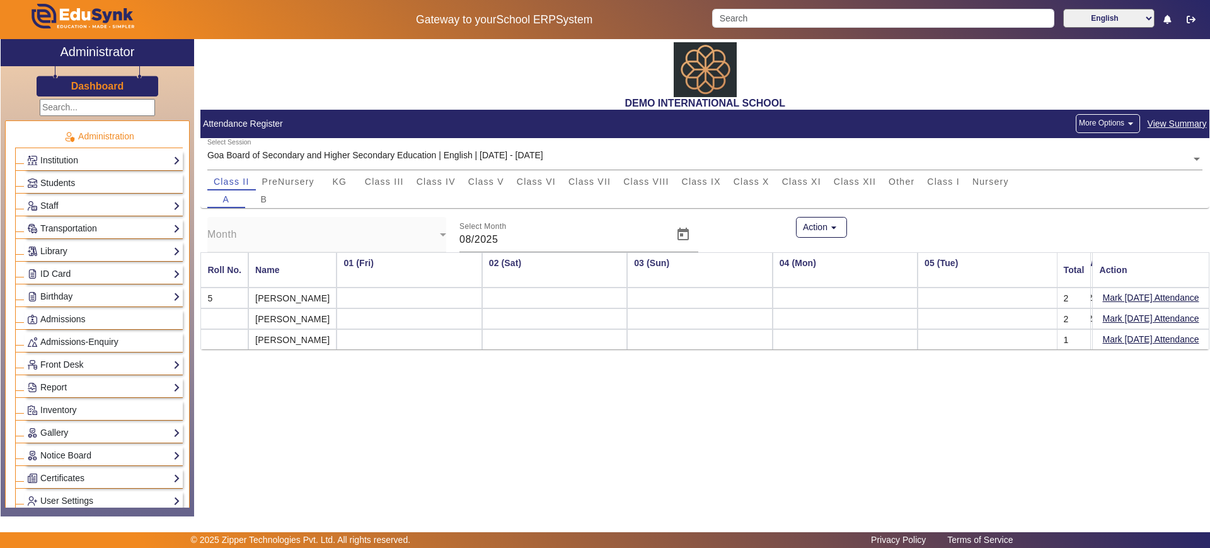
scroll to position [0, 744]
click at [78, 388] on link "Report" at bounding box center [103, 387] width 153 height 14
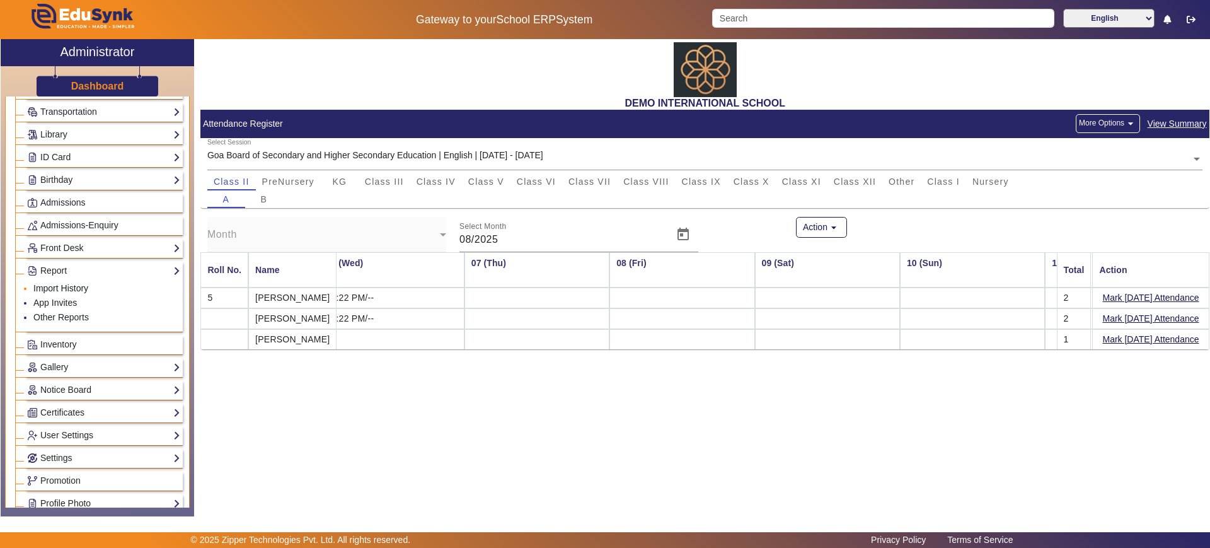
scroll to position [394, 0]
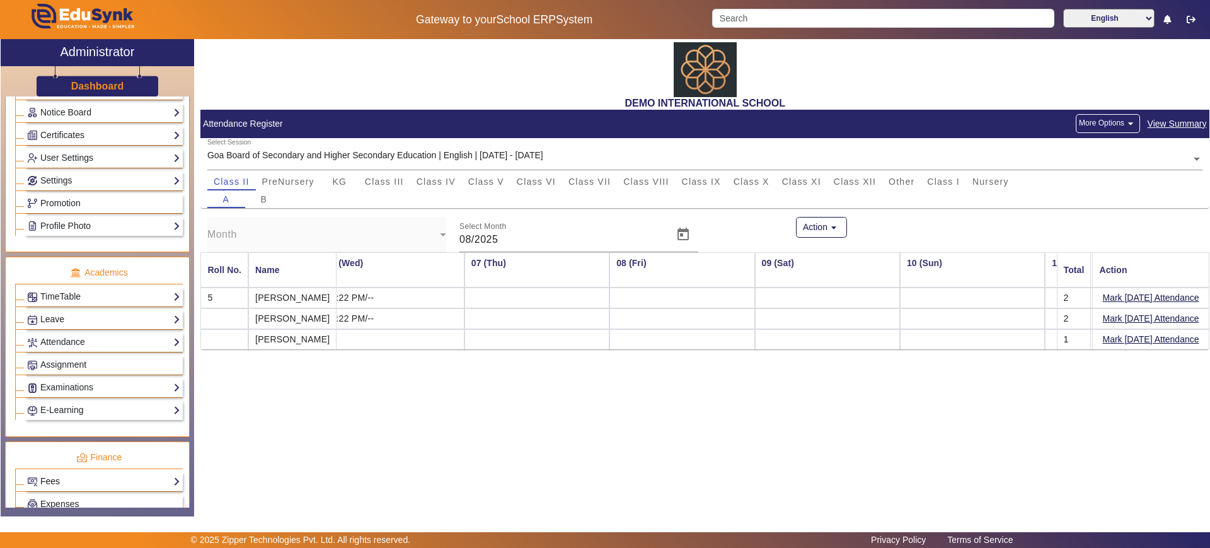
click at [99, 476] on link "Fees" at bounding box center [103, 481] width 153 height 14
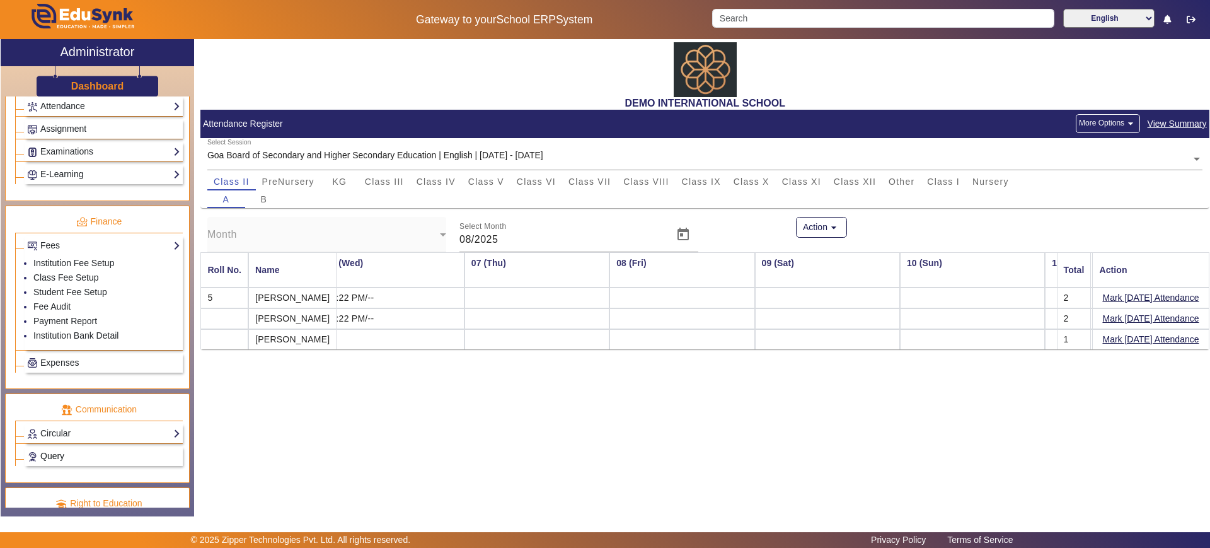
scroll to position [579, 0]
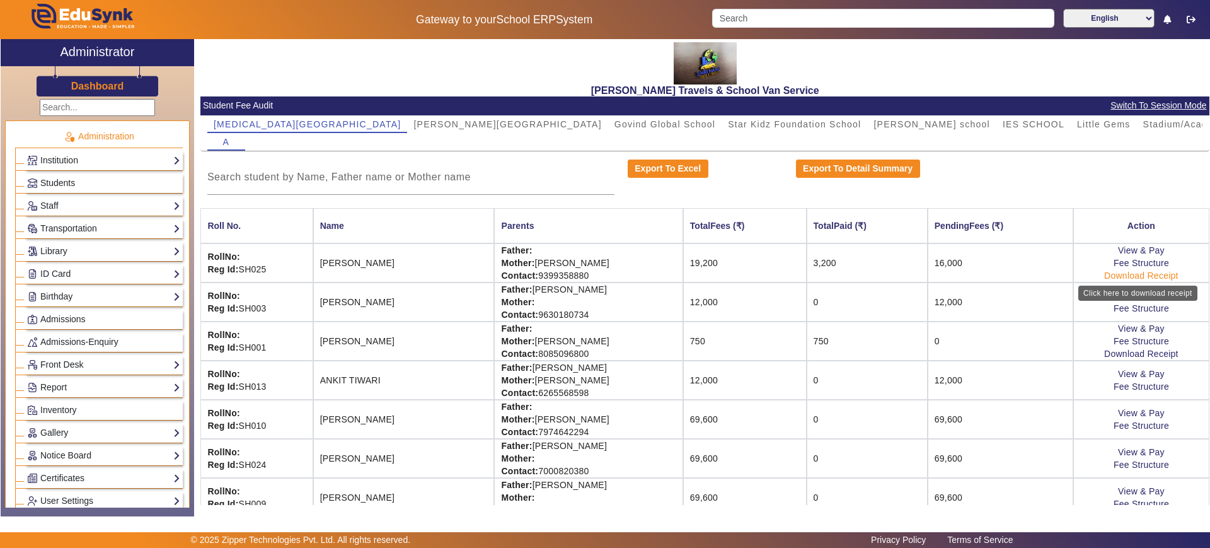
click at [1113, 277] on link "Download Receipt" at bounding box center [1141, 275] width 74 height 10
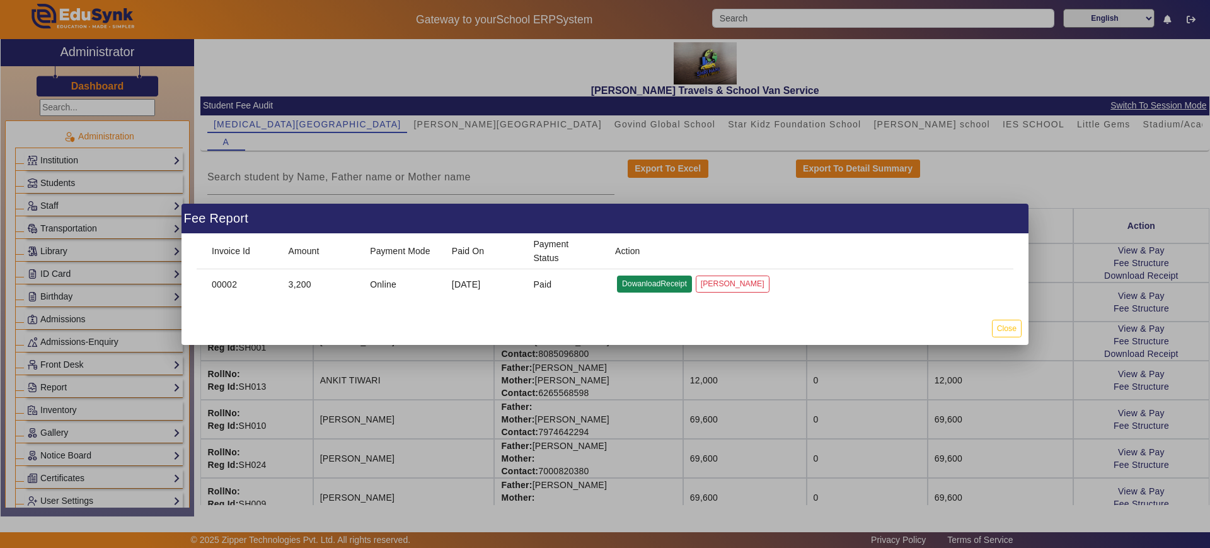
click at [674, 282] on button "DowanloadReceipt" at bounding box center [654, 283] width 75 height 17
click at [997, 331] on button "Close" at bounding box center [1007, 327] width 30 height 17
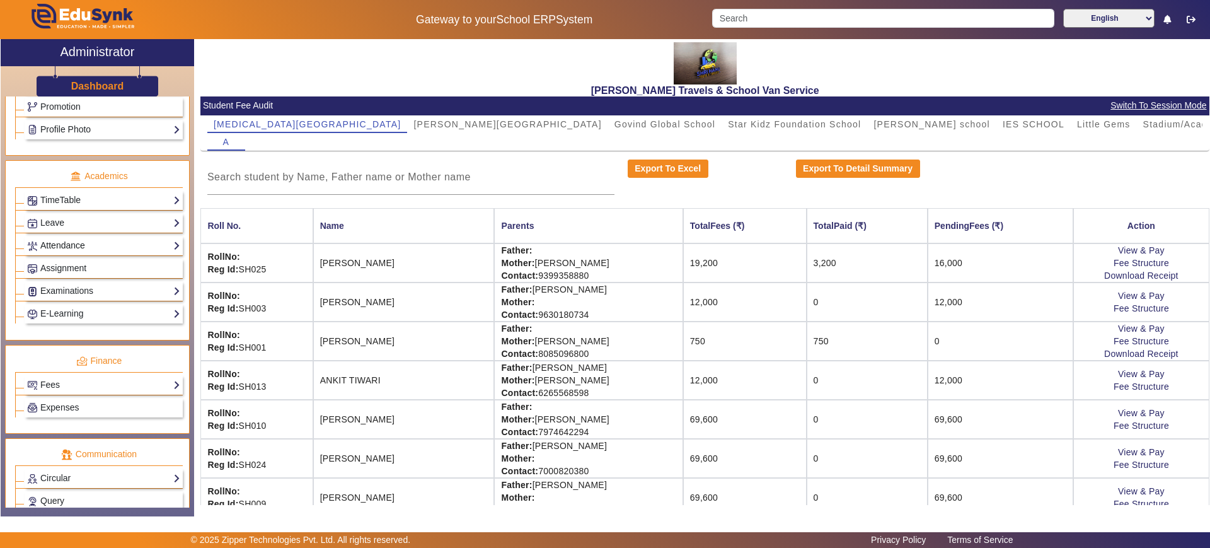
scroll to position [530, 0]
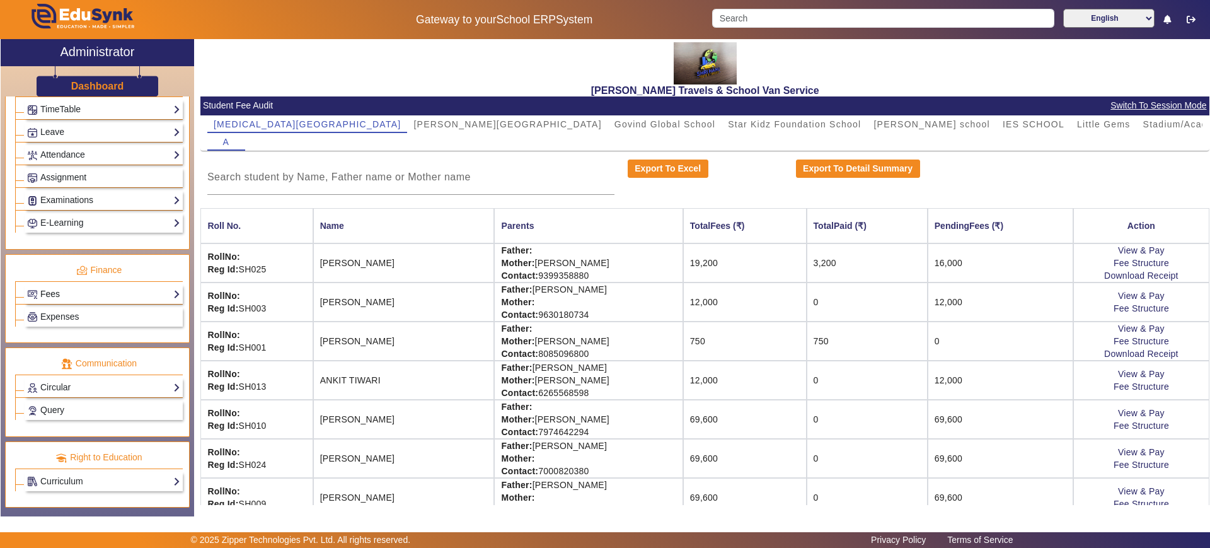
click at [95, 290] on link "Fees" at bounding box center [103, 294] width 153 height 14
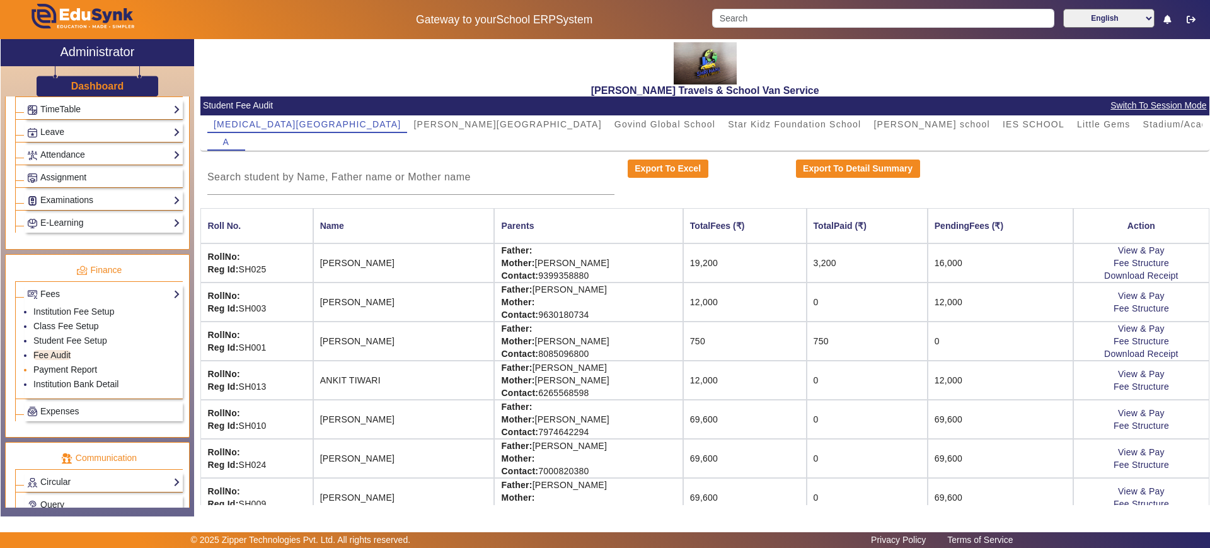
click at [68, 367] on link "Payment Report" at bounding box center [65, 369] width 64 height 10
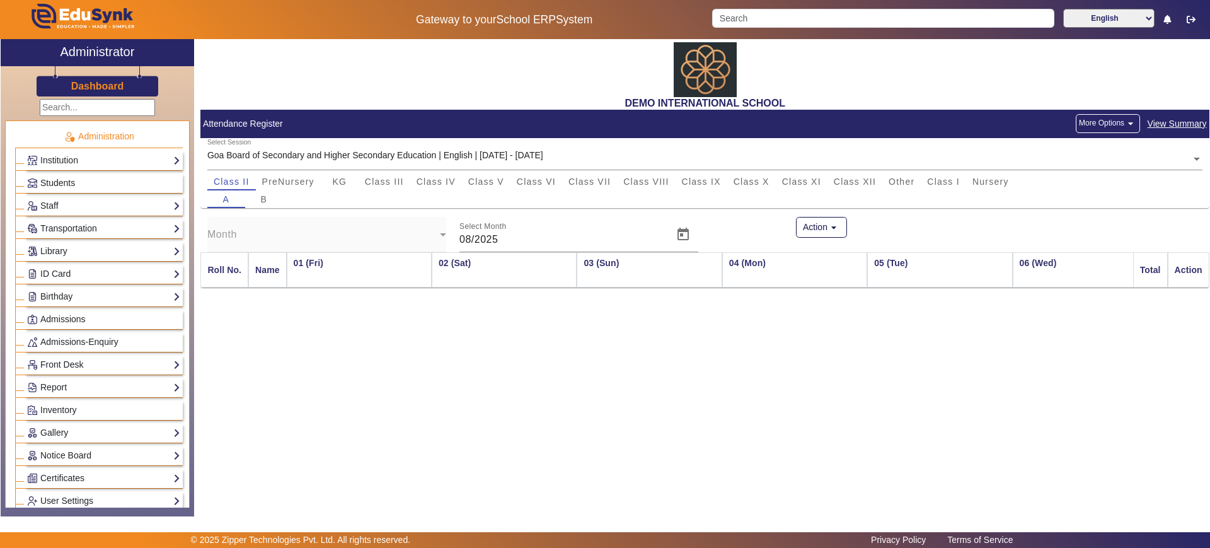
scroll to position [0, 744]
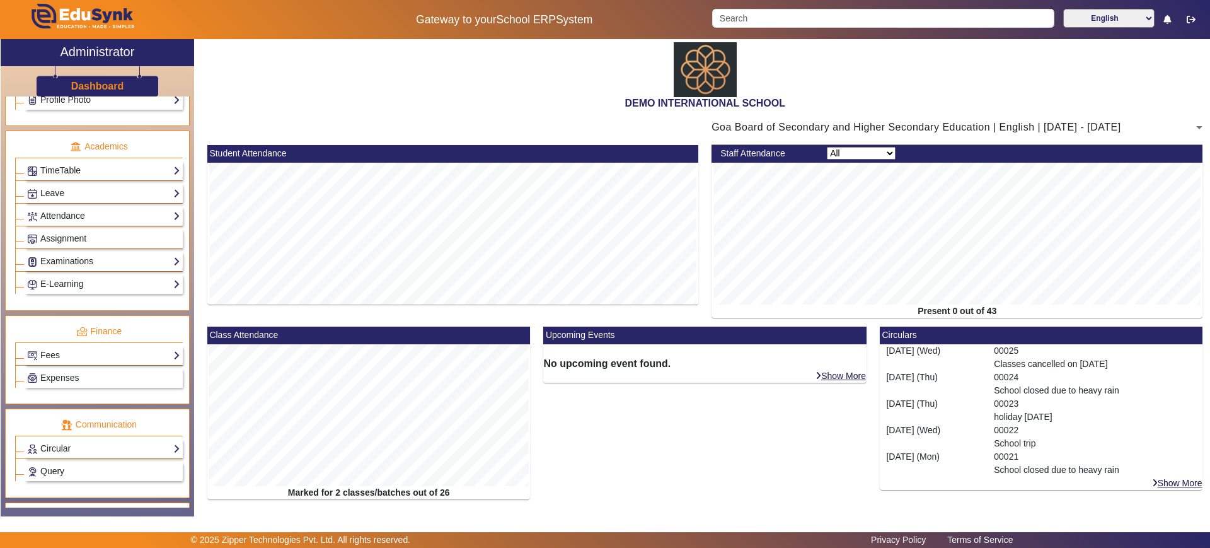
scroll to position [469, 0]
click at [76, 350] on link "Fees" at bounding box center [103, 354] width 153 height 14
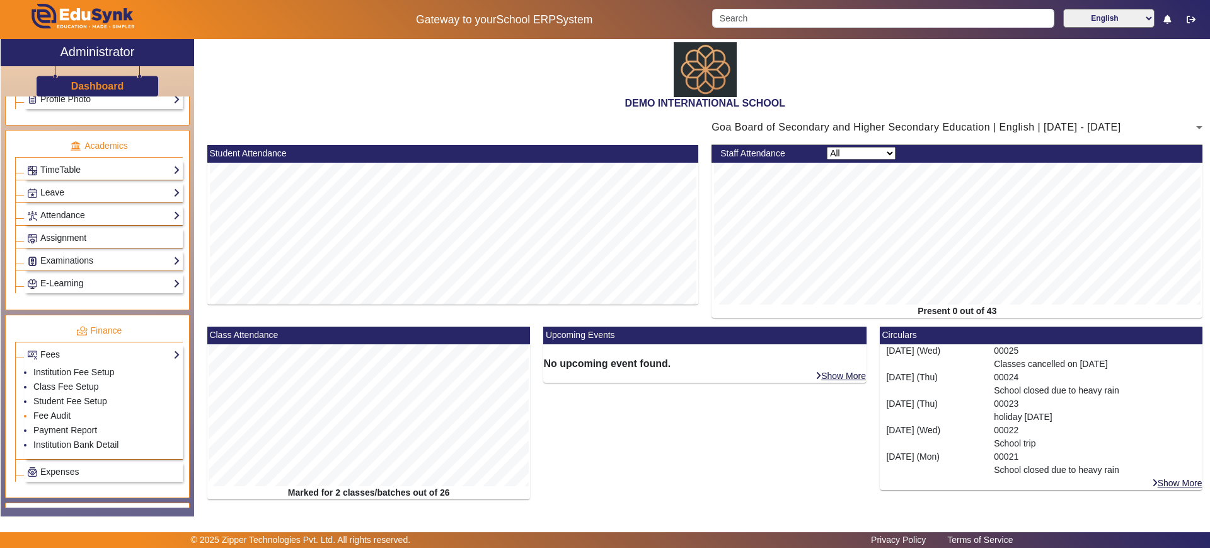
click at [62, 417] on link "Fee Audit" at bounding box center [51, 415] width 37 height 10
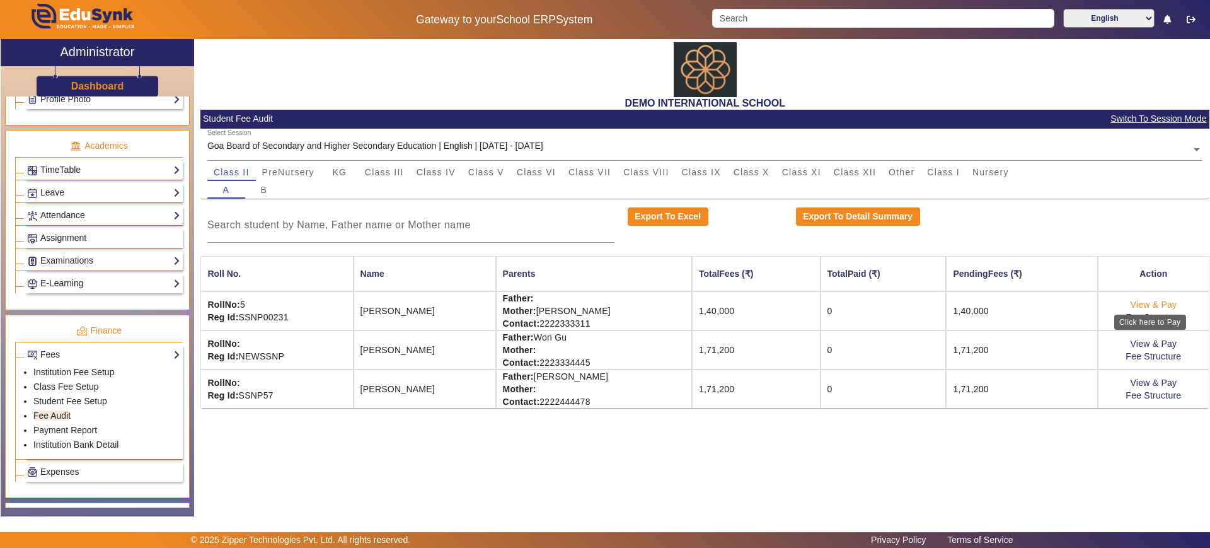
click at [1138, 301] on link "View & Pay" at bounding box center [1153, 304] width 47 height 10
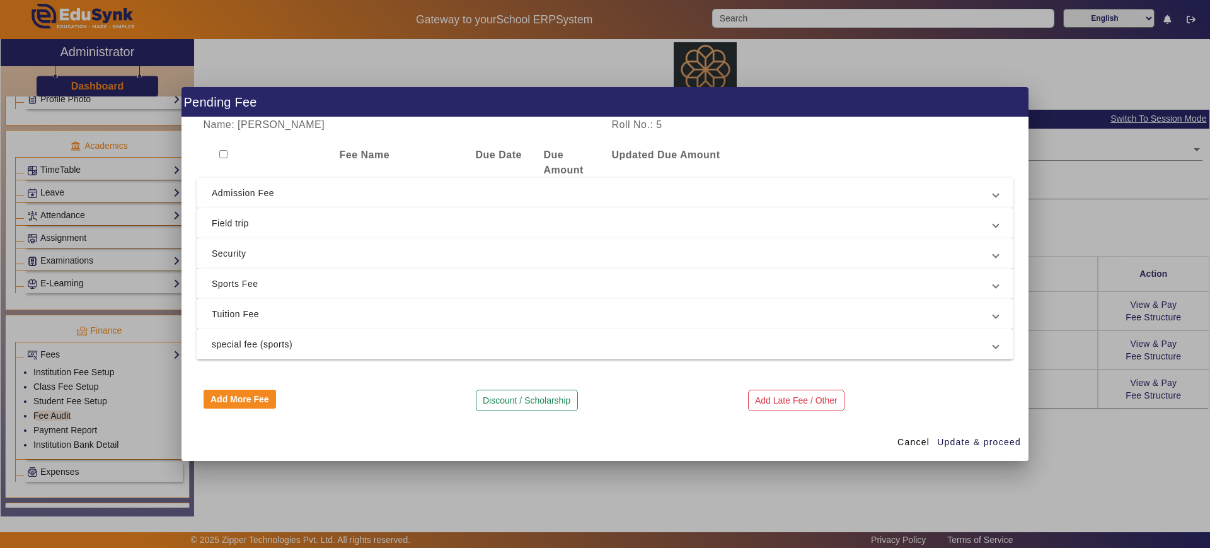
click at [445, 200] on mat-expansion-panel-header "Admission Fee" at bounding box center [605, 193] width 817 height 30
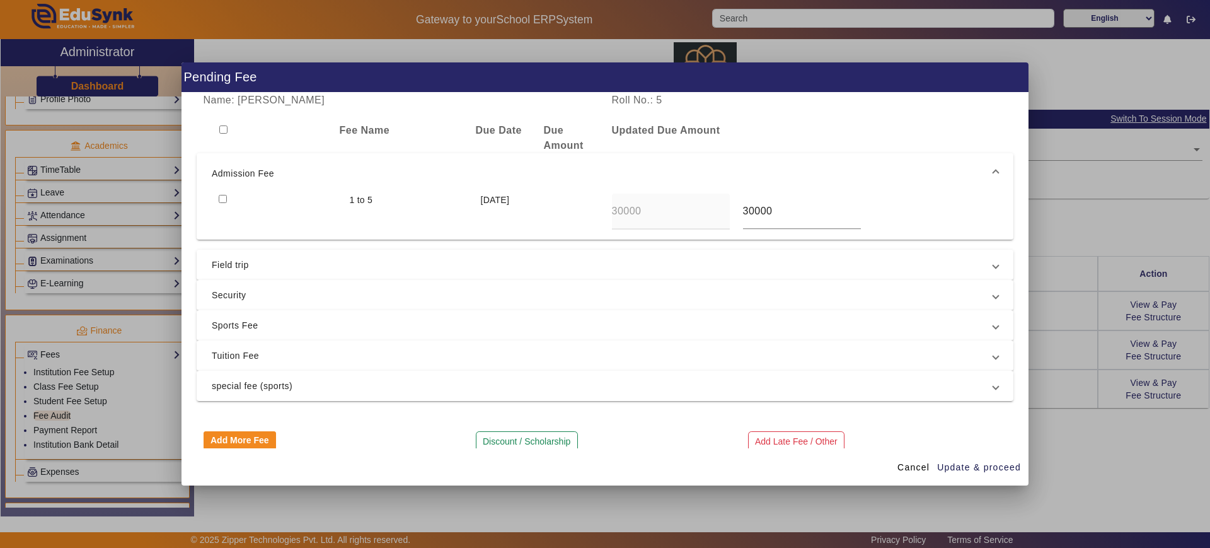
click at [222, 193] on div at bounding box center [277, 211] width 131 height 36
click at [223, 197] on input "checkbox" at bounding box center [223, 199] width 8 height 8
checkbox input "true"
click at [979, 468] on span "Update & proceed" at bounding box center [979, 467] width 84 height 13
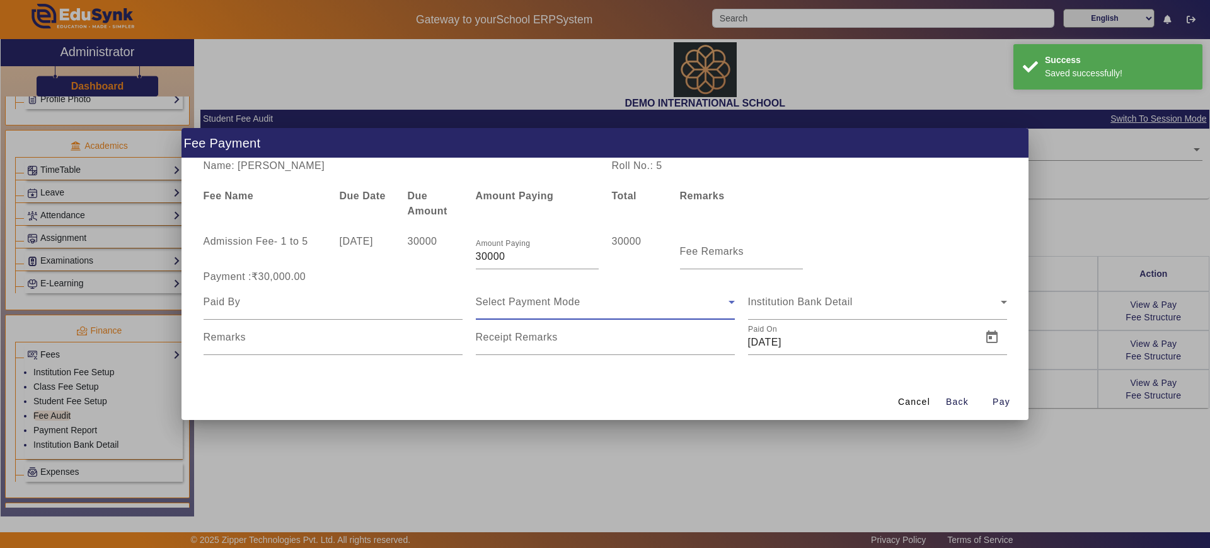
click at [567, 301] on span "Select Payment Mode" at bounding box center [528, 301] width 105 height 11
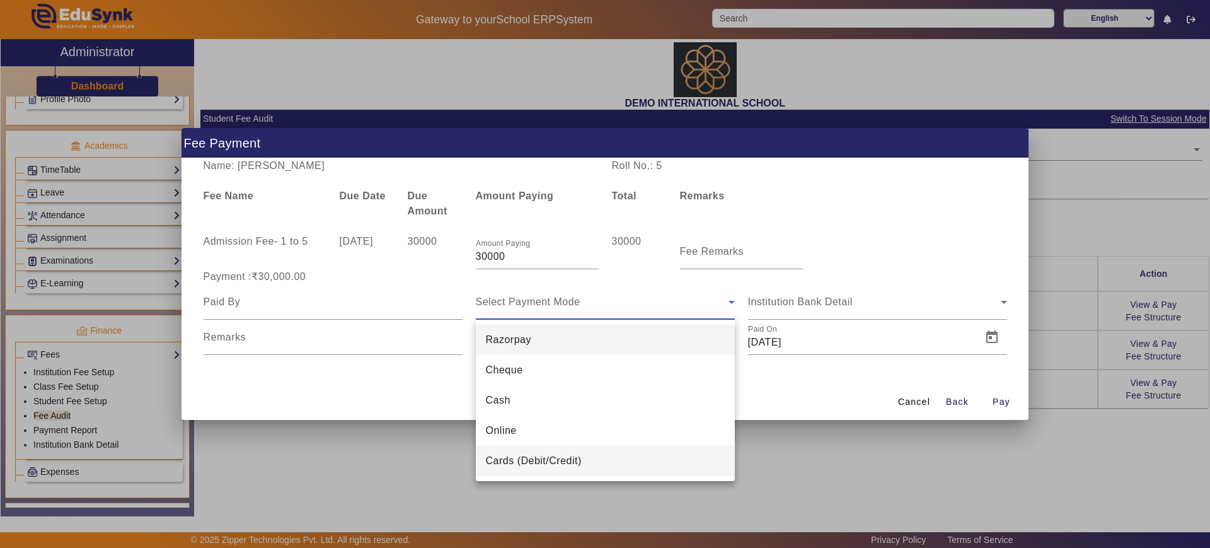
click at [549, 467] on span "Cards (Debit/Credit)" at bounding box center [534, 460] width 96 height 15
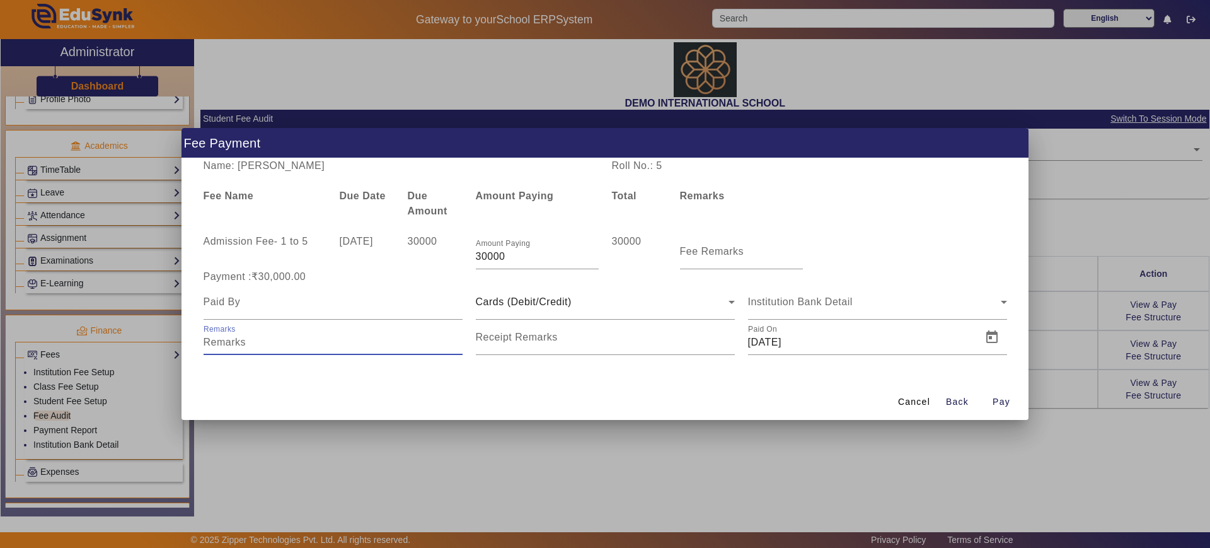
click at [314, 344] on input "Remarks" at bounding box center [333, 342] width 259 height 15
click at [573, 343] on input "Receipt Remarks" at bounding box center [605, 342] width 259 height 15
click at [920, 401] on span "Cancel" at bounding box center [914, 401] width 32 height 13
